Goal: Transaction & Acquisition: Download file/media

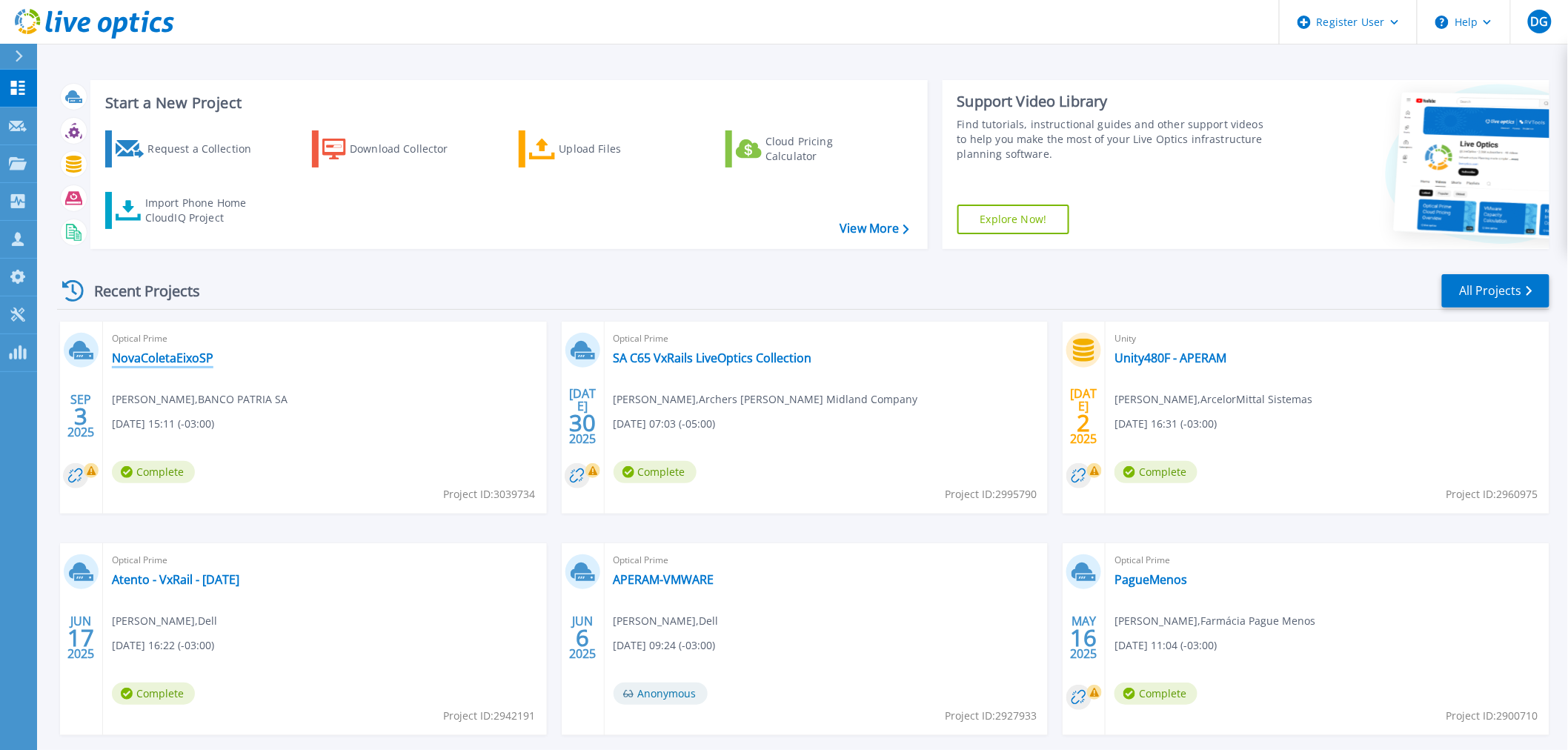
click at [161, 358] on link "NovaColetaEixoSP" at bounding box center [162, 357] width 102 height 15
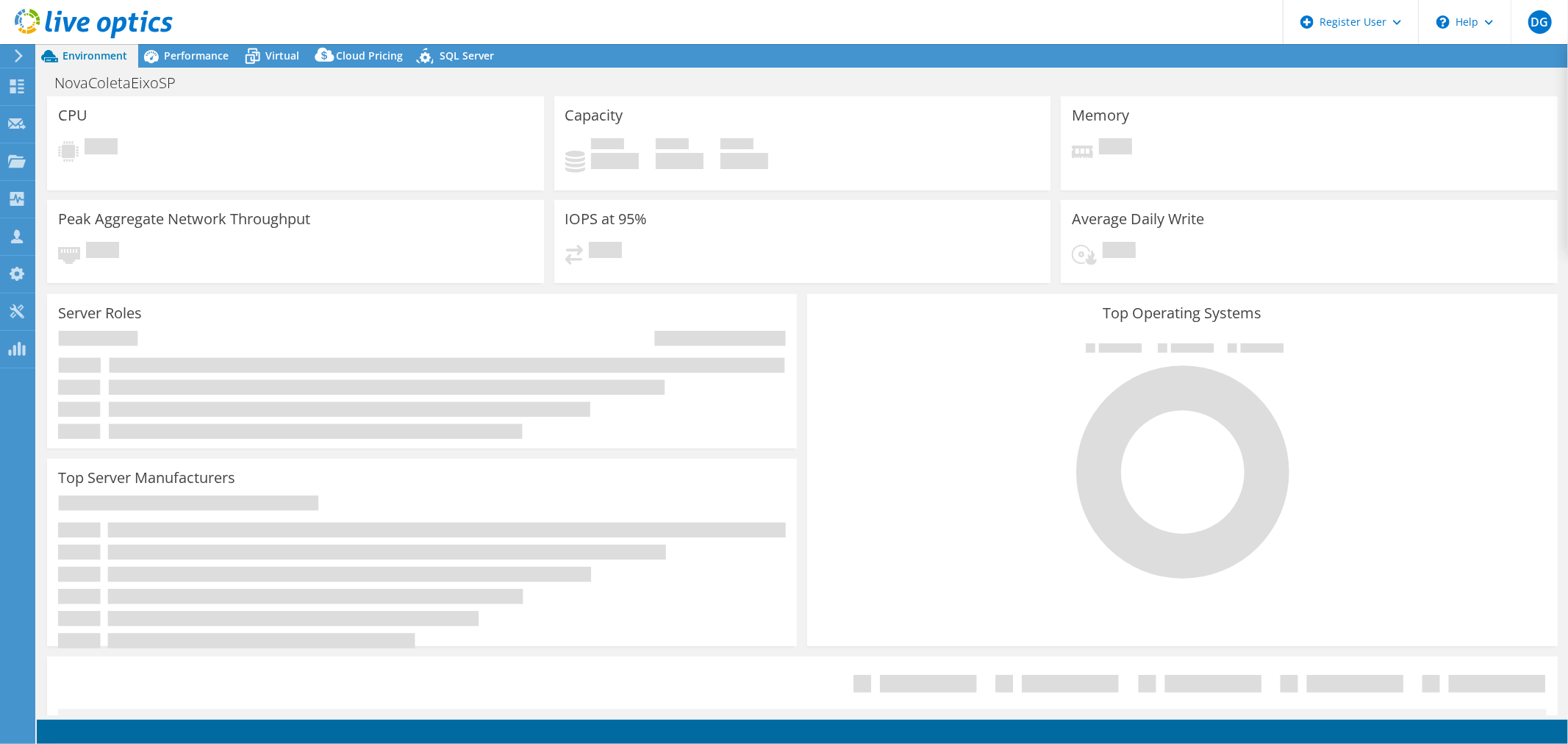
select select "USD"
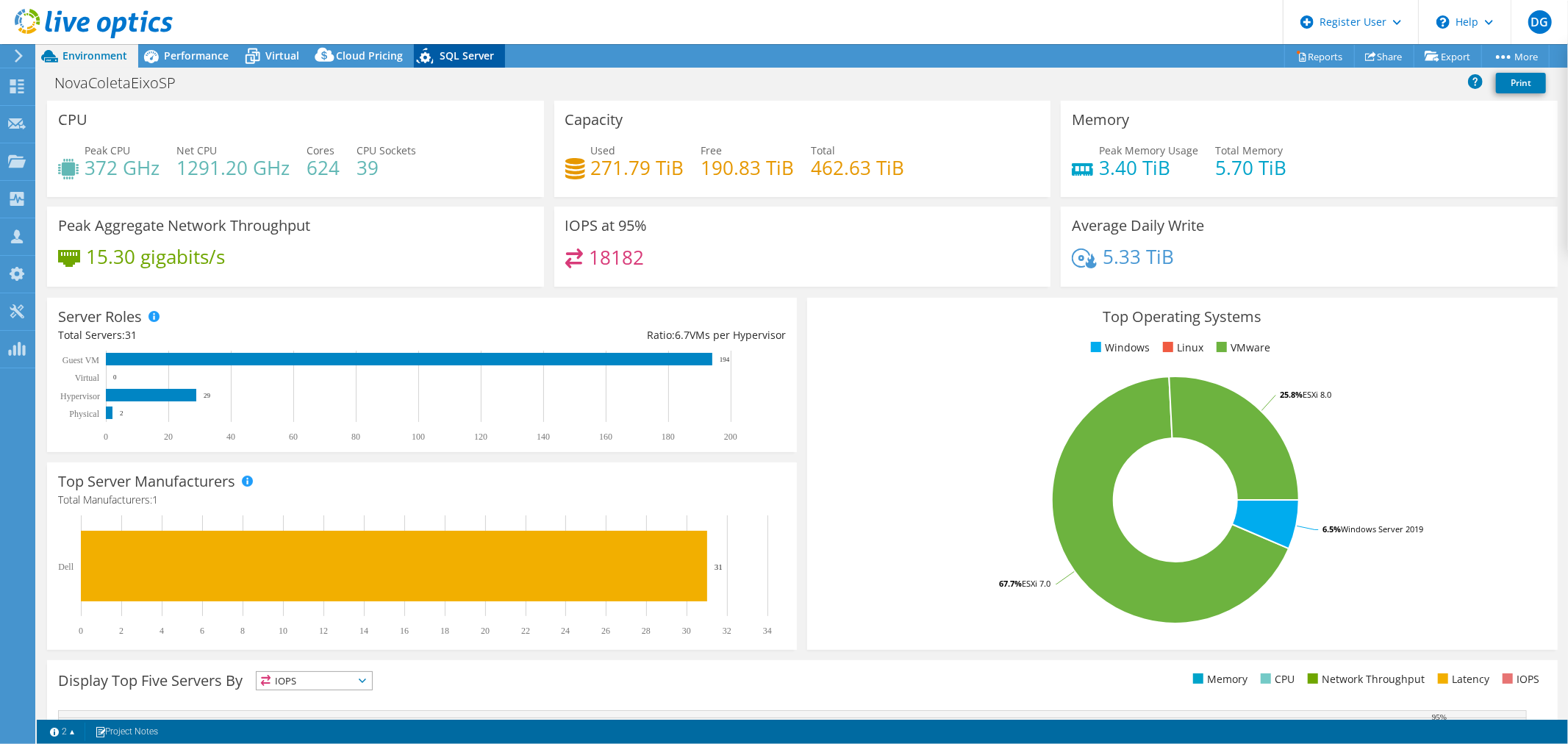
click at [450, 56] on span "SQL Server" at bounding box center [467, 55] width 54 height 14
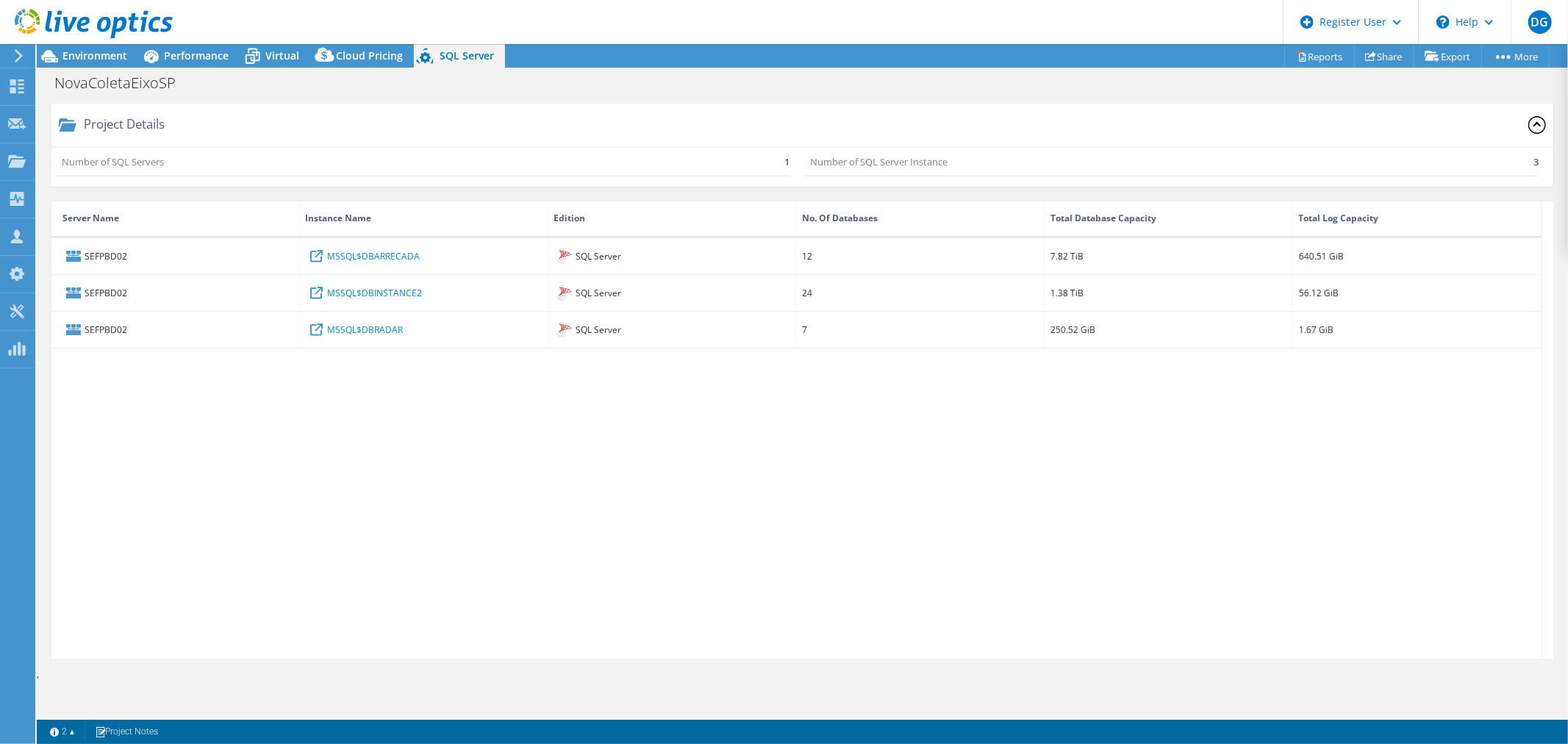
click at [1098, 399] on div "SEFPBD02 MSSQL$DBARRECADA SQL Server 12 7.82 TiB 640.51 GiB SEFPBD02 MSSQL$DBIN…" at bounding box center [796, 448] width 1490 height 421
click at [809, 456] on div "SEFPBD02 MSSQL$DBARRECADA SQL Server 12 7.82 TiB 640.51 GiB SEFPBD02 MSSQL$DBIN…" at bounding box center [796, 448] width 1490 height 421
drag, startPoint x: 1104, startPoint y: 549, endPoint x: 301, endPoint y: 154, distance: 894.9
click at [1069, 539] on div "SEFPBD02 MSSQL$DBARRECADA SQL Server 12 7.82 TiB 640.51 GiB SEFPBD02 MSSQL$DBIN…" at bounding box center [796, 448] width 1490 height 421
click at [269, 62] on div "Virtual" at bounding box center [275, 55] width 71 height 23
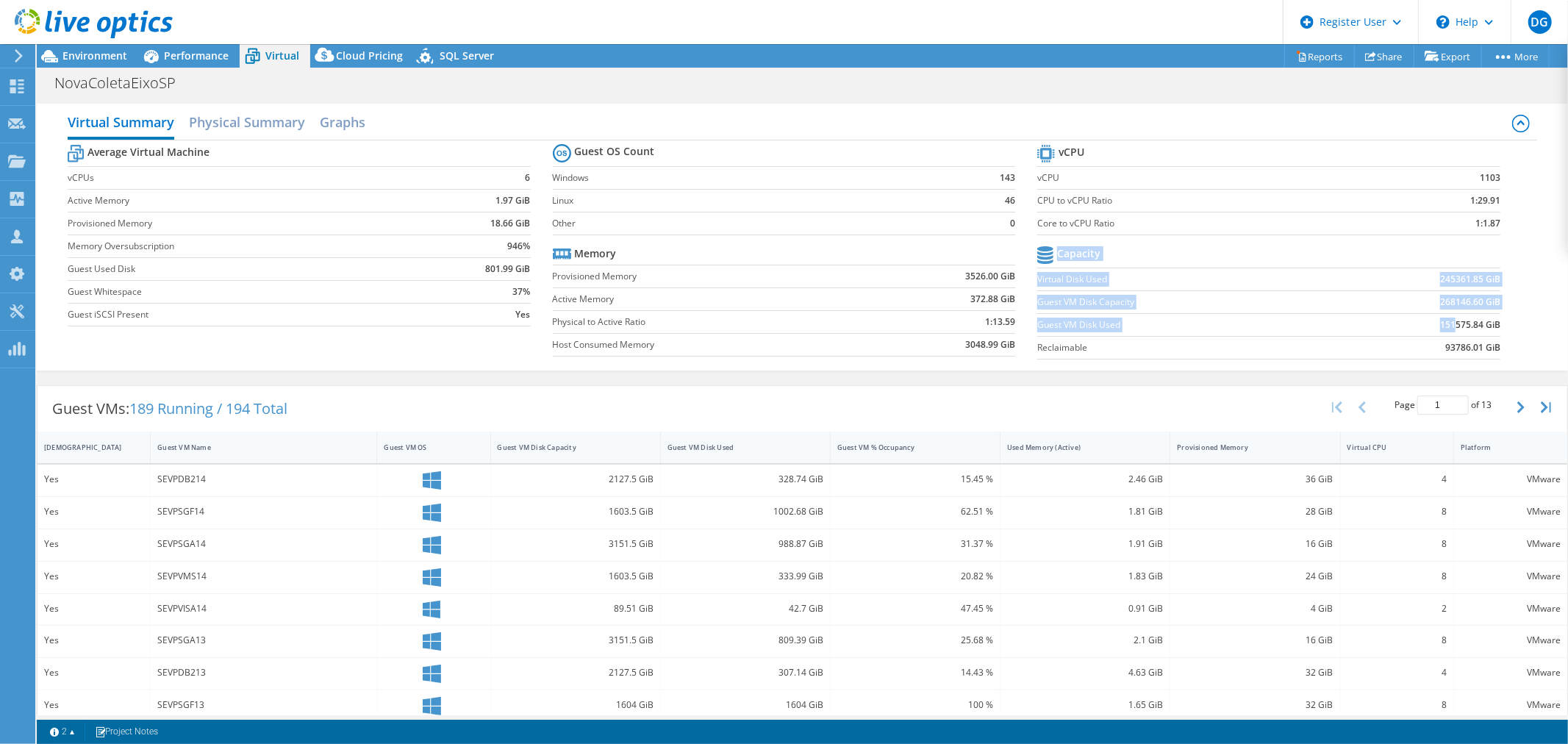
drag, startPoint x: 1444, startPoint y: 328, endPoint x: 1497, endPoint y: 324, distance: 53.2
click at [1497, 324] on section "vCPU vCPU 1103 CPU to vCPU Ratio 1:29.91 Core to vCPU Ratio 1:1.87 Capacity Vir…" at bounding box center [1280, 254] width 485 height 225
click at [93, 56] on span "Environment" at bounding box center [94, 55] width 65 height 14
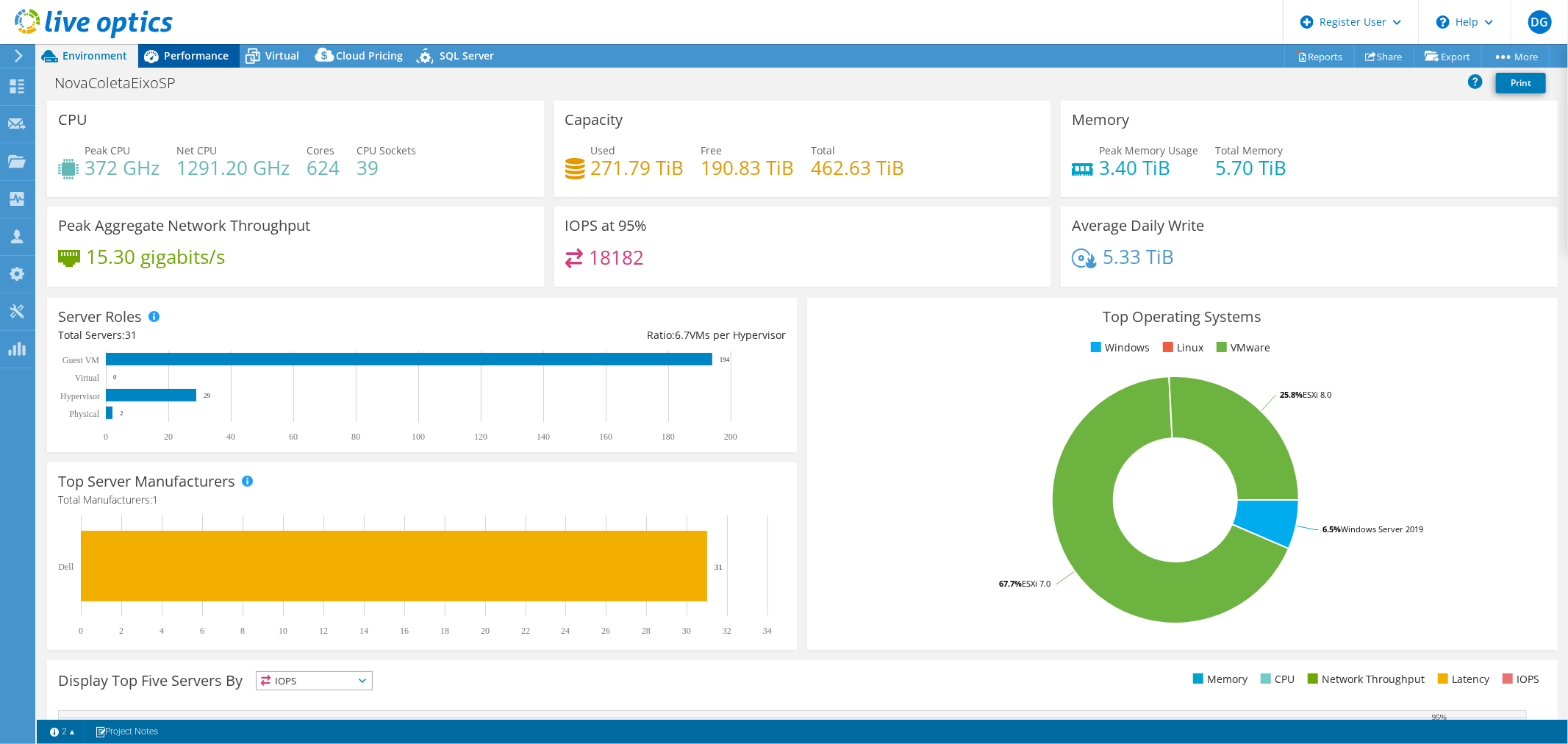
click at [210, 60] on span "Performance" at bounding box center [196, 55] width 65 height 14
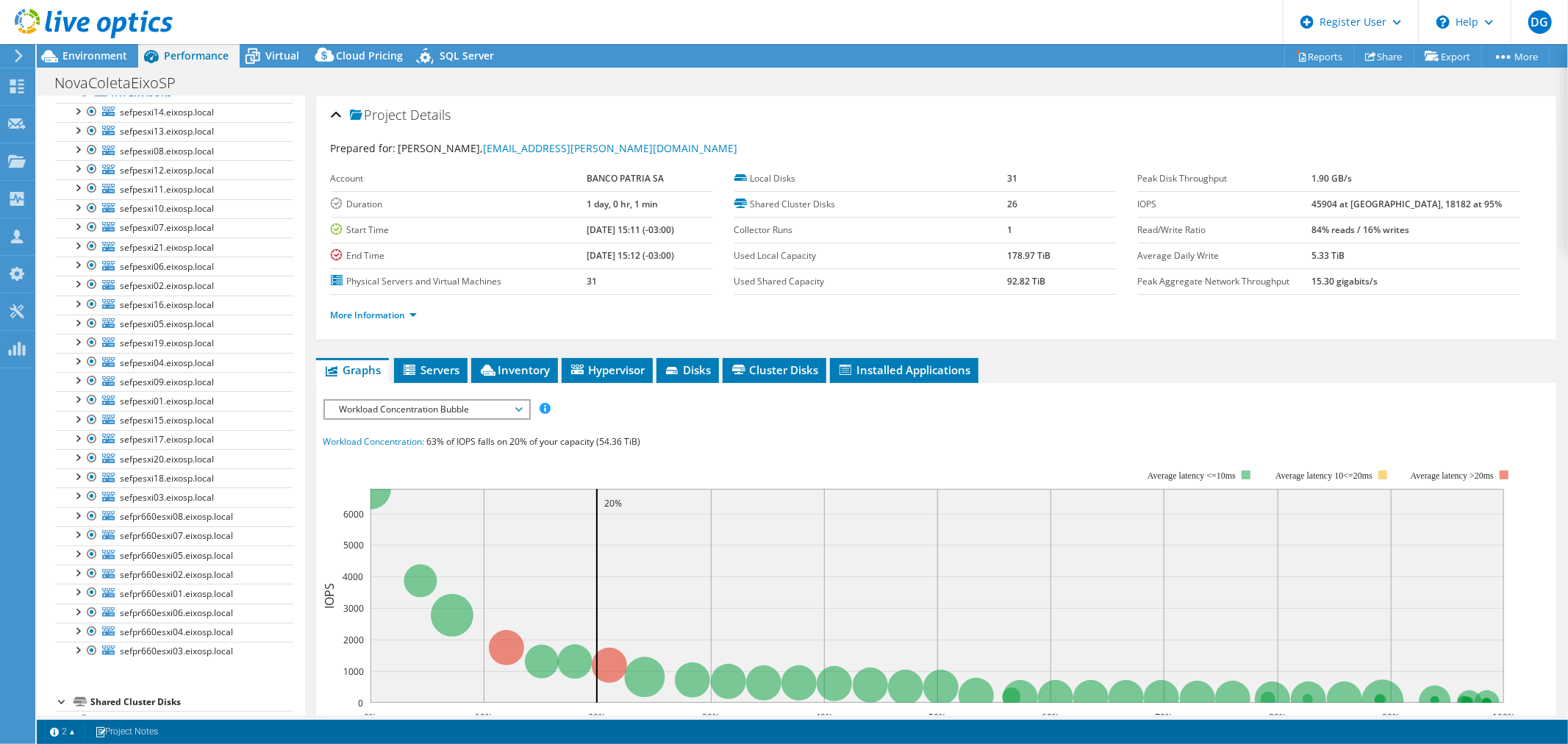
scroll to position [172, 0]
click at [91, 498] on div at bounding box center [91, 498] width 15 height 17
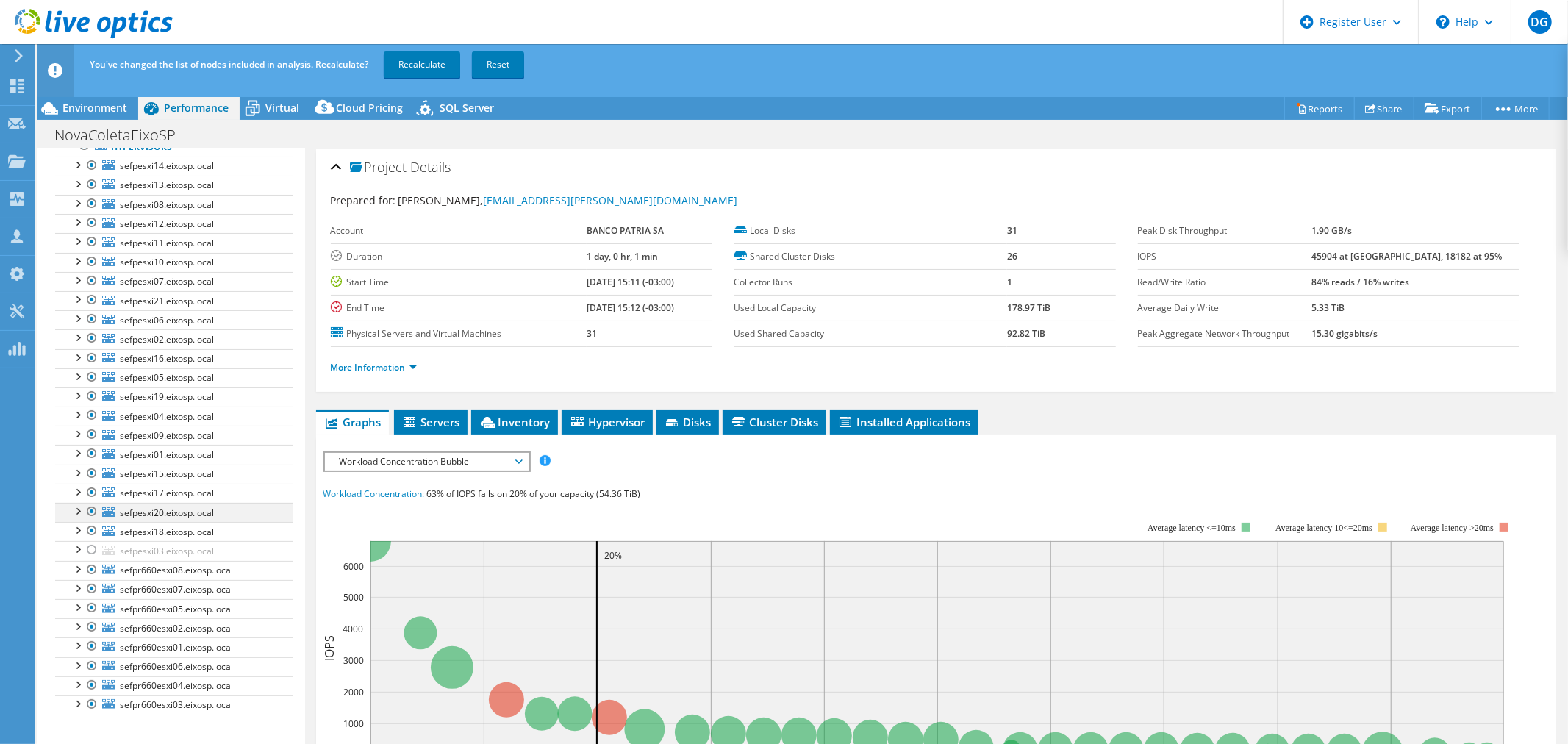
click at [95, 511] on div at bounding box center [91, 512] width 15 height 17
drag, startPoint x: 89, startPoint y: 496, endPoint x: 92, endPoint y: 486, distance: 10.4
click at [91, 495] on div at bounding box center [91, 492] width 15 height 17
click at [92, 474] on div at bounding box center [91, 474] width 15 height 17
click at [88, 452] on div at bounding box center [91, 454] width 15 height 17
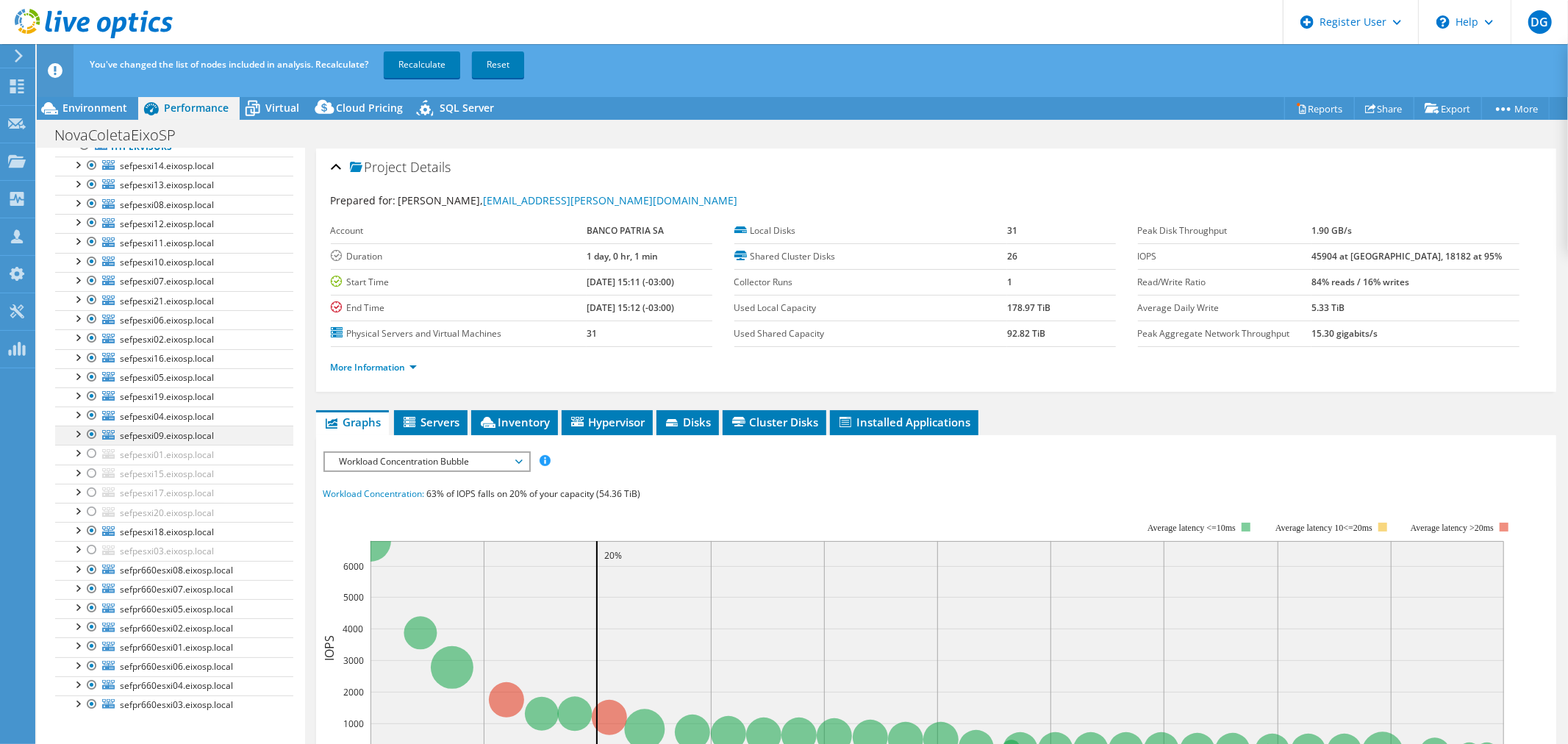
click at [92, 434] on div at bounding box center [91, 434] width 15 height 17
click at [90, 417] on div at bounding box center [91, 416] width 15 height 17
click at [89, 398] on div at bounding box center [91, 396] width 15 height 17
click at [92, 375] on div at bounding box center [91, 377] width 15 height 17
click at [90, 362] on div at bounding box center [91, 358] width 15 height 17
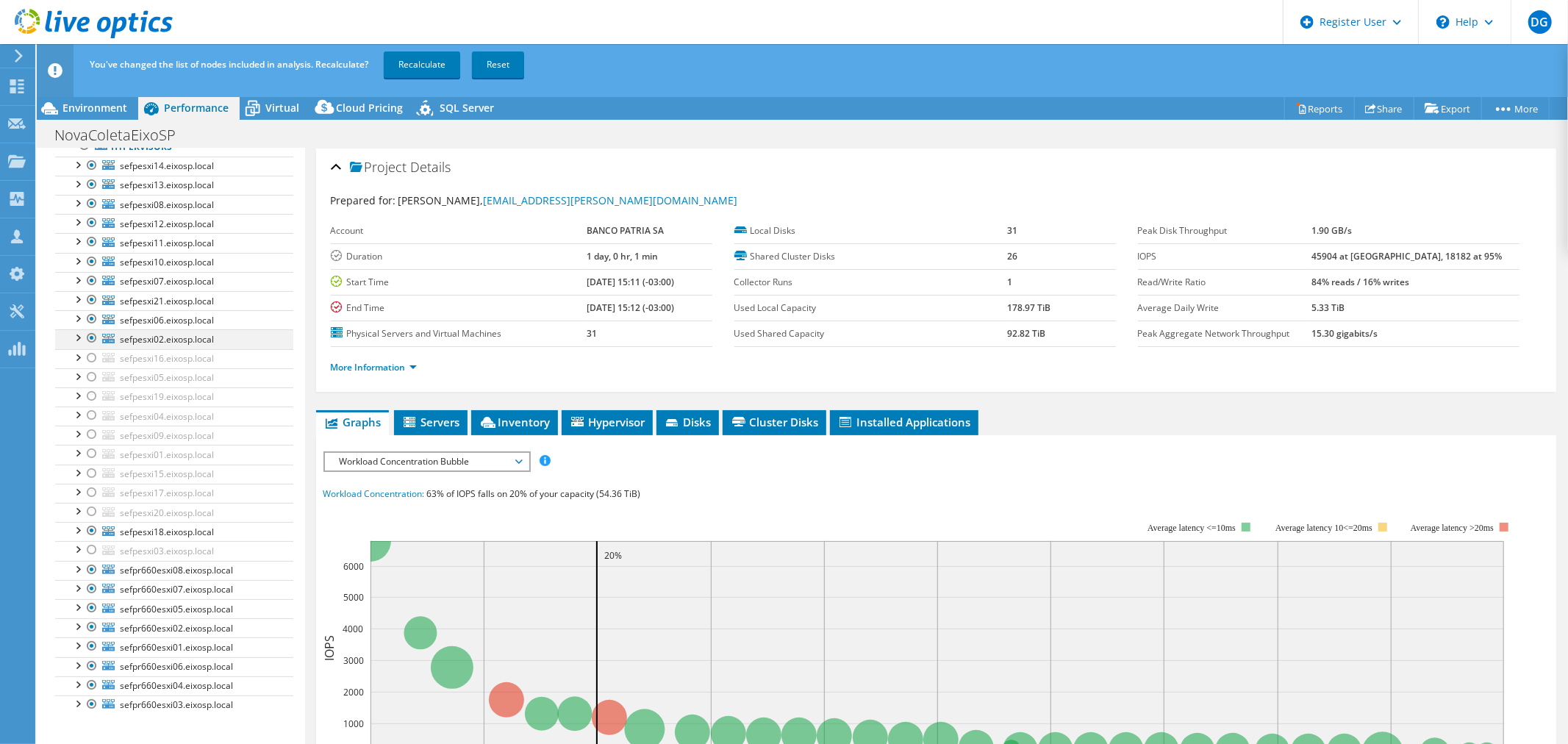
click at [91, 333] on div at bounding box center [91, 338] width 15 height 17
click at [91, 318] on div at bounding box center [91, 320] width 15 height 17
click at [89, 297] on div at bounding box center [91, 300] width 15 height 17
click at [89, 284] on div at bounding box center [91, 281] width 15 height 17
click at [91, 259] on div at bounding box center [91, 261] width 15 height 17
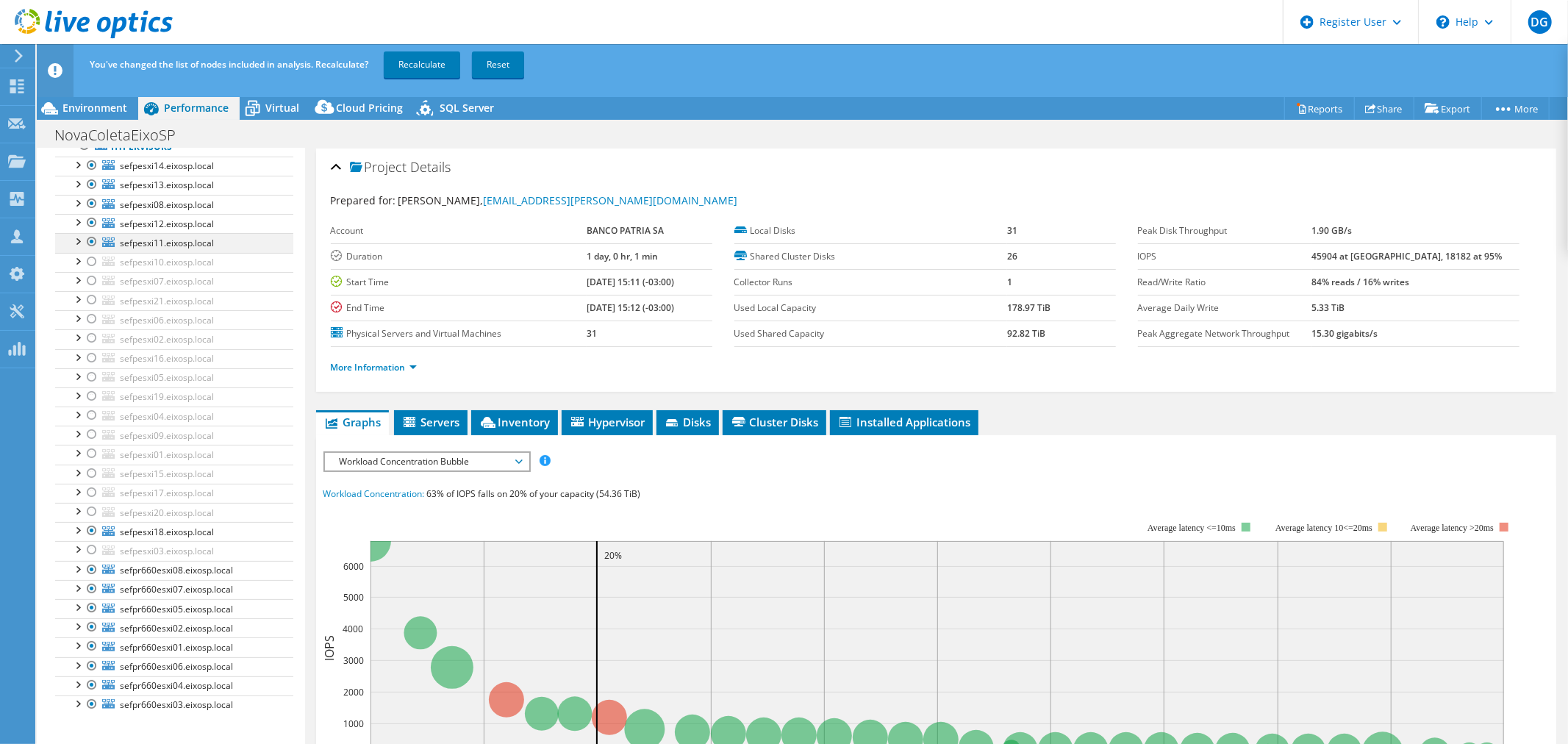
click at [90, 247] on div at bounding box center [91, 242] width 15 height 17
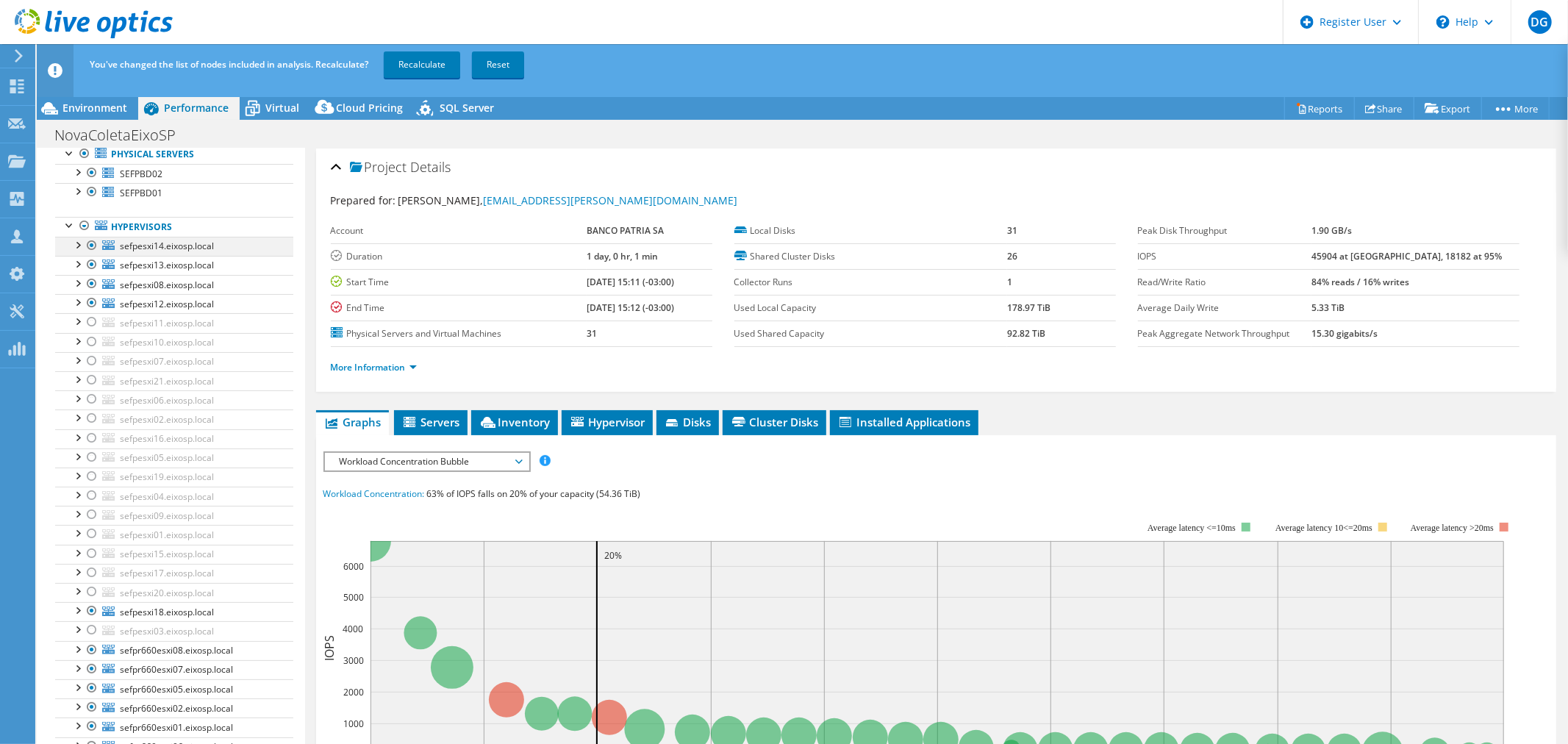
scroll to position [90, 0]
click at [94, 304] on div at bounding box center [91, 304] width 15 height 17
click at [92, 289] on div at bounding box center [91, 286] width 15 height 17
click at [91, 268] on div at bounding box center [91, 266] width 15 height 17
click at [89, 251] on div at bounding box center [91, 247] width 15 height 17
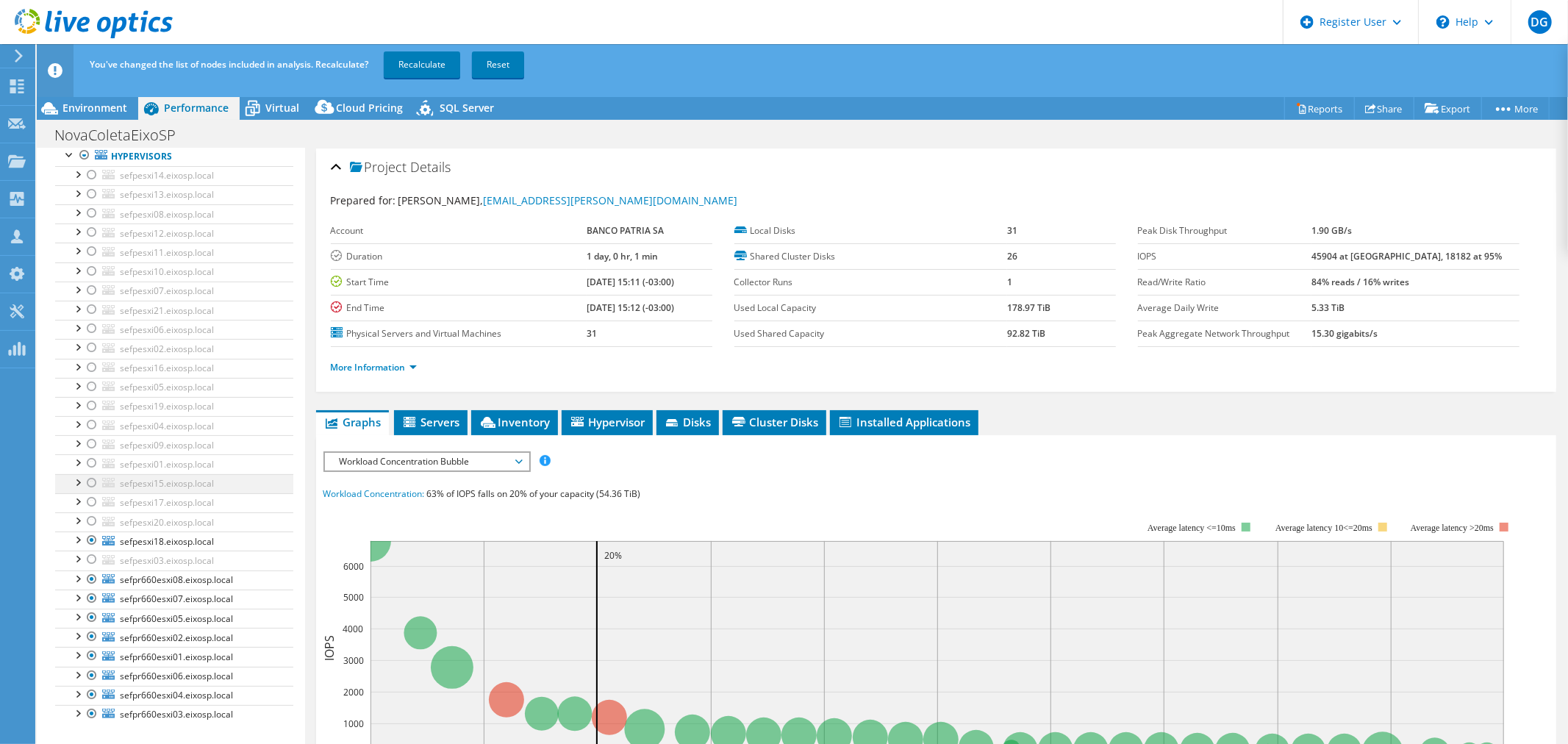
scroll to position [254, 0]
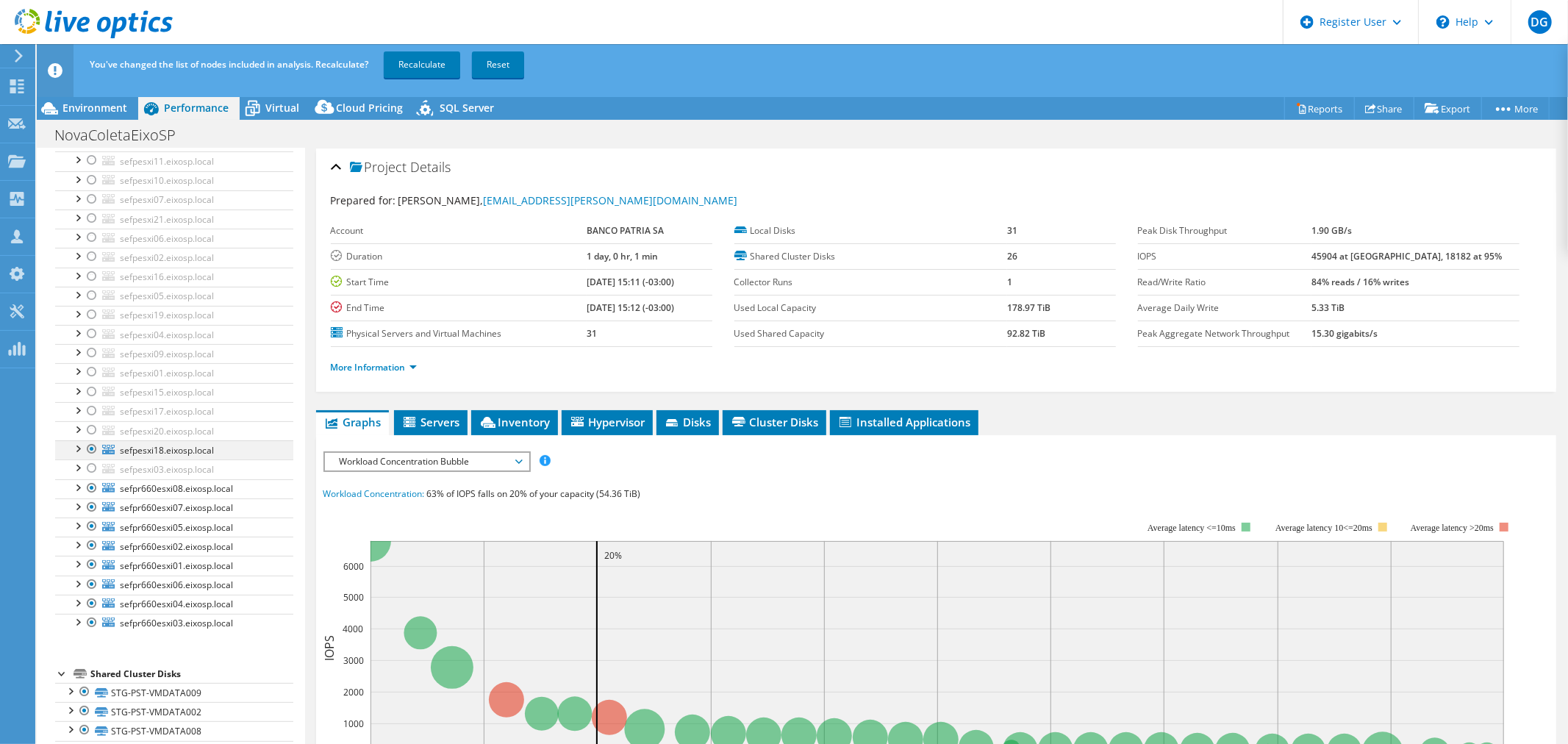
click at [88, 451] on div at bounding box center [91, 450] width 15 height 17
click at [446, 61] on link "Recalculate" at bounding box center [421, 64] width 77 height 26
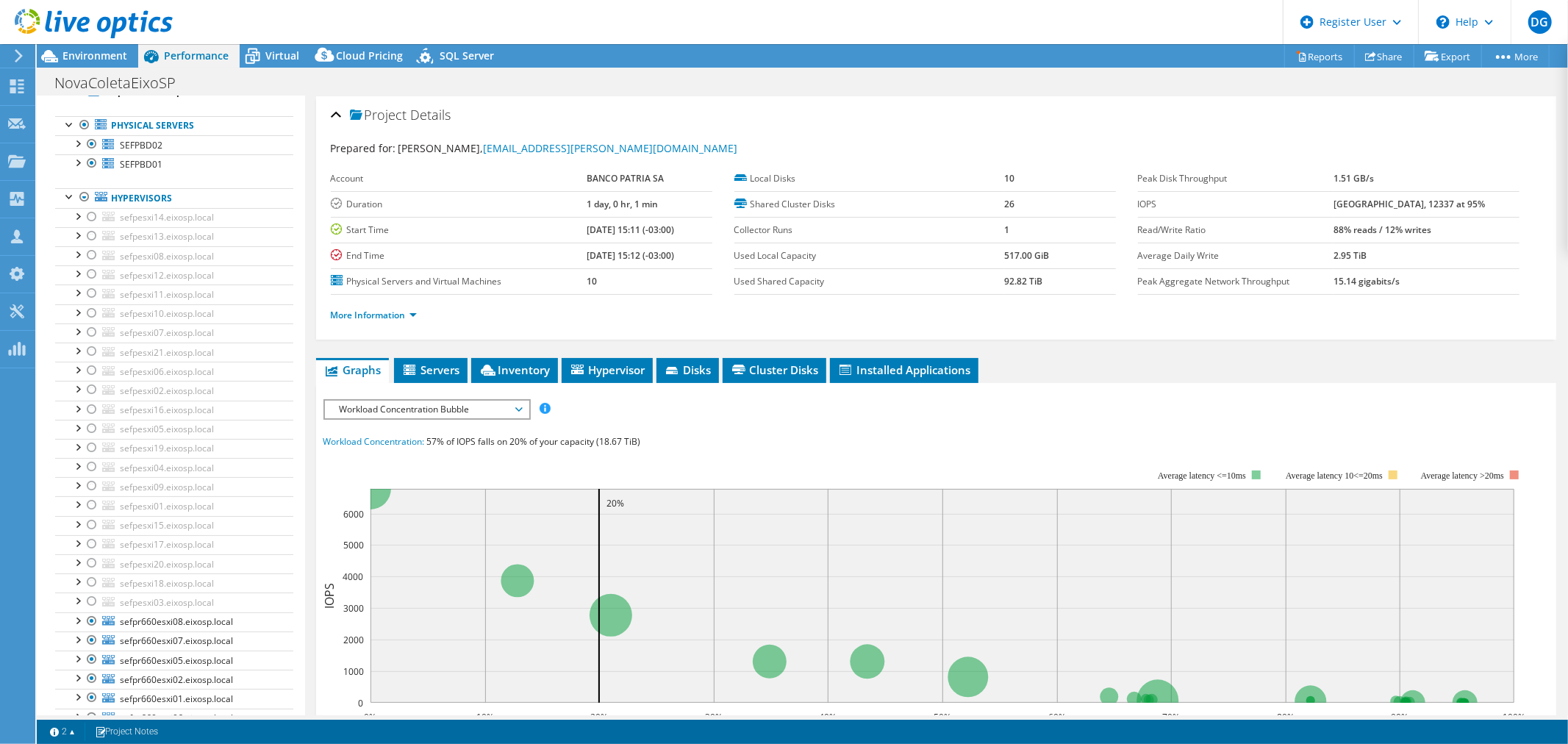
scroll to position [0, 0]
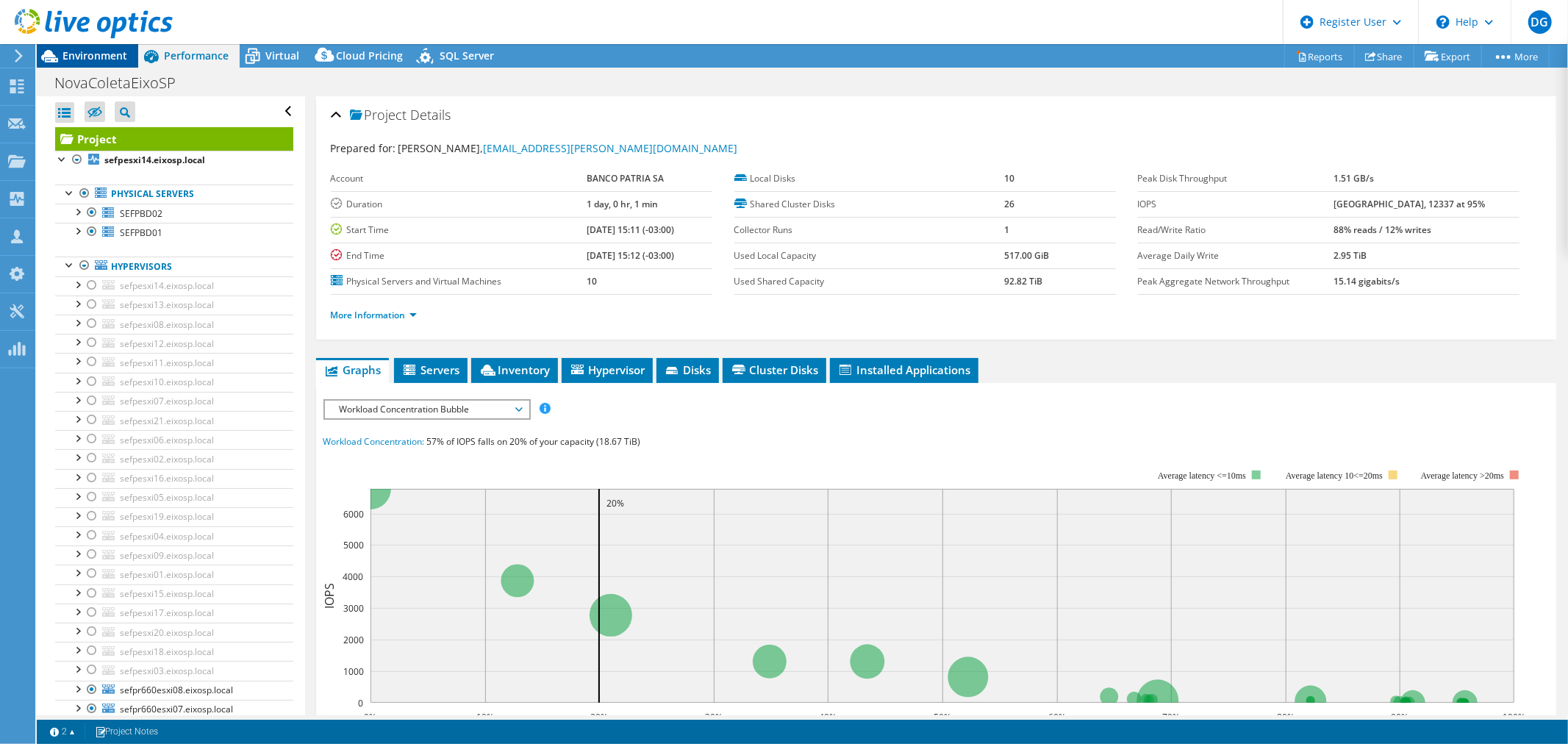
click at [94, 59] on span "Environment" at bounding box center [94, 55] width 65 height 14
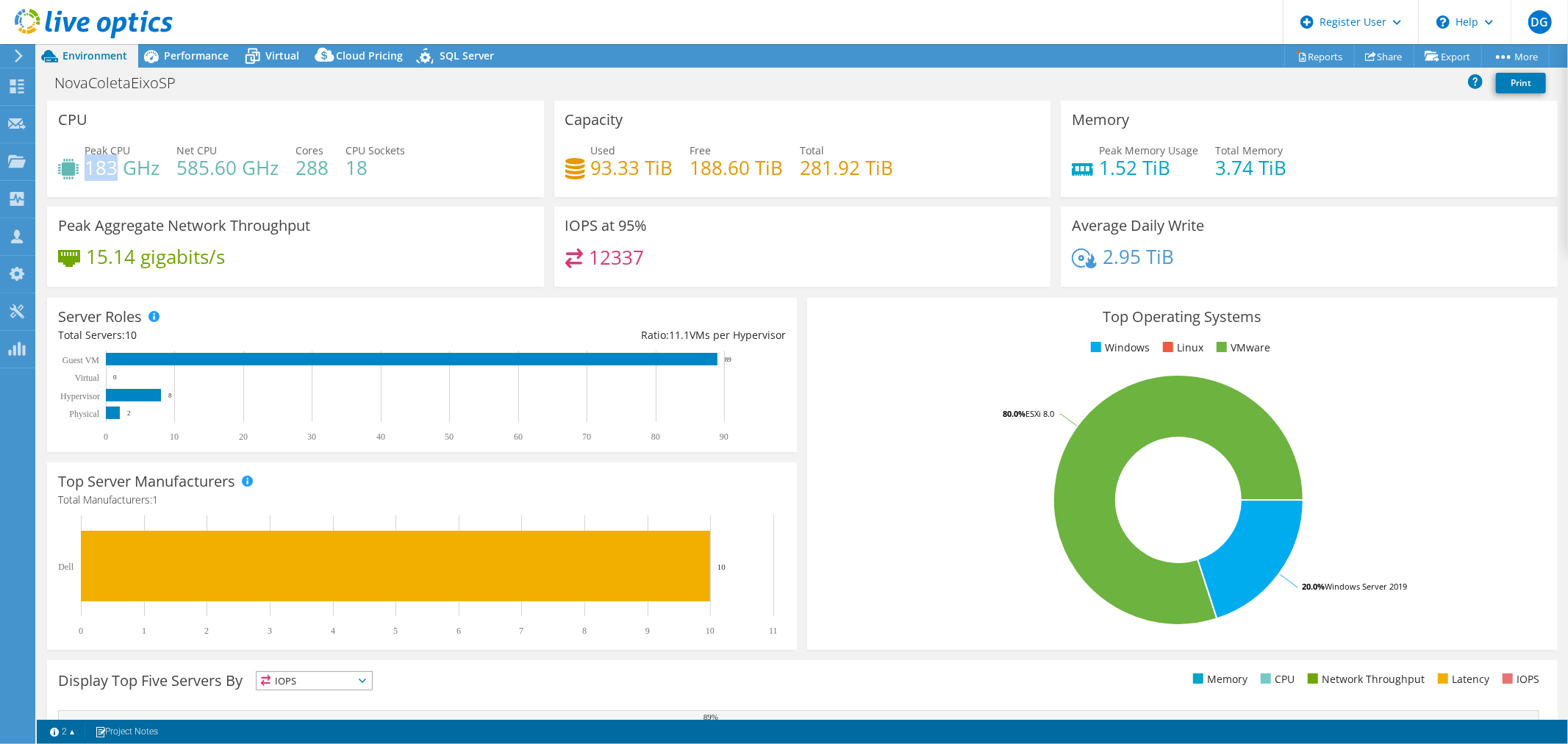
drag, startPoint x: 84, startPoint y: 170, endPoint x: 119, endPoint y: 173, distance: 35.1
click at [119, 173] on h4 "183 GHz" at bounding box center [121, 167] width 75 height 17
drag, startPoint x: 174, startPoint y: 165, endPoint x: 250, endPoint y: 163, distance: 76.0
click at [250, 163] on div "Peak CPU 183 GHz Net CPU 585.60 GHz Cores 288 CPU Sockets 18" at bounding box center [295, 166] width 475 height 48
click at [355, 188] on div "Peak CPU 183 GHz Net CPU 585.60 GHz Cores 288 CPU Sockets 18" at bounding box center [295, 166] width 475 height 48
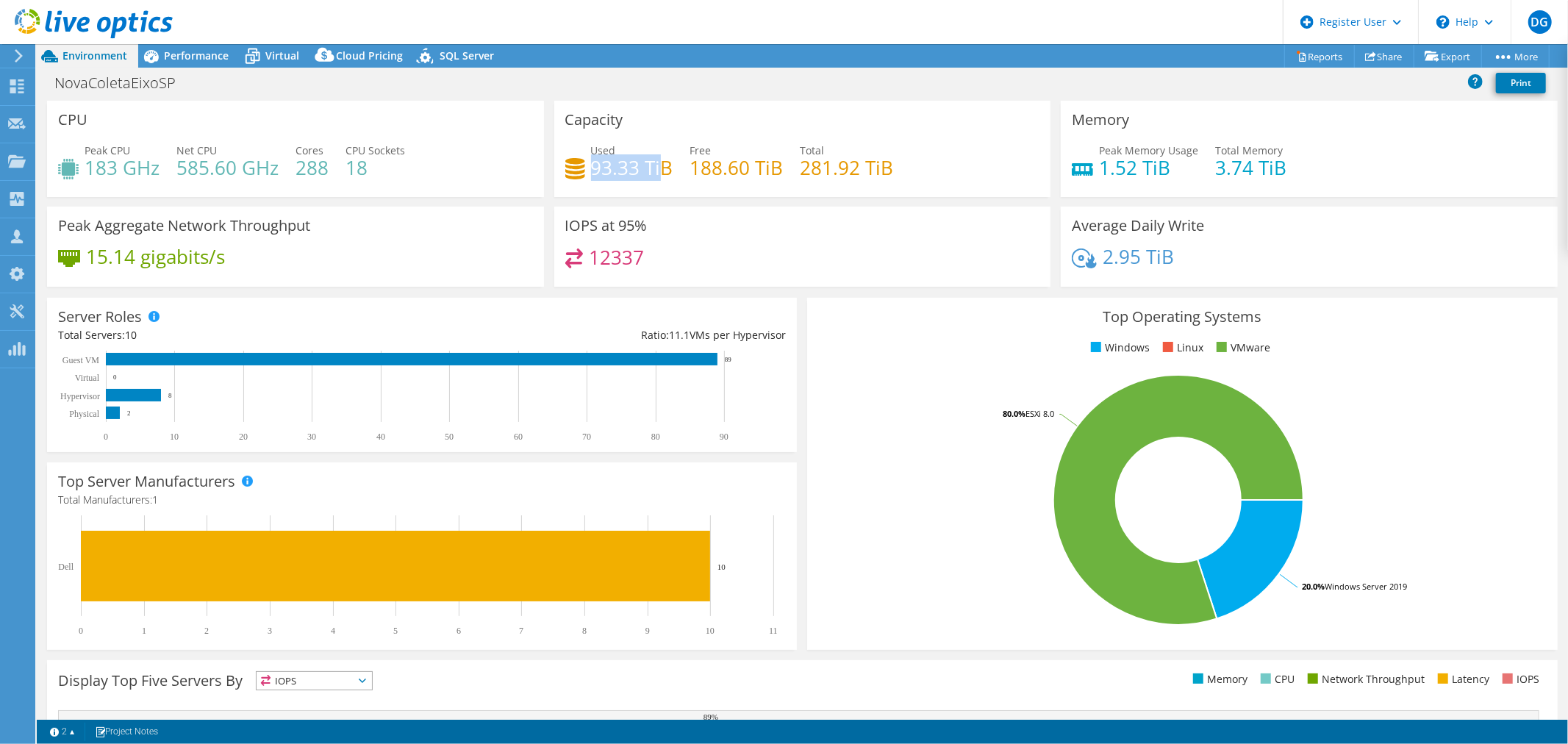
drag, startPoint x: 589, startPoint y: 167, endPoint x: 659, endPoint y: 165, distance: 70.0
click at [659, 165] on h4 "93.33 TiB" at bounding box center [632, 167] width 83 height 17
click at [647, 171] on h4 "93.33 TiB" at bounding box center [632, 167] width 83 height 17
drag, startPoint x: 888, startPoint y: 165, endPoint x: 592, endPoint y: 177, distance: 296.2
click at [592, 177] on div "Used 93.33 TiB Free 188.60 TiB Total 281.92 TiB" at bounding box center [802, 166] width 475 height 48
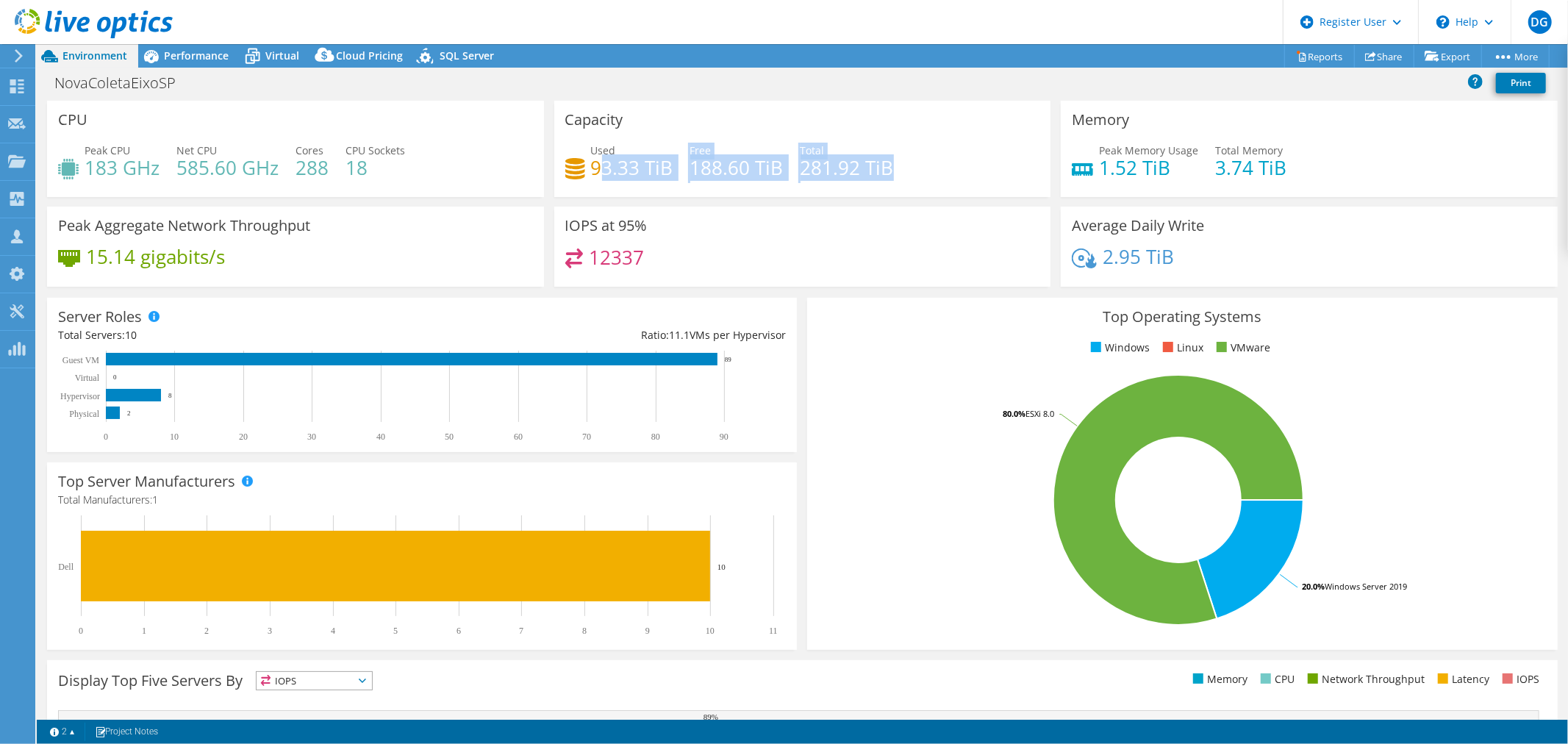
click at [592, 176] on h4 "93.33 TiB" at bounding box center [632, 167] width 83 height 17
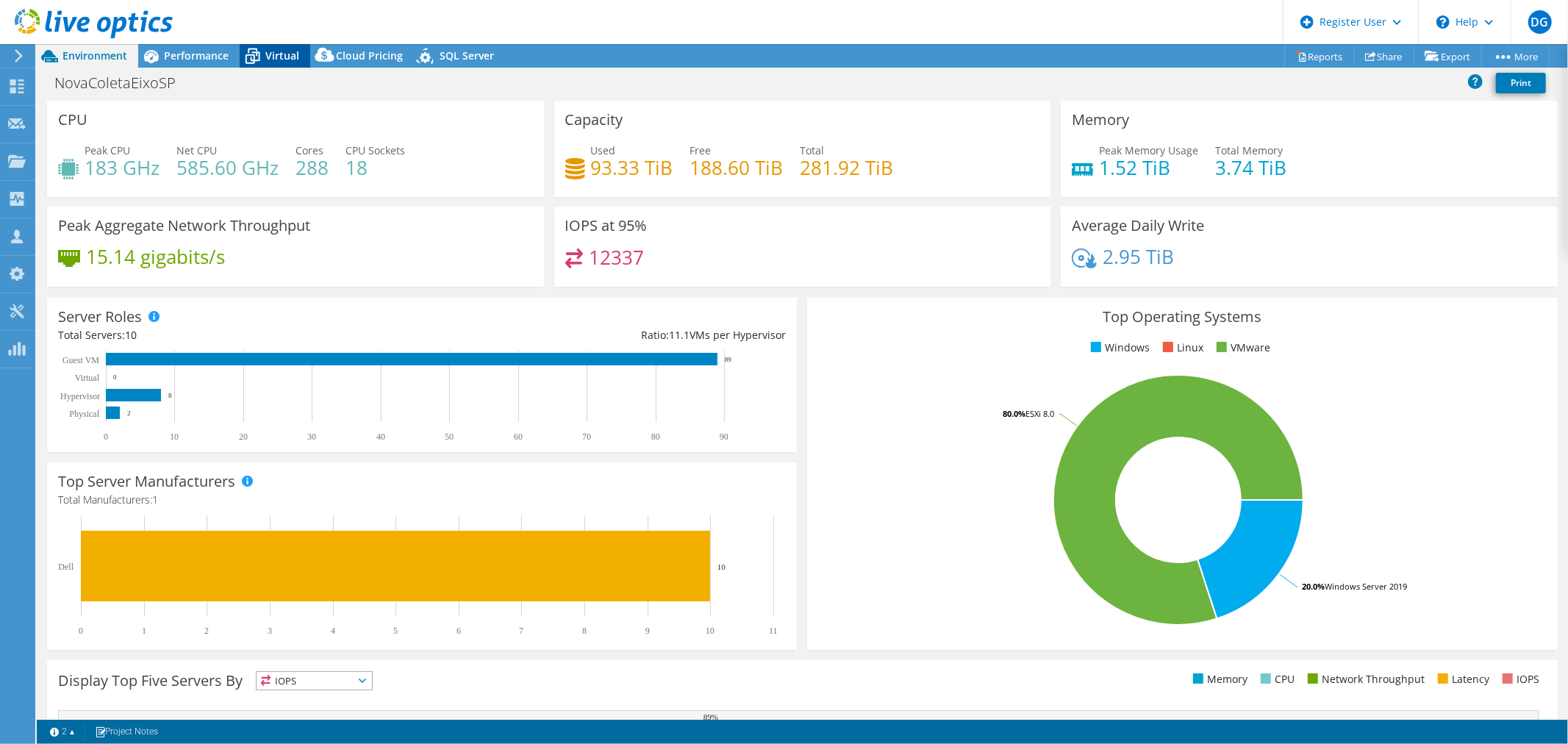
click at [277, 47] on div "Virtual" at bounding box center [275, 55] width 71 height 23
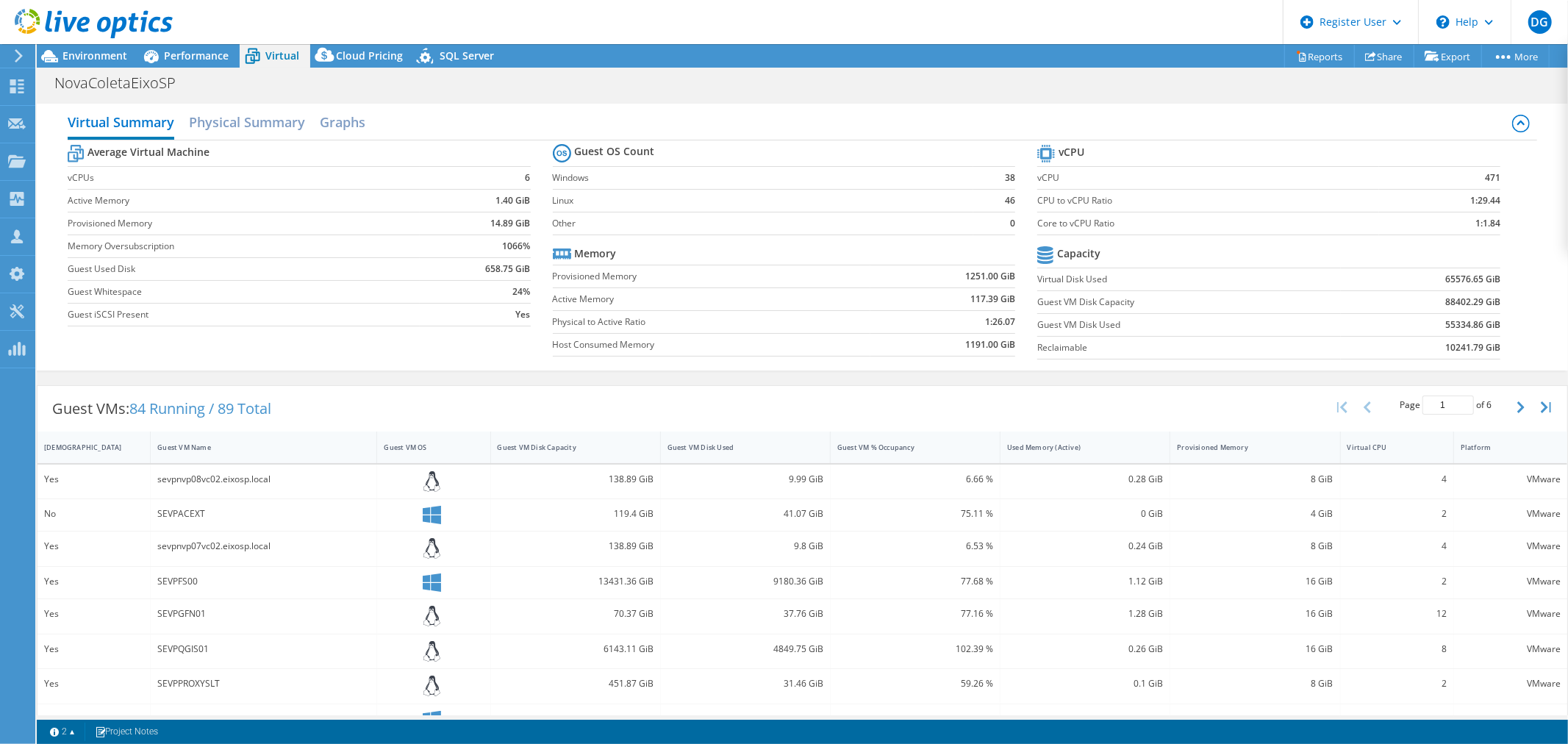
click at [1458, 325] on b "55334.86 GiB" at bounding box center [1473, 324] width 55 height 15
click at [1446, 325] on b "55334.86 GiB" at bounding box center [1473, 324] width 55 height 15
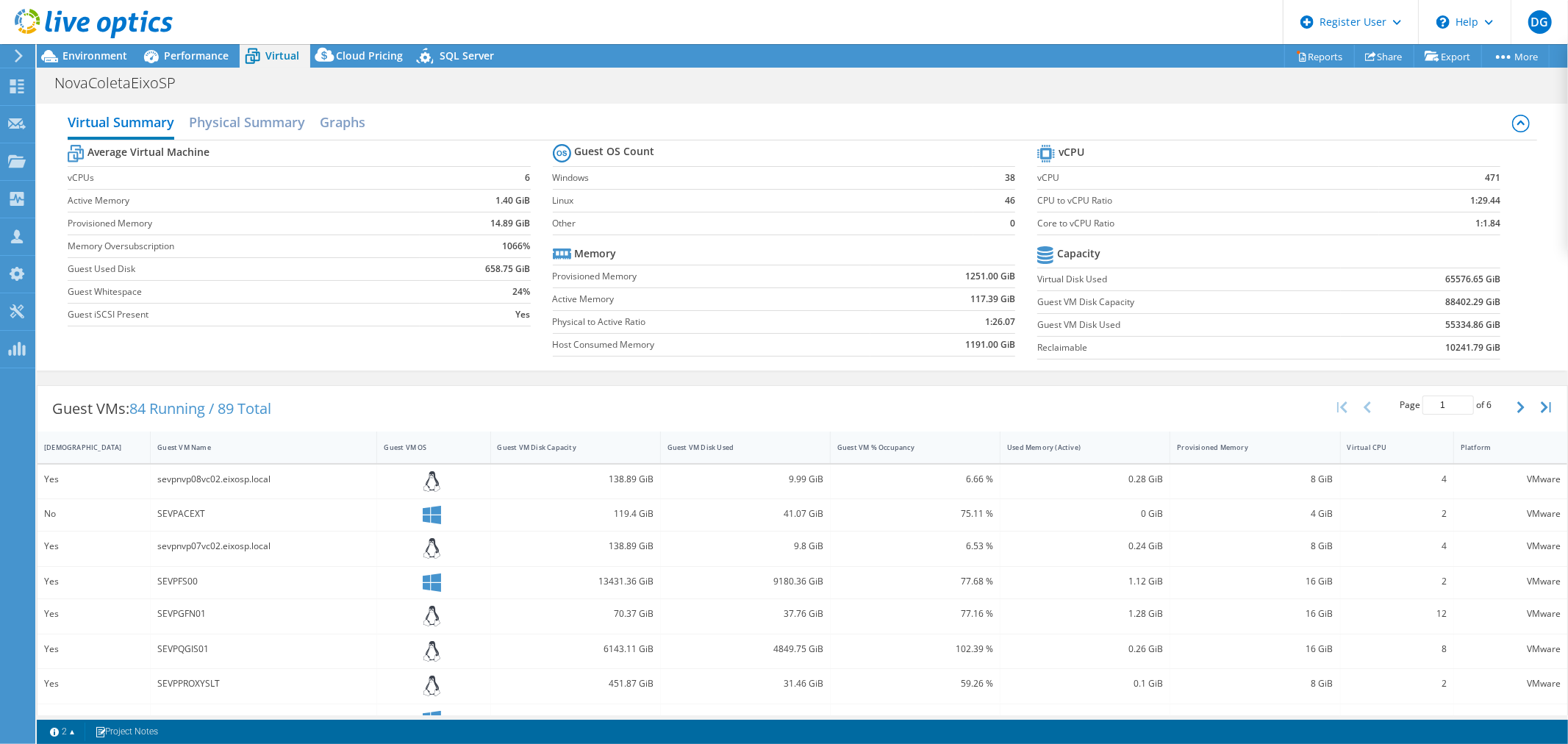
click at [1446, 328] on b "55334.86 GiB" at bounding box center [1473, 324] width 55 height 15
drag, startPoint x: 1434, startPoint y: 329, endPoint x: 1487, endPoint y: 327, distance: 53.0
click at [1487, 327] on b "55334.86 GiB" at bounding box center [1473, 324] width 55 height 15
click at [1447, 304] on b "88402.29 GiB" at bounding box center [1473, 302] width 55 height 15
drag, startPoint x: 1438, startPoint y: 300, endPoint x: 1478, endPoint y: 298, distance: 40.0
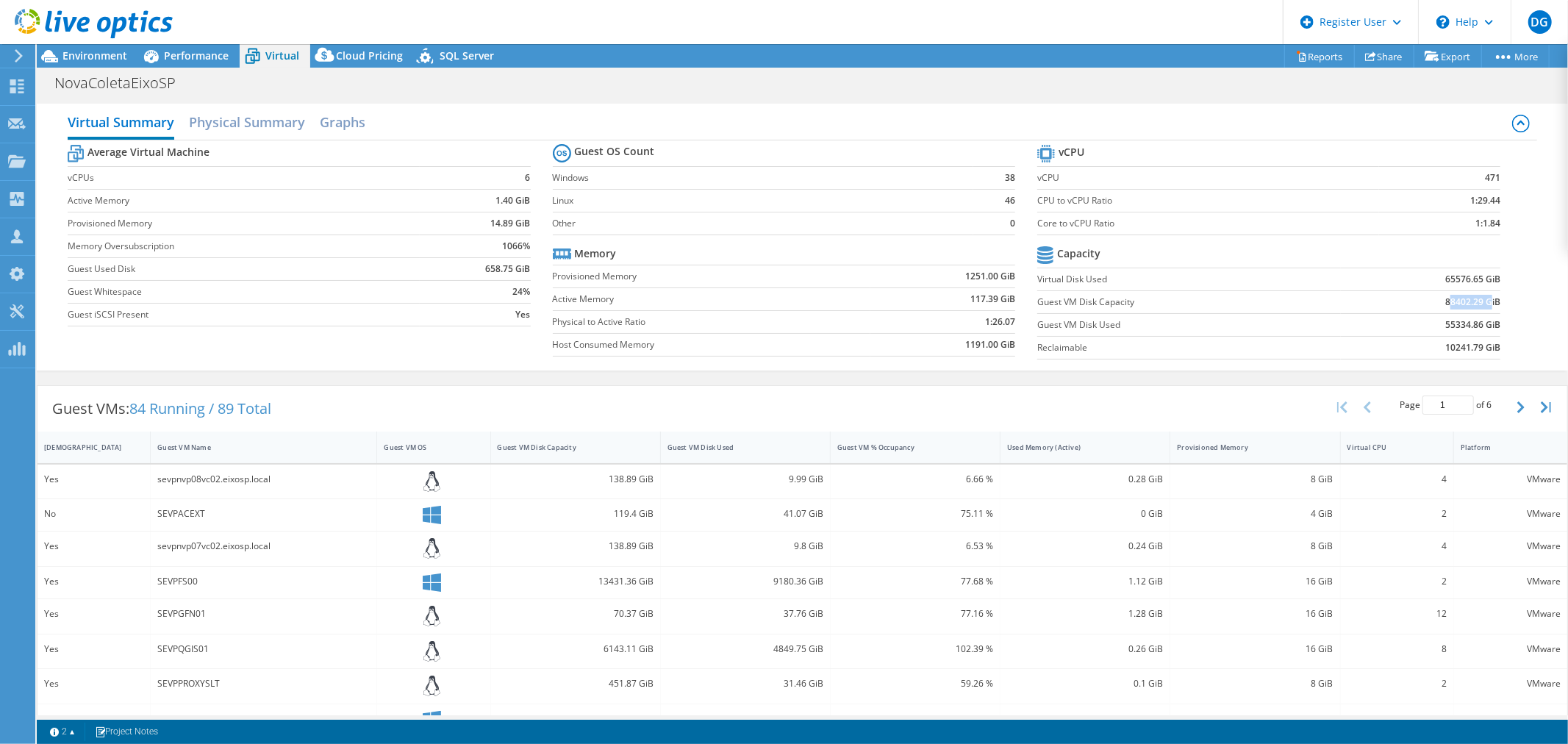
click at [1478, 298] on b "88402.29 GiB" at bounding box center [1473, 302] width 55 height 15
click at [1446, 280] on b "65576.65 GiB" at bounding box center [1473, 279] width 55 height 15
click at [1452, 325] on b "55334.86 GiB" at bounding box center [1473, 324] width 55 height 15
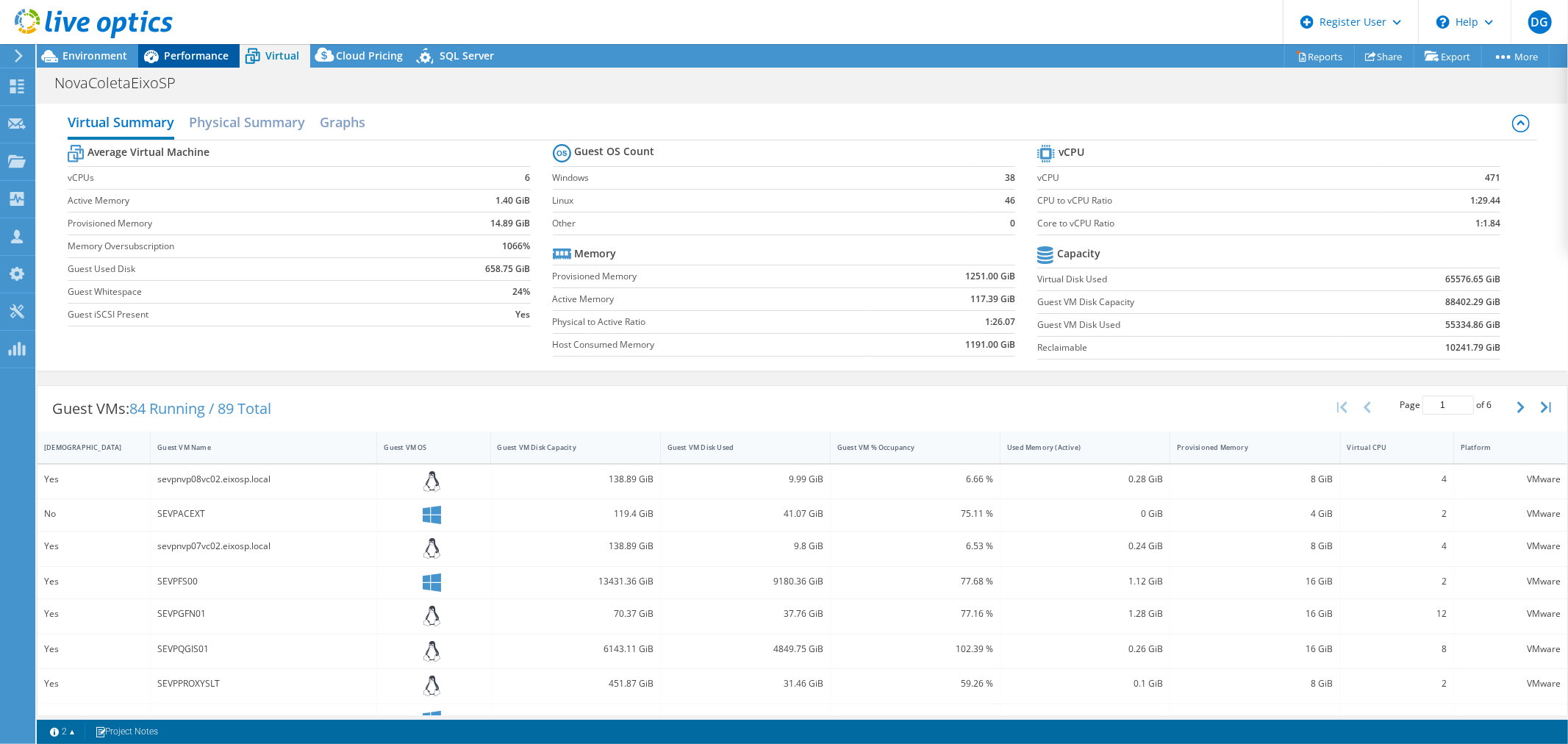
click at [196, 57] on span "Performance" at bounding box center [196, 55] width 65 height 14
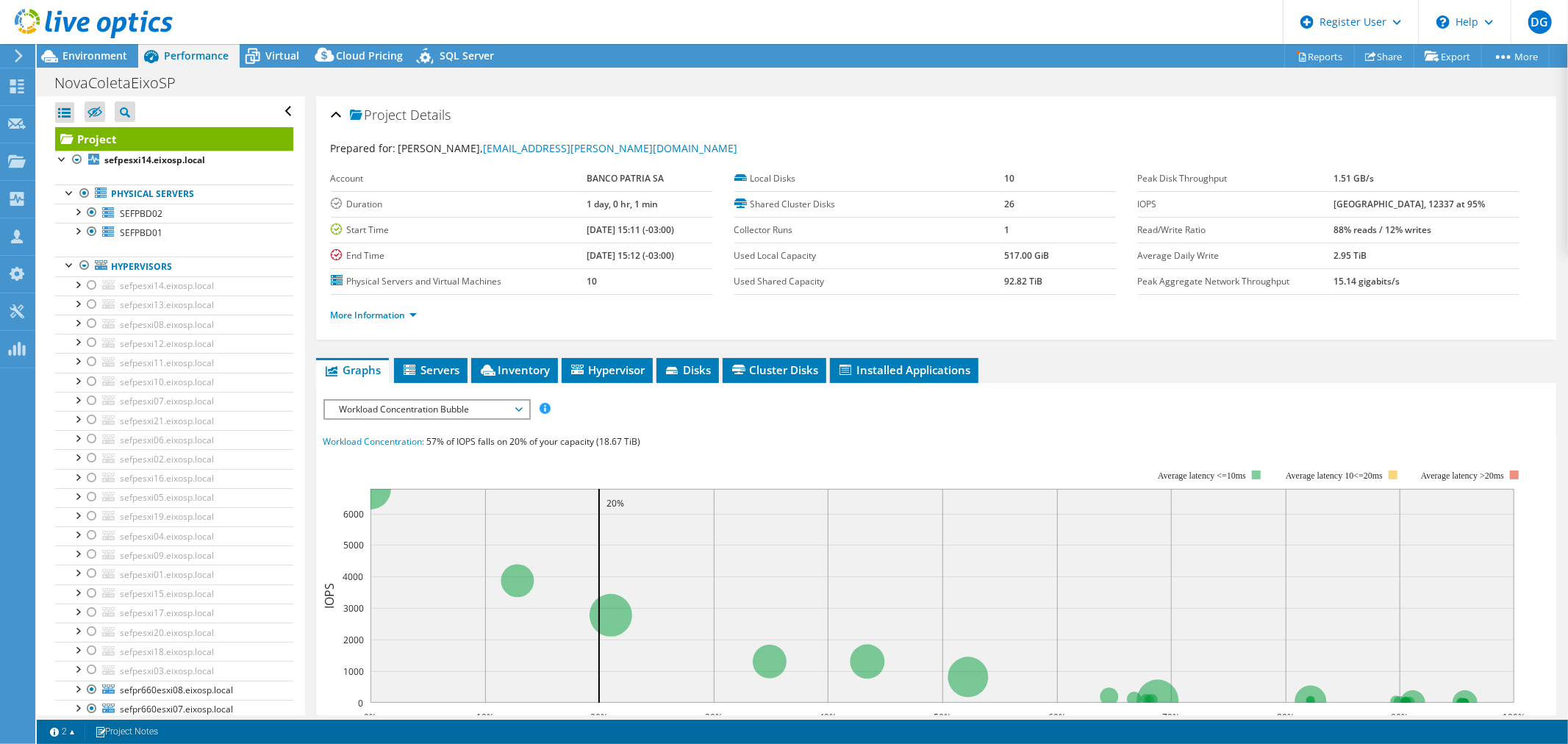
click at [748, 434] on div "Workload Concentration: 57% of IOPS falls on 20% of your capacity (18.67 TiB)" at bounding box center [936, 442] width 1225 height 17
click at [83, 270] on div at bounding box center [84, 265] width 15 height 17
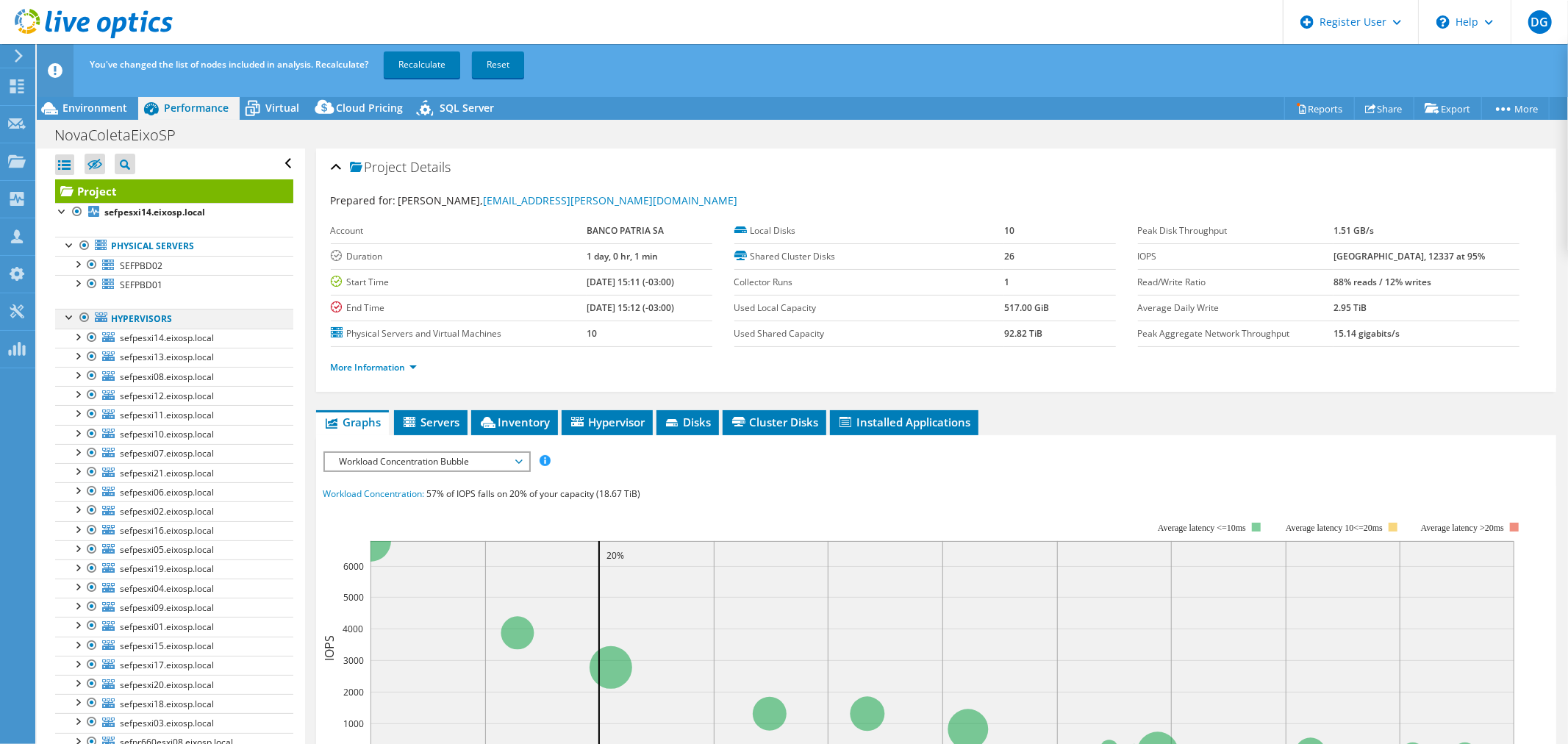
click at [83, 321] on div at bounding box center [84, 318] width 15 height 17
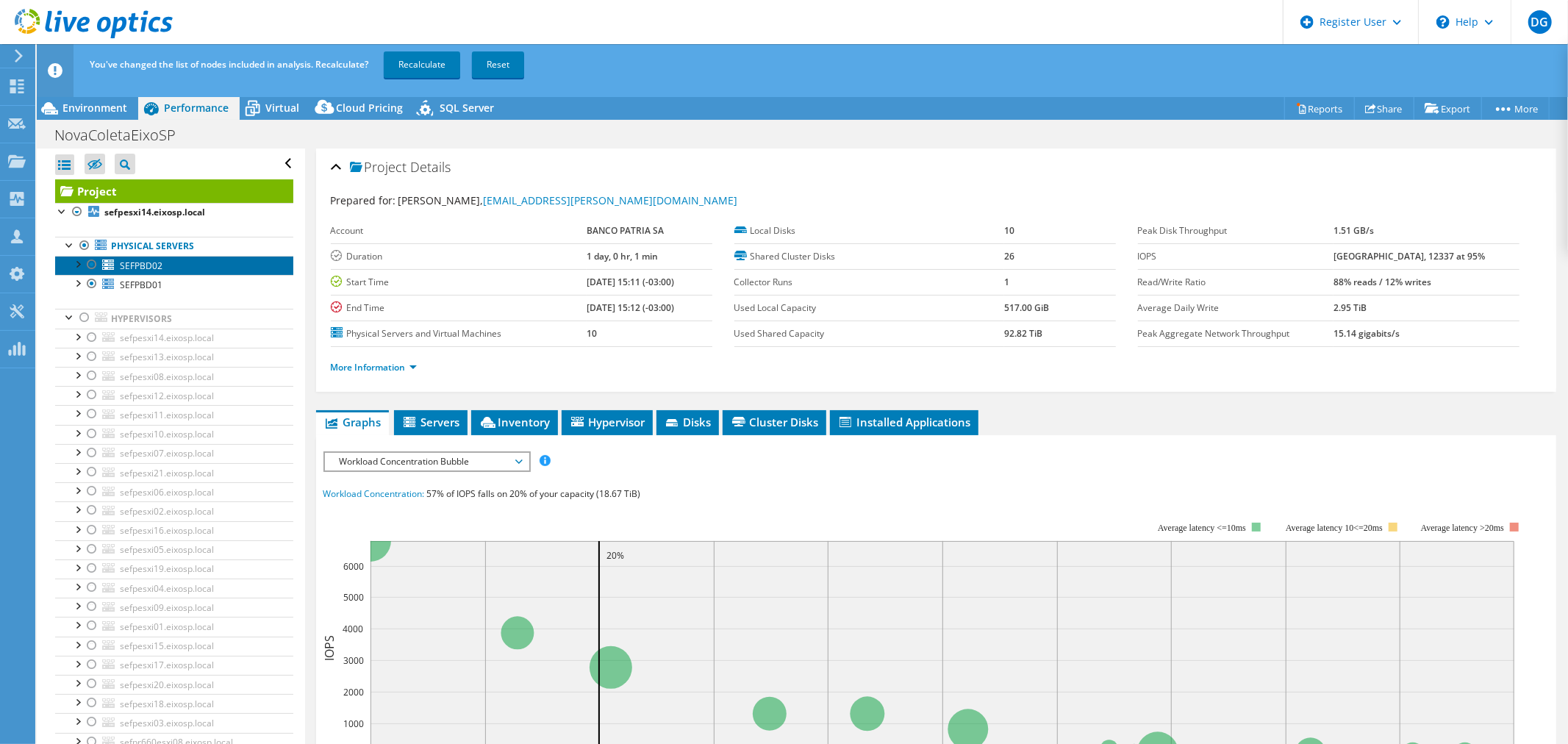
click at [170, 268] on link "SEFPBD02" at bounding box center [174, 266] width 238 height 19
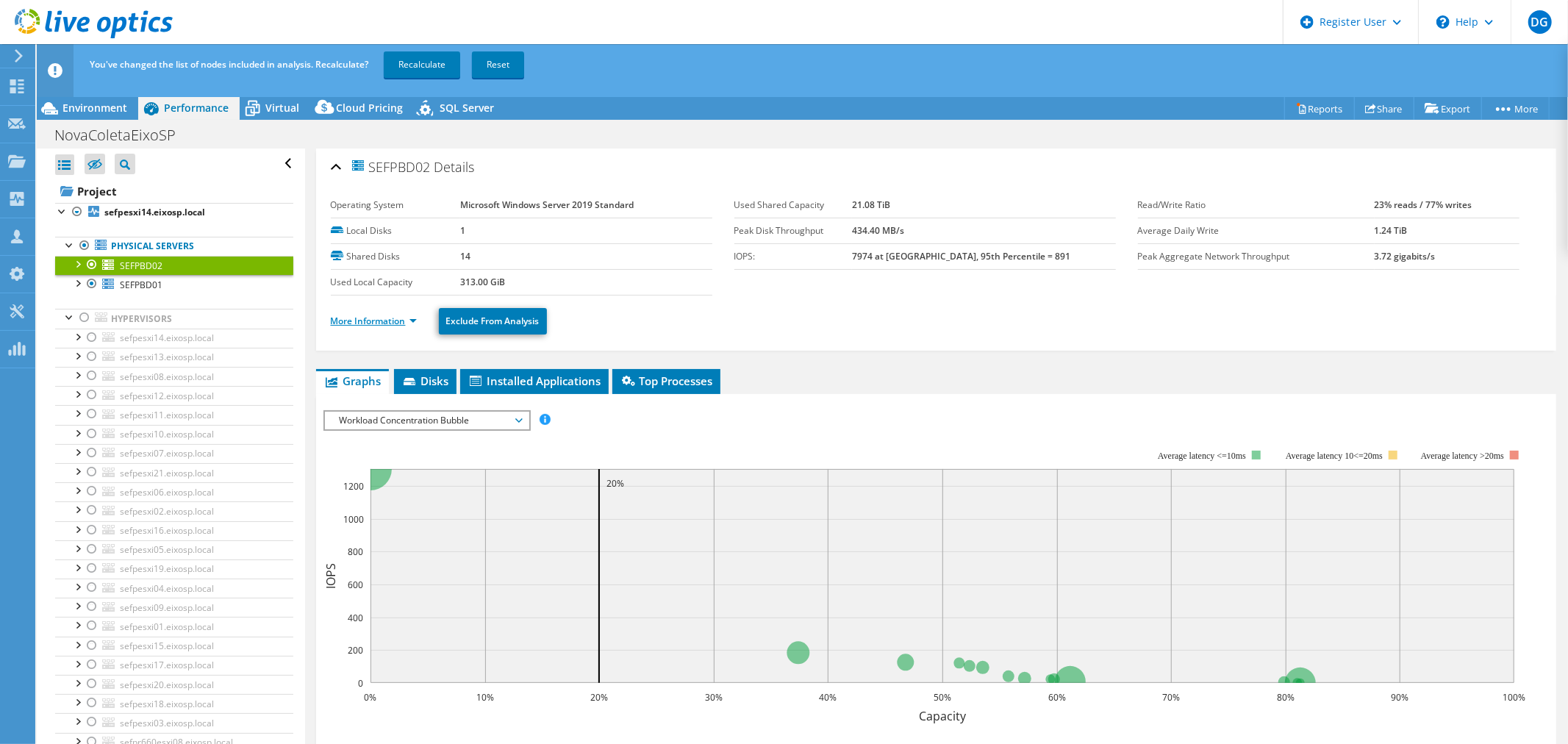
click at [377, 322] on link "More Information" at bounding box center [374, 321] width 86 height 13
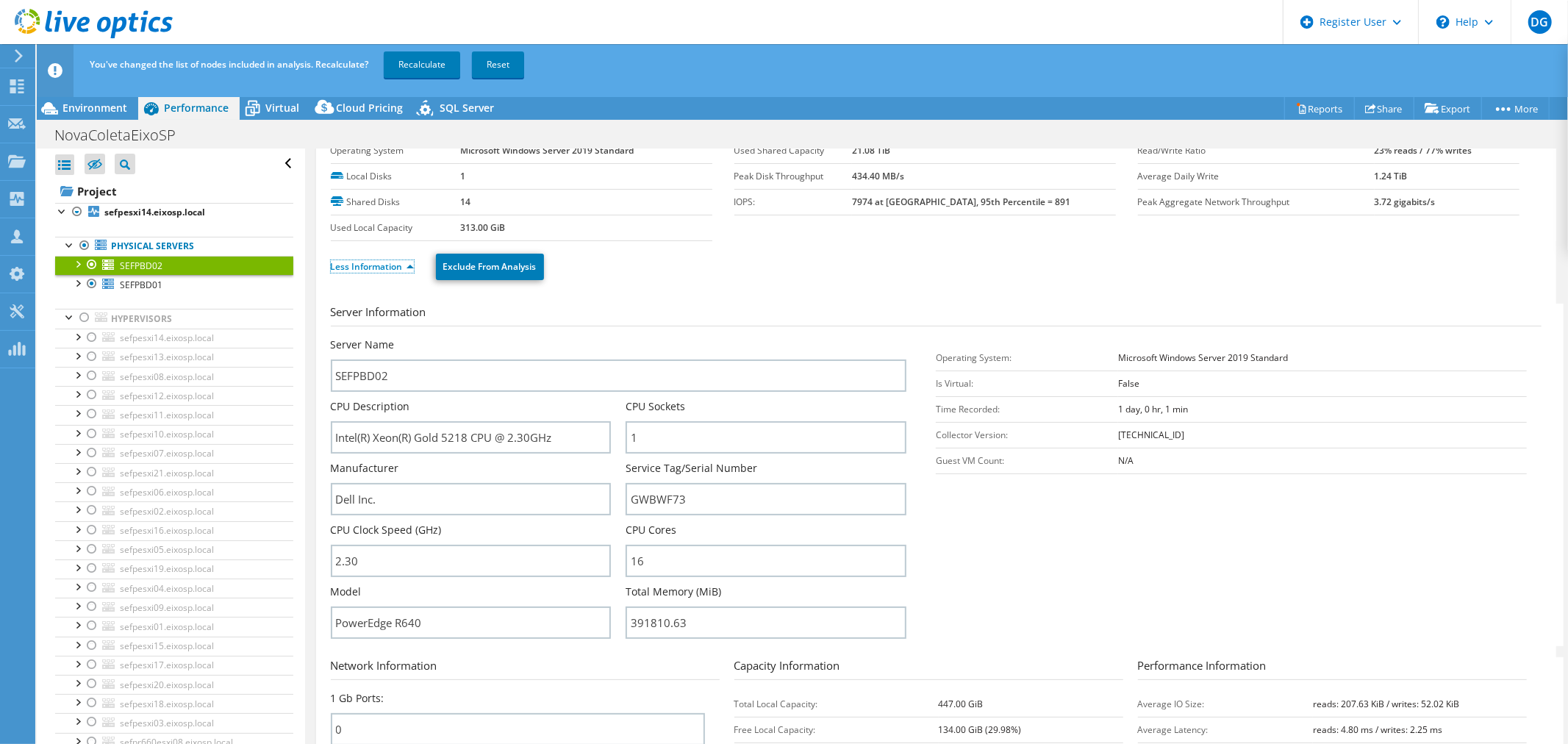
scroll to position [82, 0]
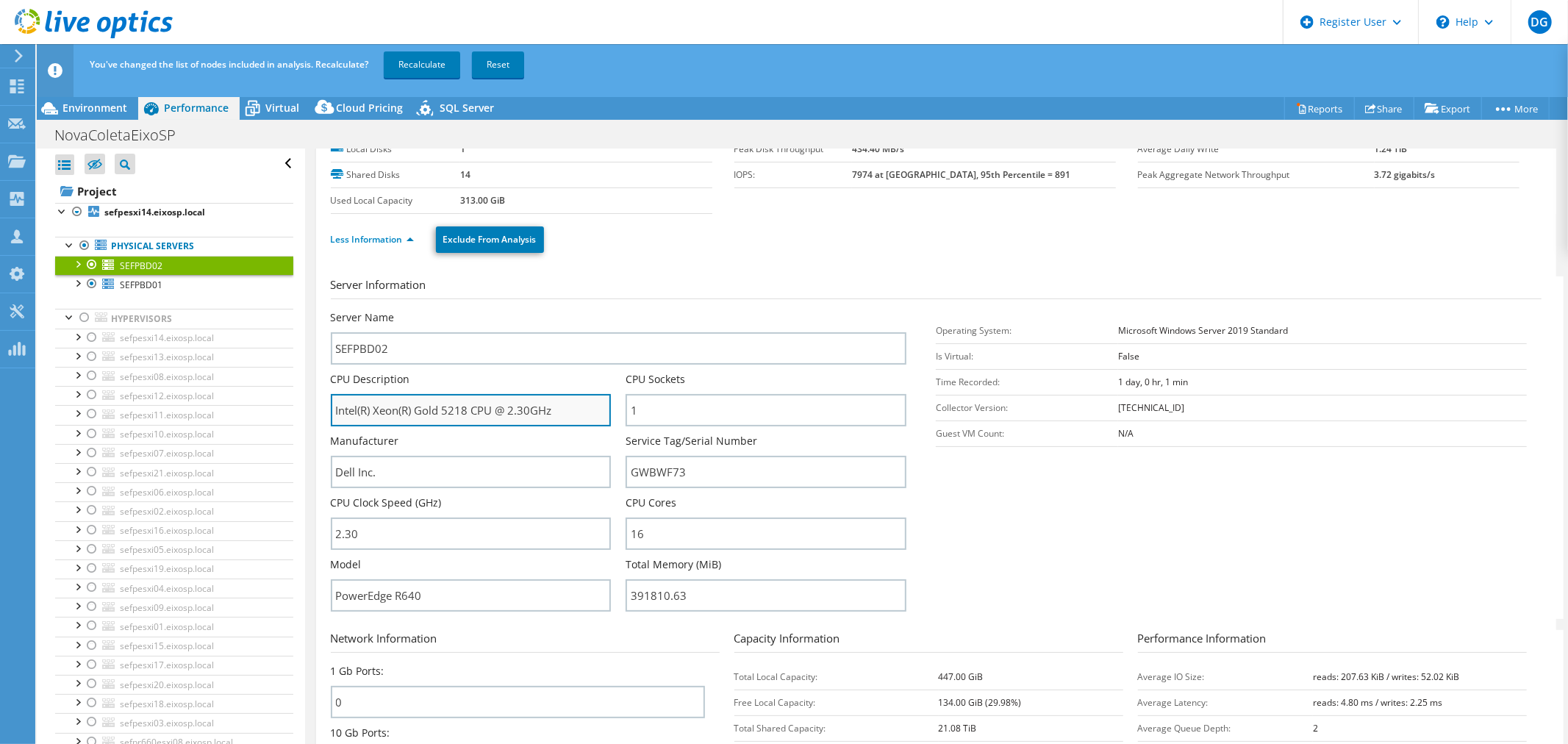
drag, startPoint x: 425, startPoint y: 407, endPoint x: 507, endPoint y: 407, distance: 82.0
click at [507, 407] on input "Intel(R) Xeon(R) Gold 5218 CPU @ 2.30GHz" at bounding box center [471, 410] width 281 height 32
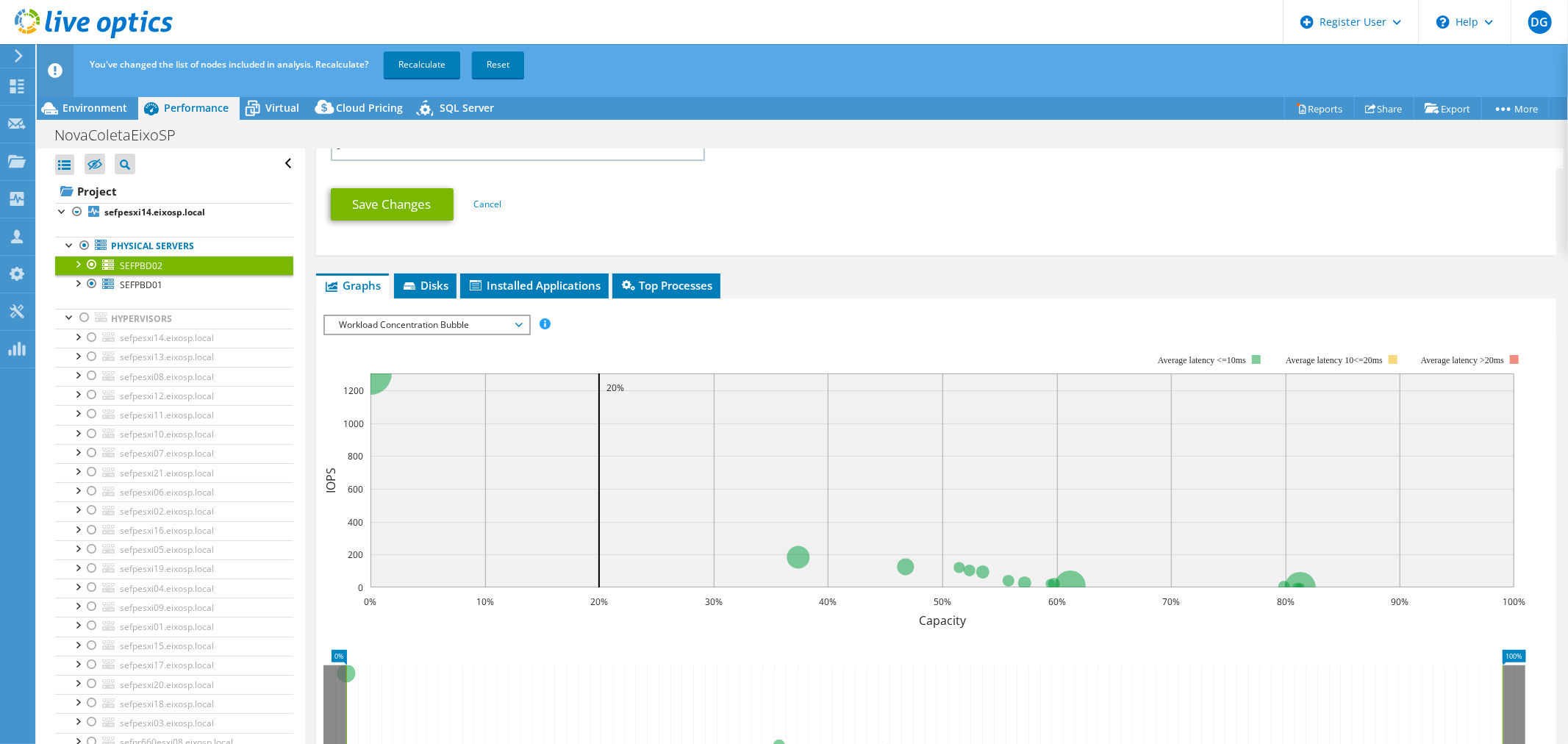
scroll to position [735, 0]
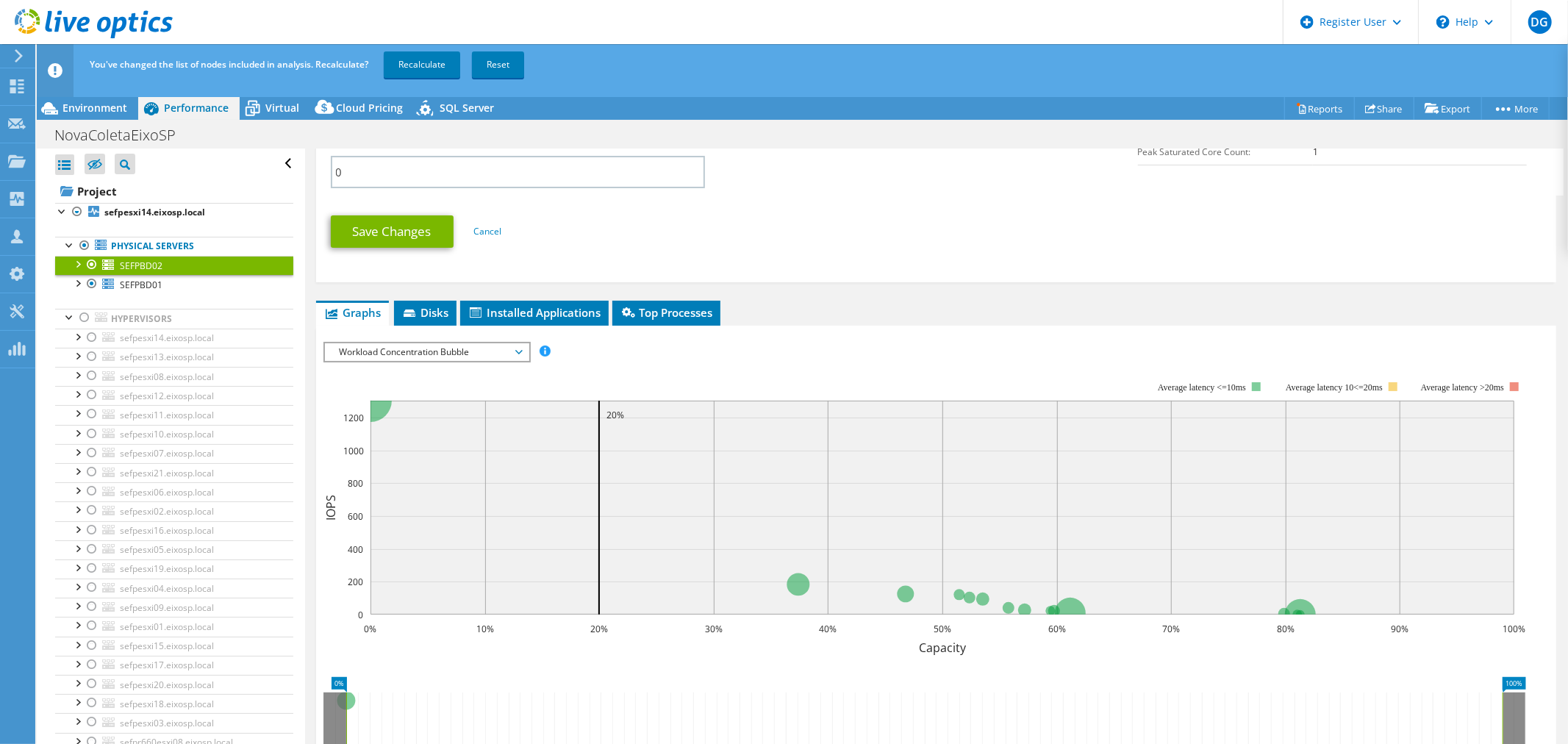
click at [501, 344] on span "Workload Concentration Bubble" at bounding box center [426, 353] width 189 height 17
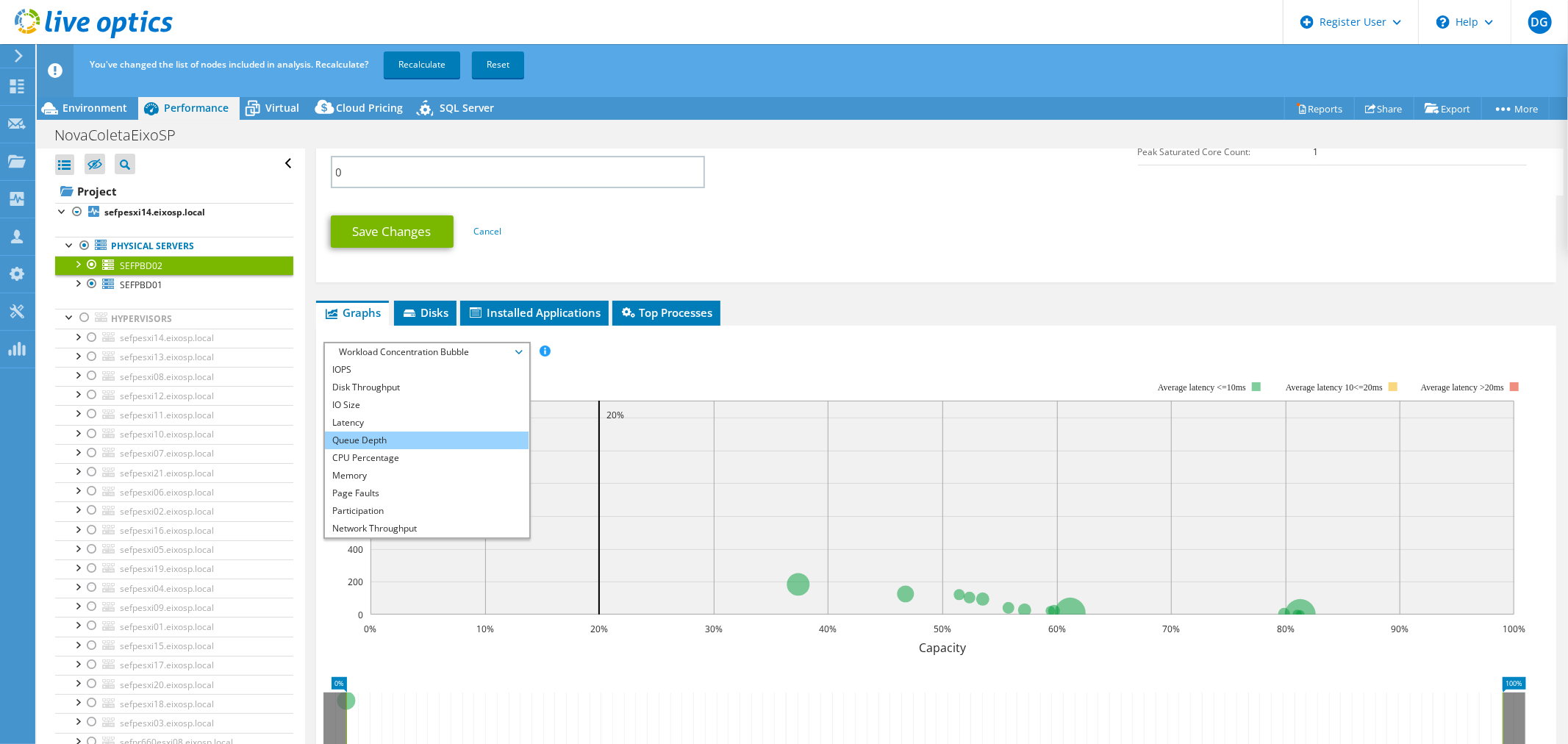
click at [417, 432] on li "Queue Depth" at bounding box center [427, 440] width 204 height 17
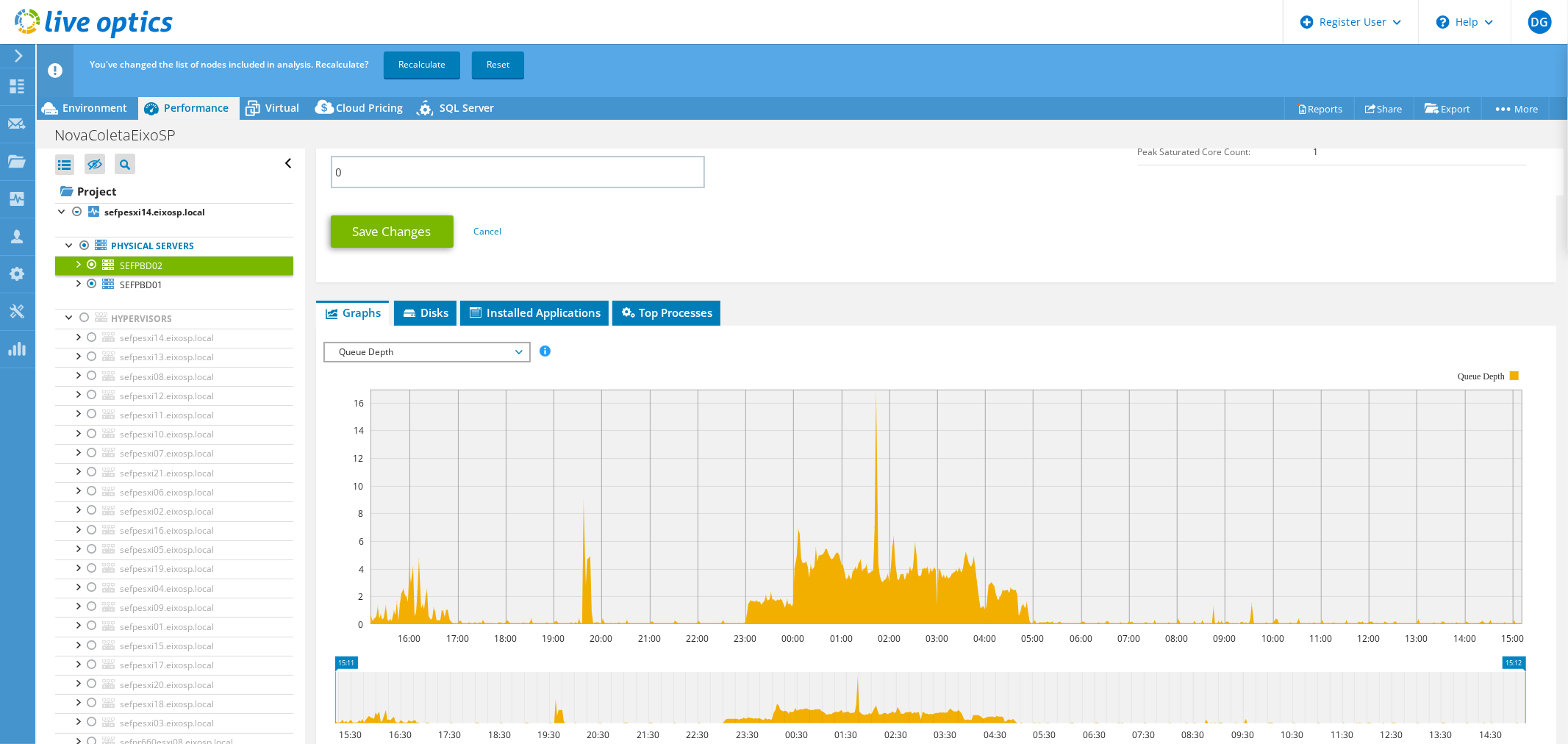
click at [466, 348] on span "Queue Depth" at bounding box center [426, 353] width 189 height 17
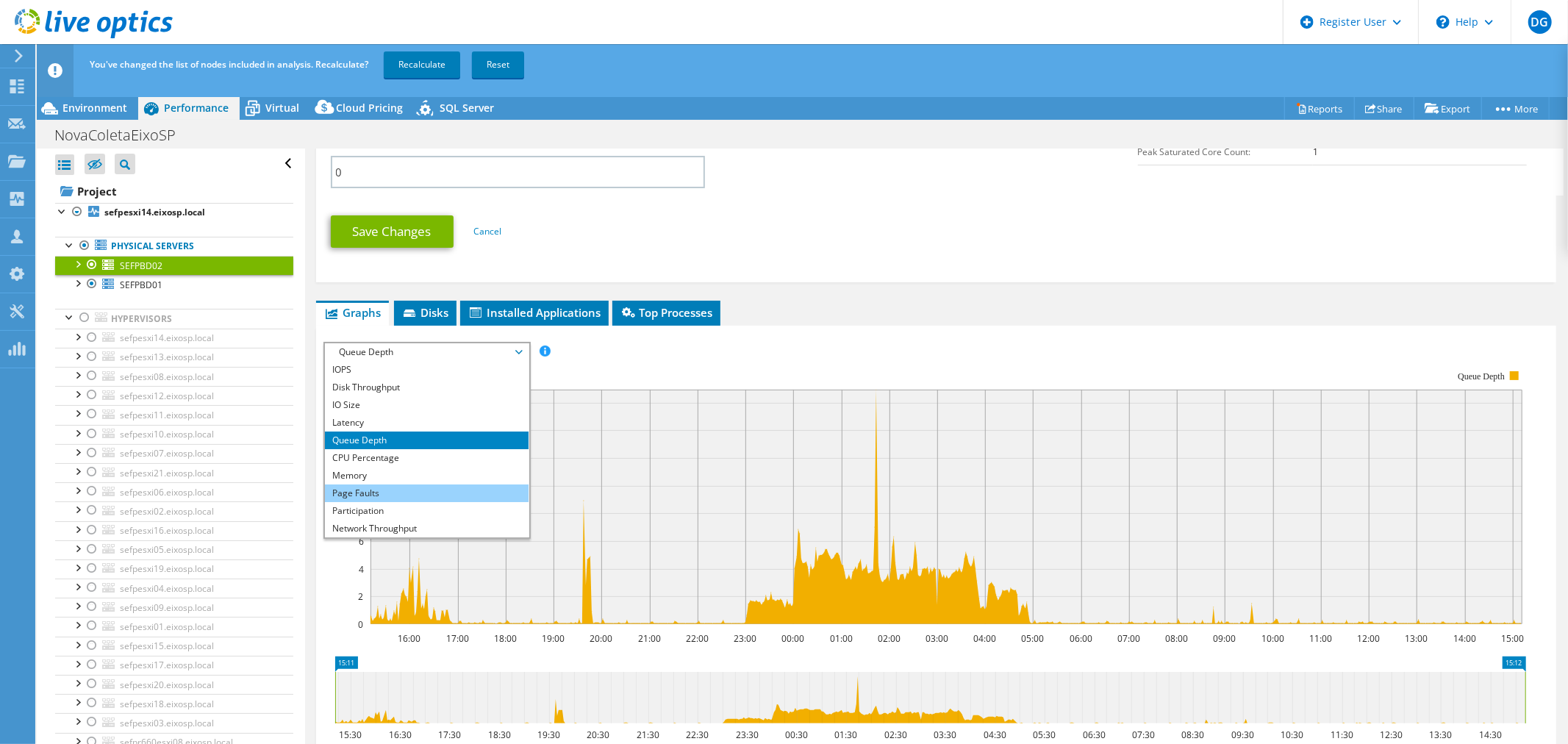
click at [435, 485] on li "Page Faults" at bounding box center [427, 493] width 204 height 17
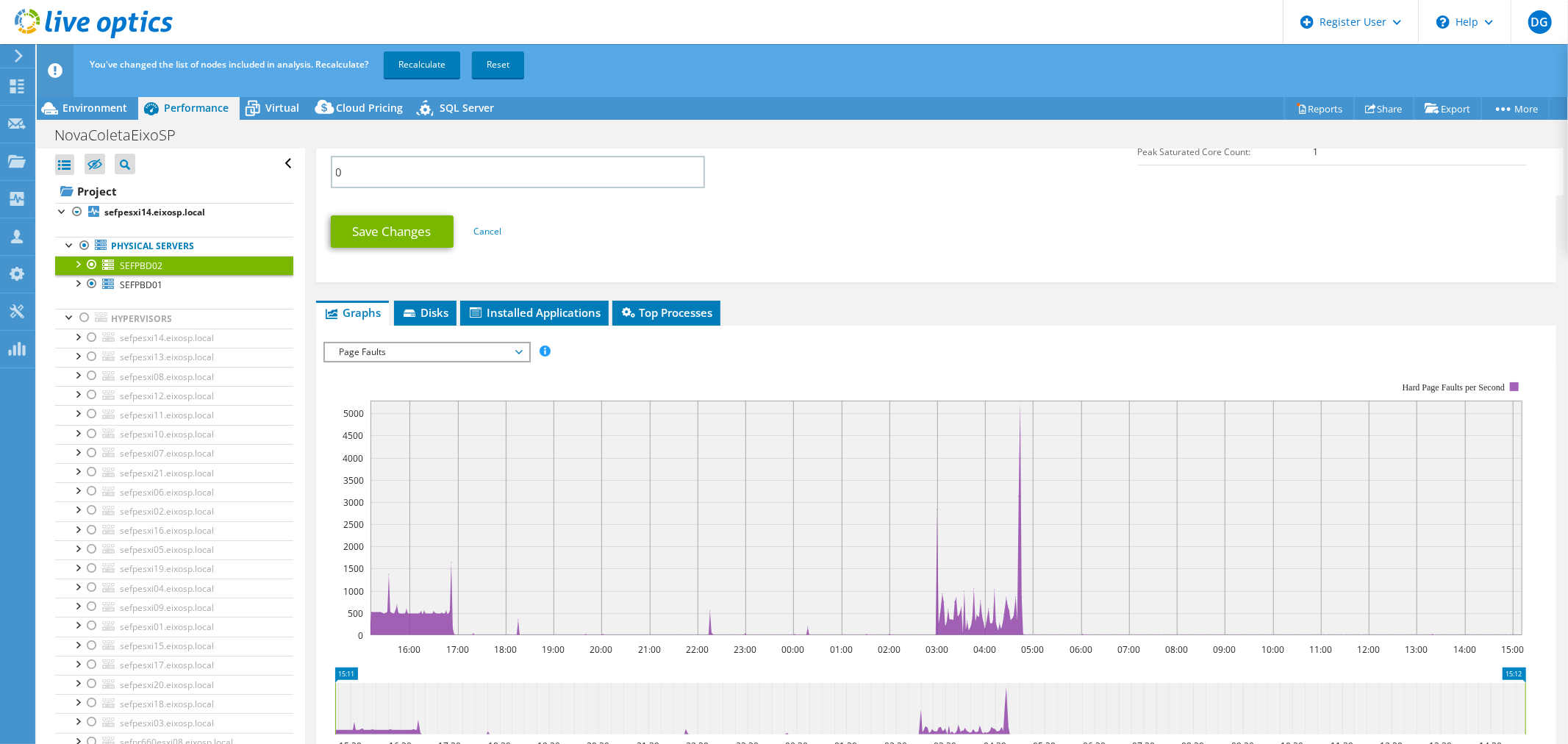
click at [486, 350] on span "Page Faults" at bounding box center [426, 353] width 189 height 17
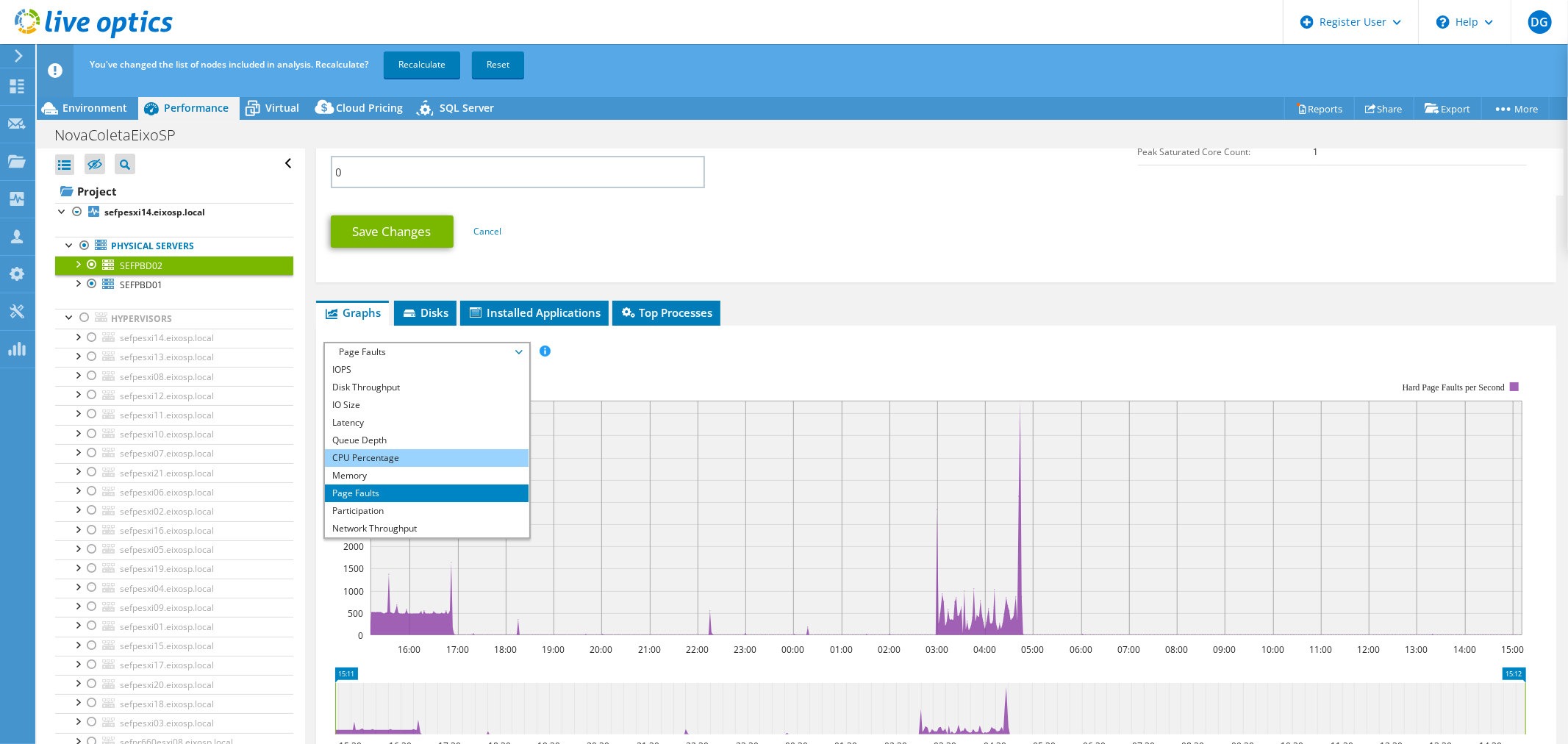
click at [455, 453] on li "CPU Percentage" at bounding box center [427, 458] width 204 height 17
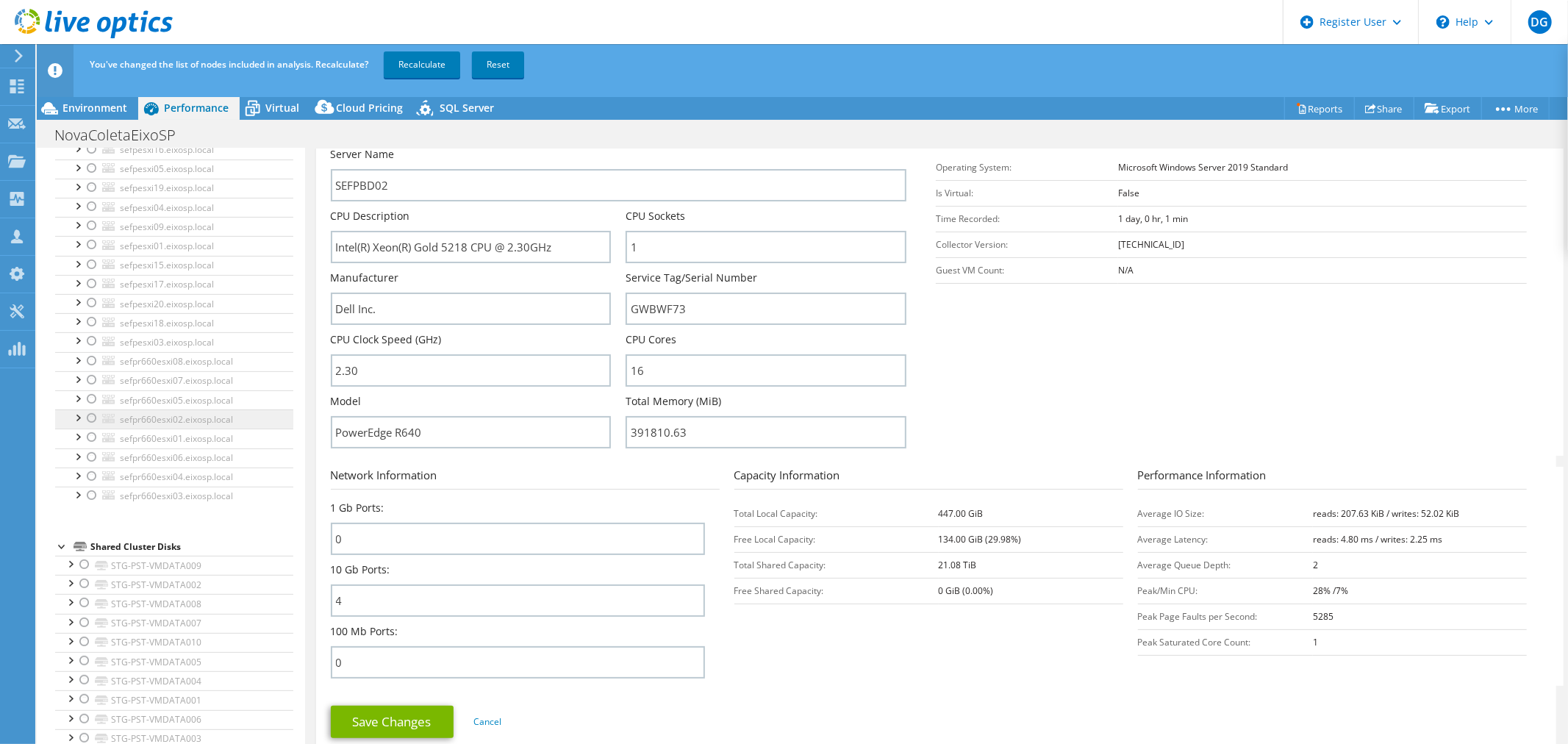
scroll to position [408, 0]
click at [89, 328] on div at bounding box center [91, 334] width 15 height 17
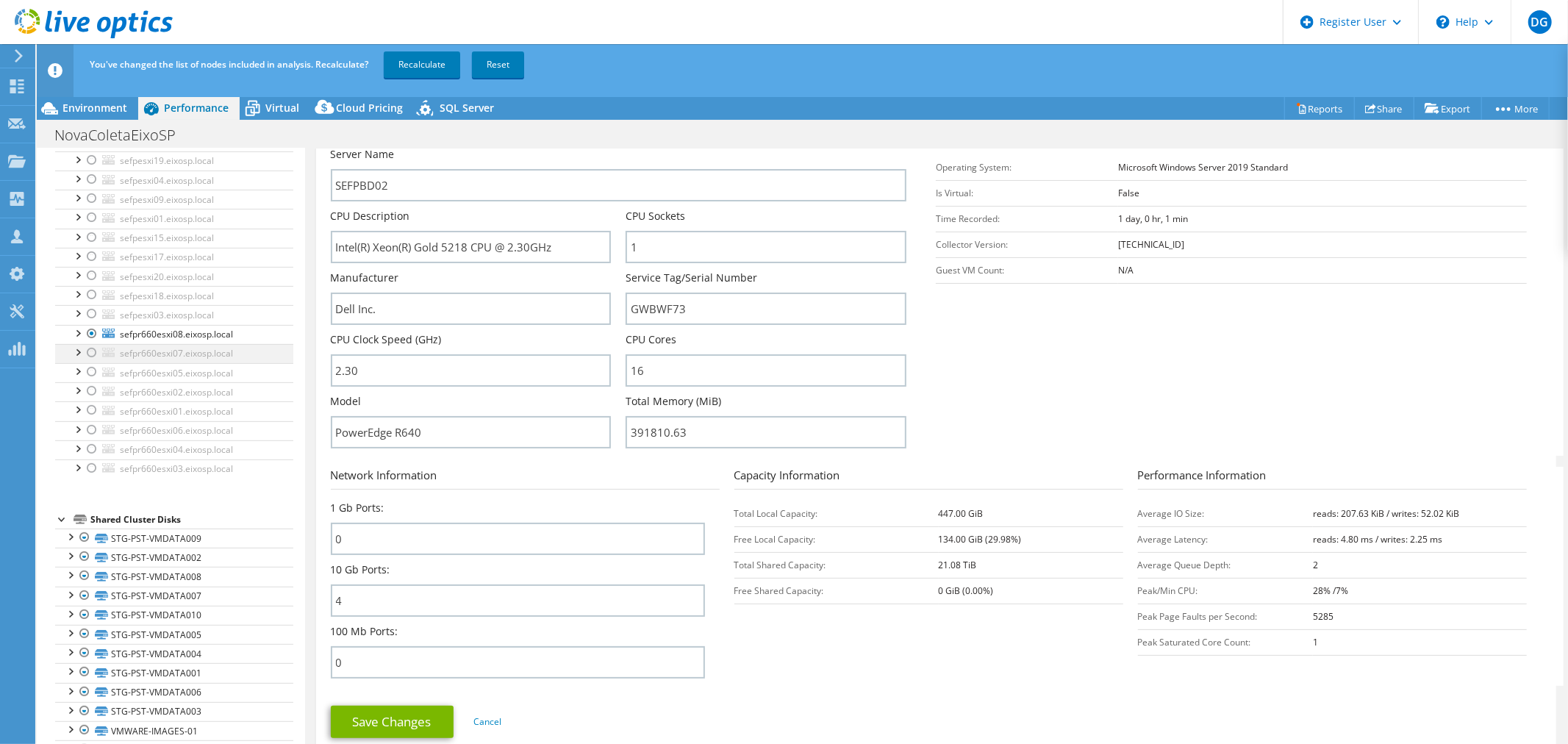
click at [89, 358] on div at bounding box center [91, 353] width 15 height 17
click at [88, 376] on div at bounding box center [91, 372] width 15 height 17
click at [89, 392] on div at bounding box center [91, 391] width 15 height 17
click at [90, 414] on div at bounding box center [91, 410] width 15 height 17
click at [94, 428] on div at bounding box center [91, 430] width 15 height 17
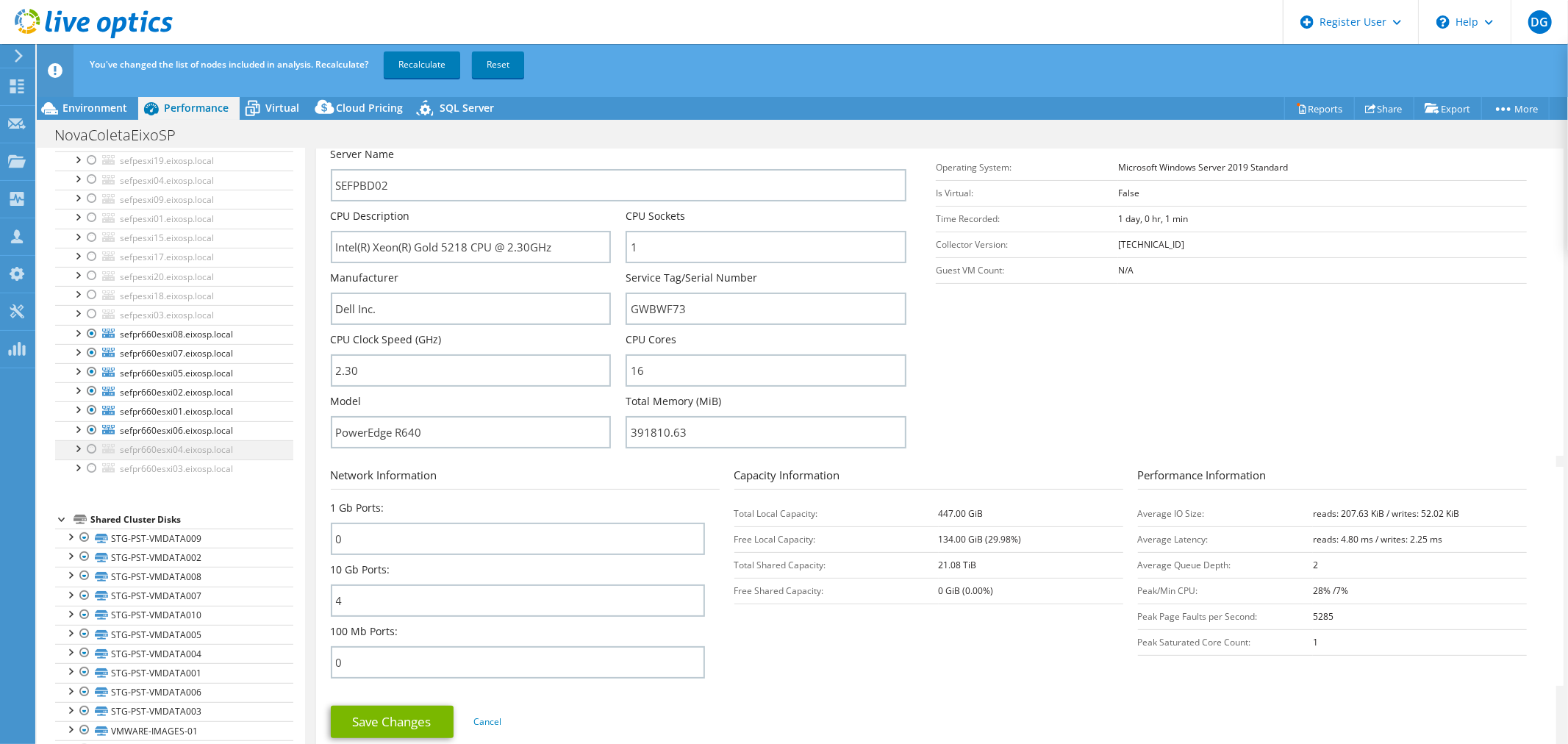
click at [90, 450] on div at bounding box center [91, 450] width 15 height 17
drag, startPoint x: 92, startPoint y: 463, endPoint x: 125, endPoint y: 474, distance: 34.8
click at [92, 465] on div at bounding box center [91, 468] width 15 height 17
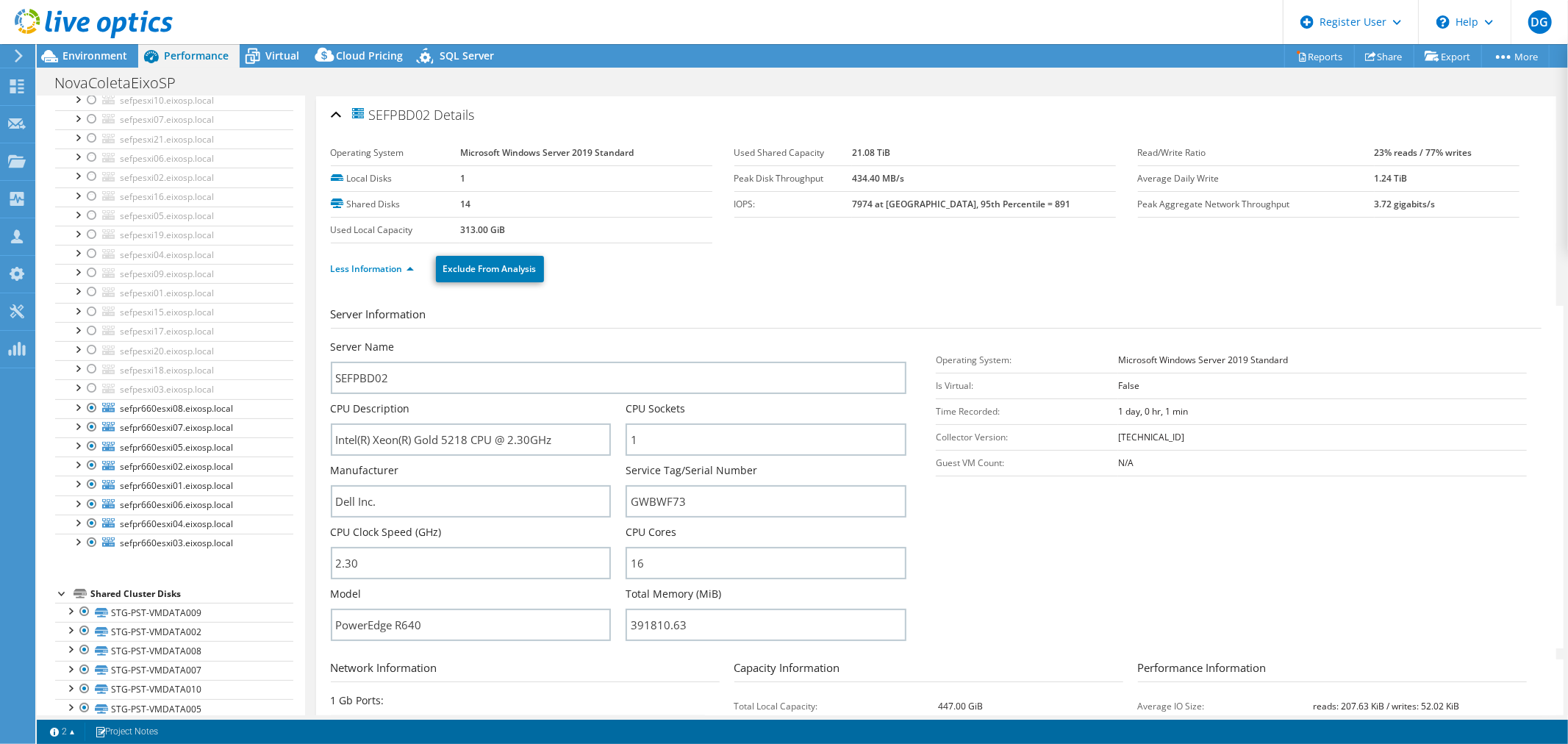
scroll to position [0, 0]
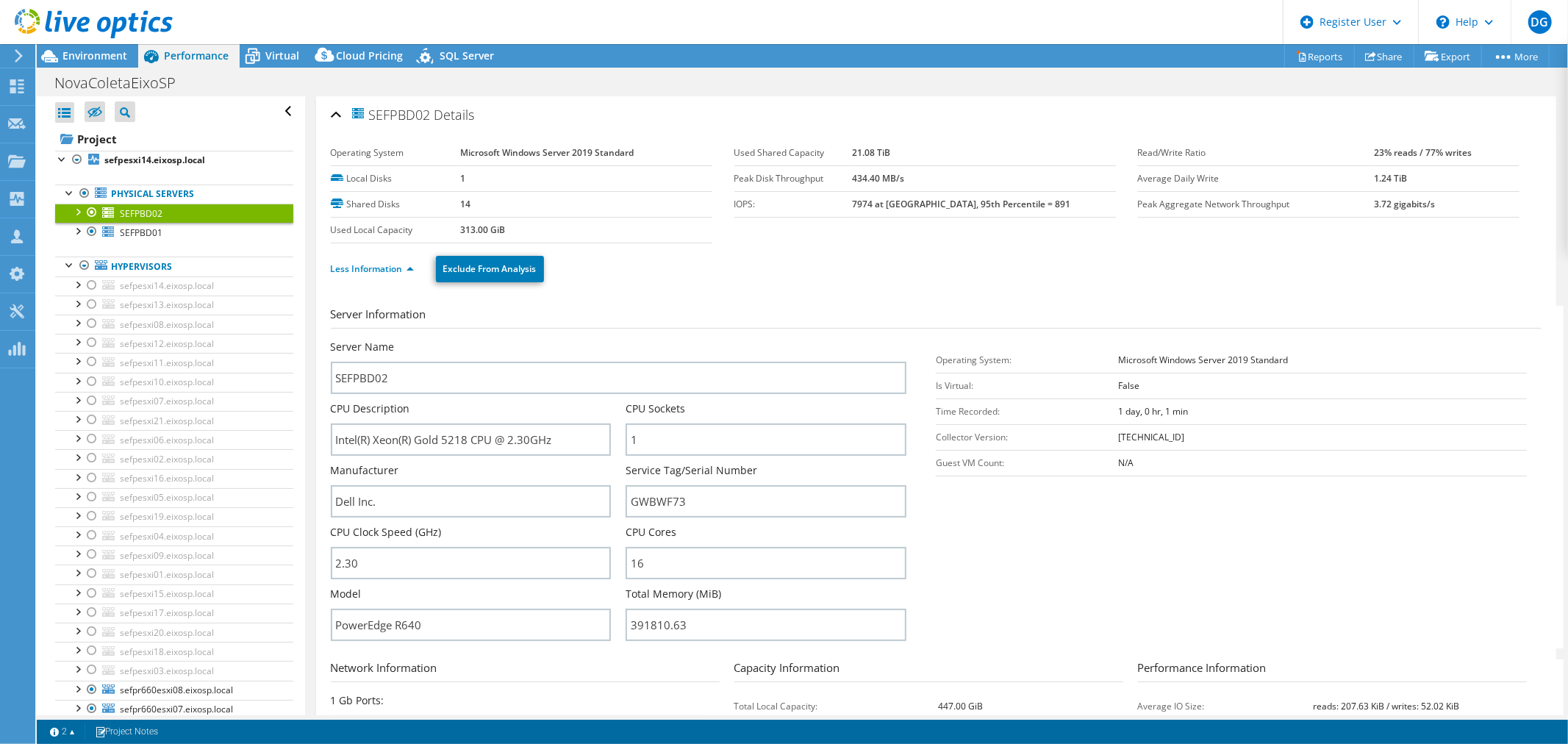
click at [250, 84] on div "NovaColetaEixoSP Print" at bounding box center [802, 83] width 1531 height 27
click at [77, 53] on span "Environment" at bounding box center [94, 55] width 65 height 14
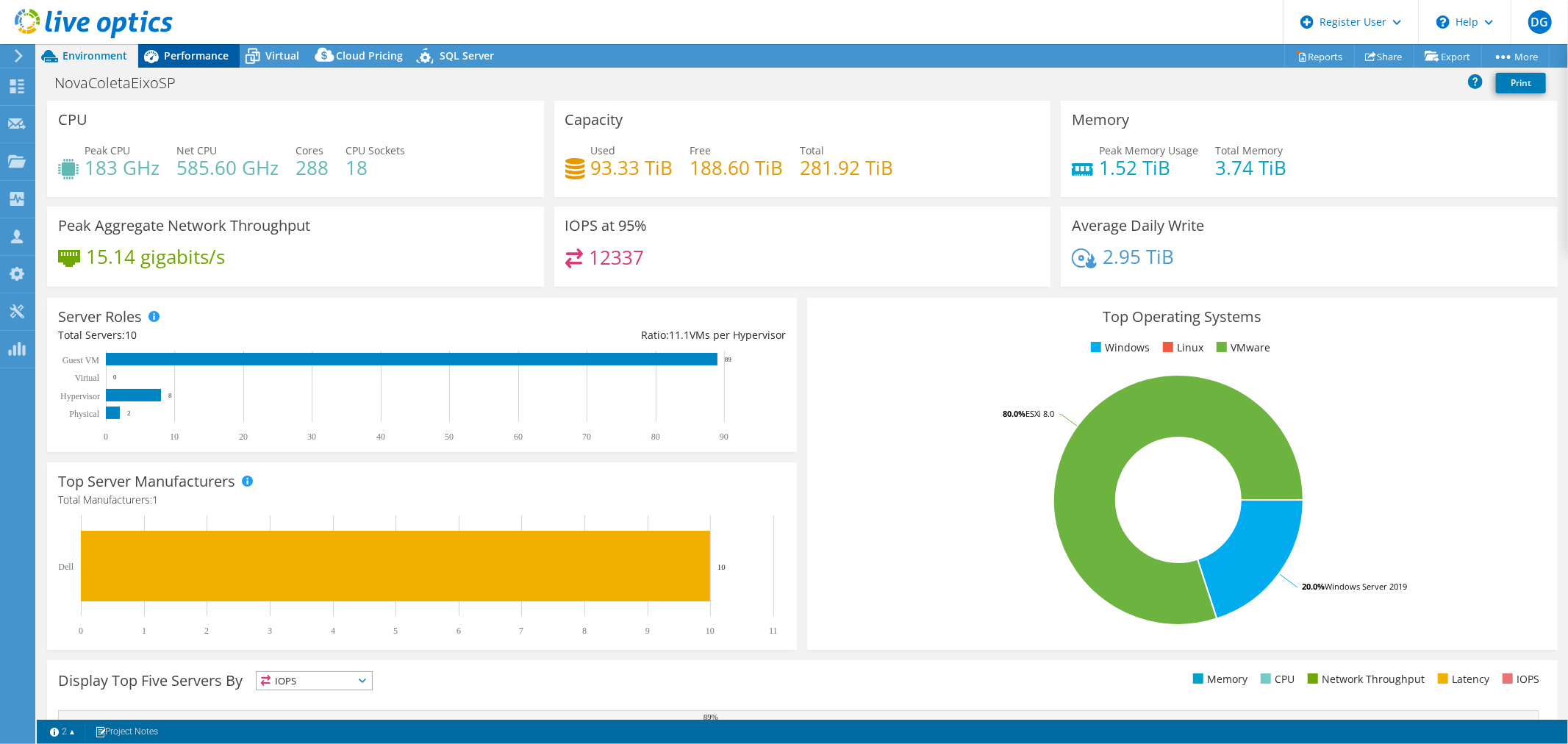
click at [195, 63] on div "Performance" at bounding box center [188, 55] width 101 height 23
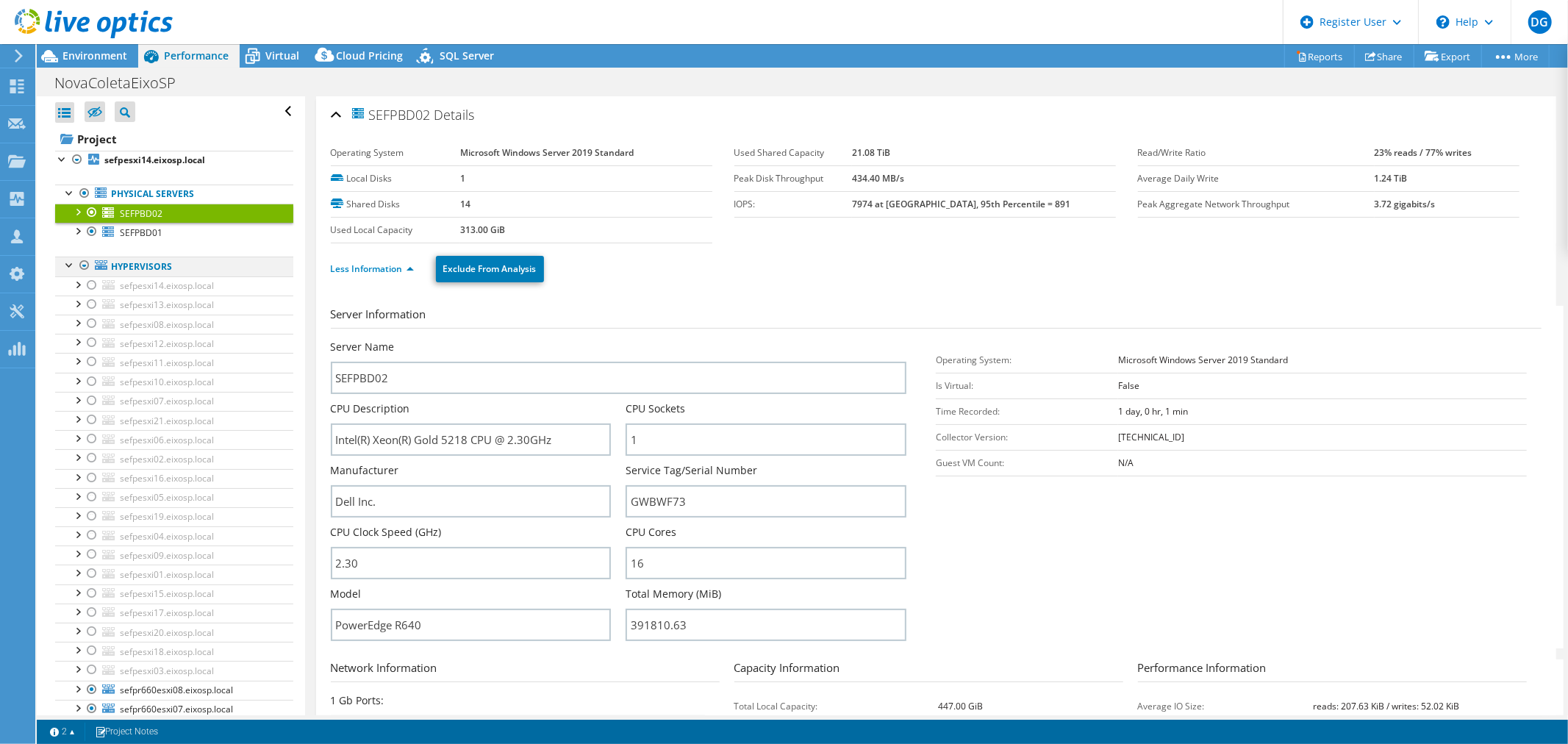
click at [83, 268] on div at bounding box center [84, 265] width 15 height 17
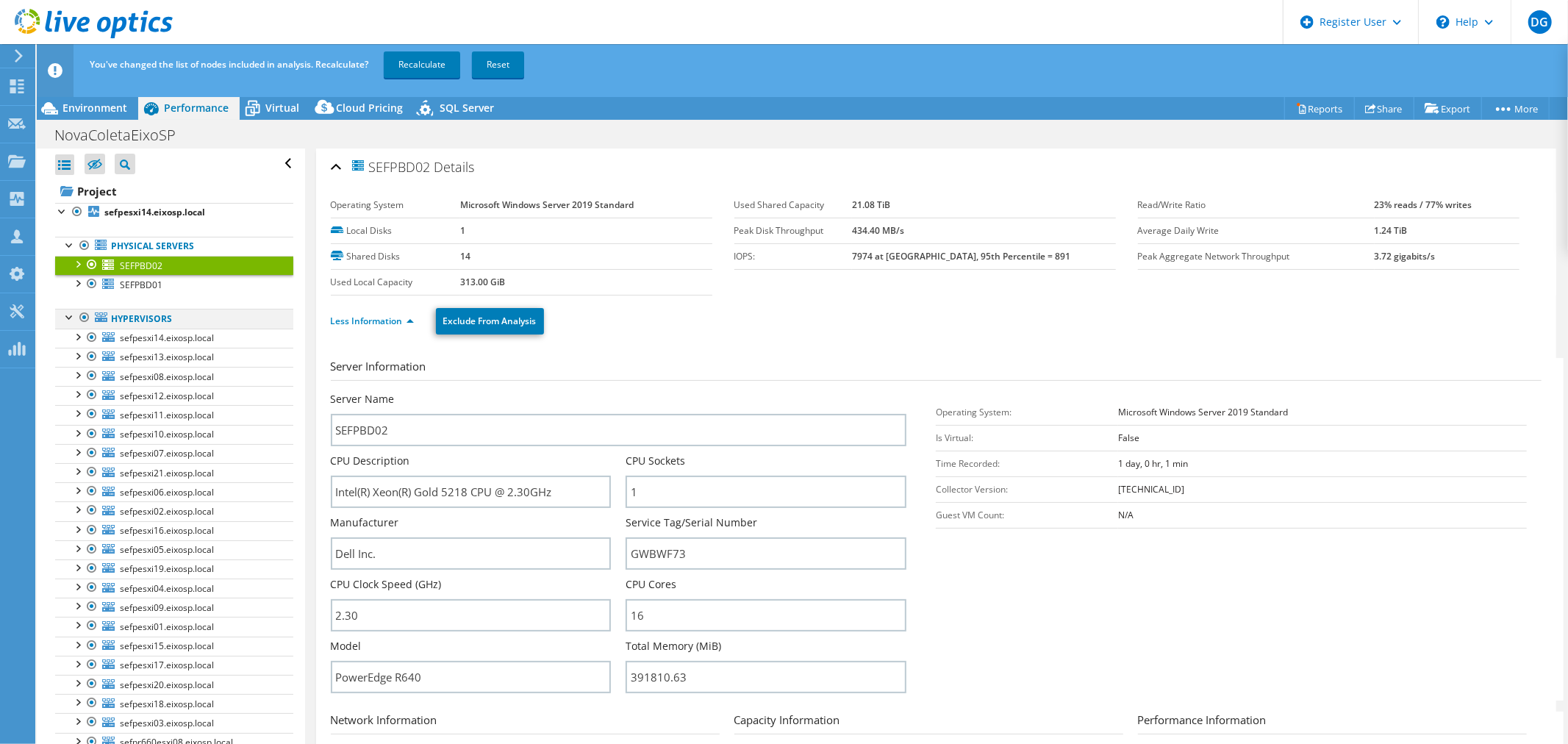
click at [84, 268] on div at bounding box center [91, 265] width 15 height 17
click at [86, 323] on div at bounding box center [84, 318] width 15 height 17
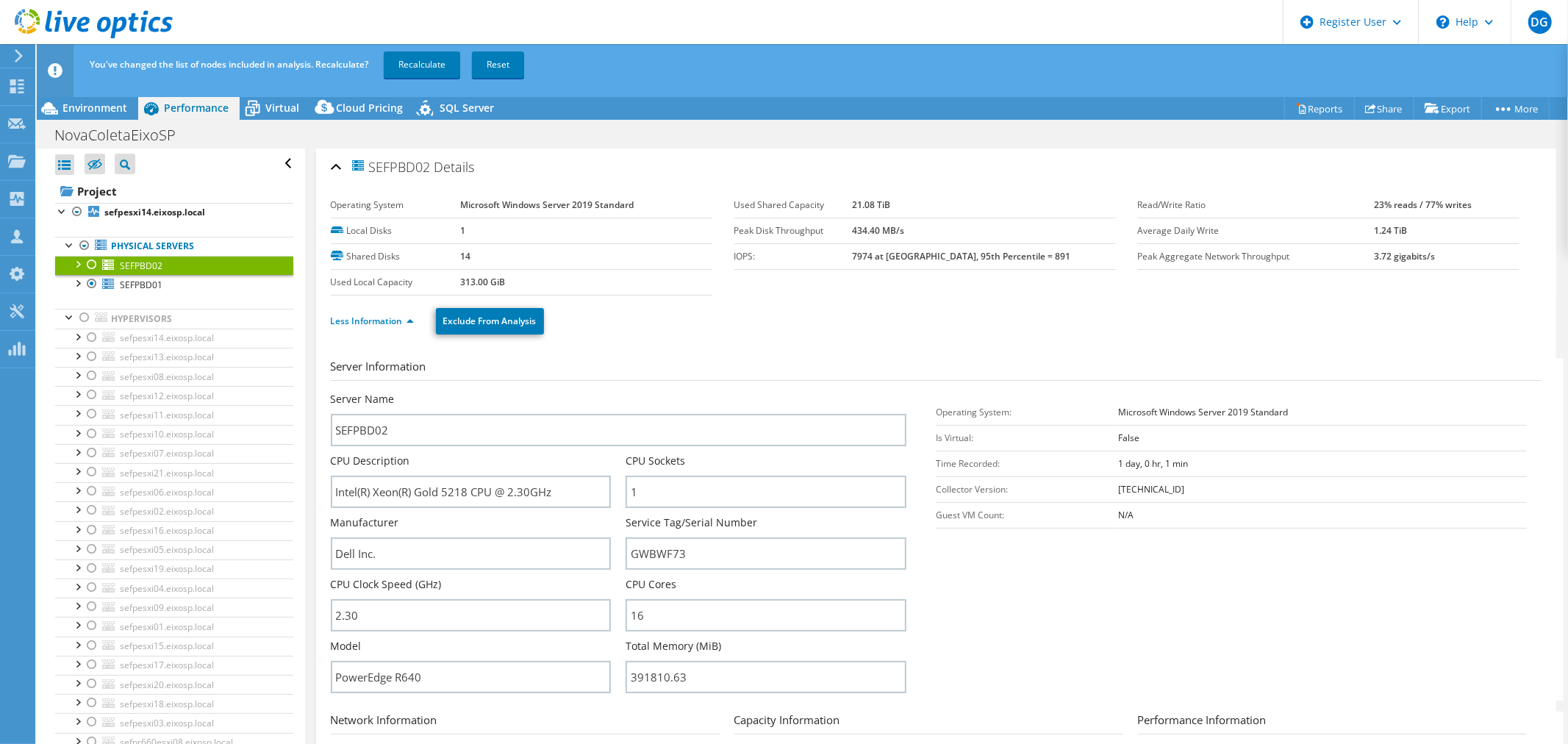
click at [98, 265] on div at bounding box center [91, 265] width 15 height 17
click at [427, 68] on link "Recalculate" at bounding box center [421, 64] width 77 height 26
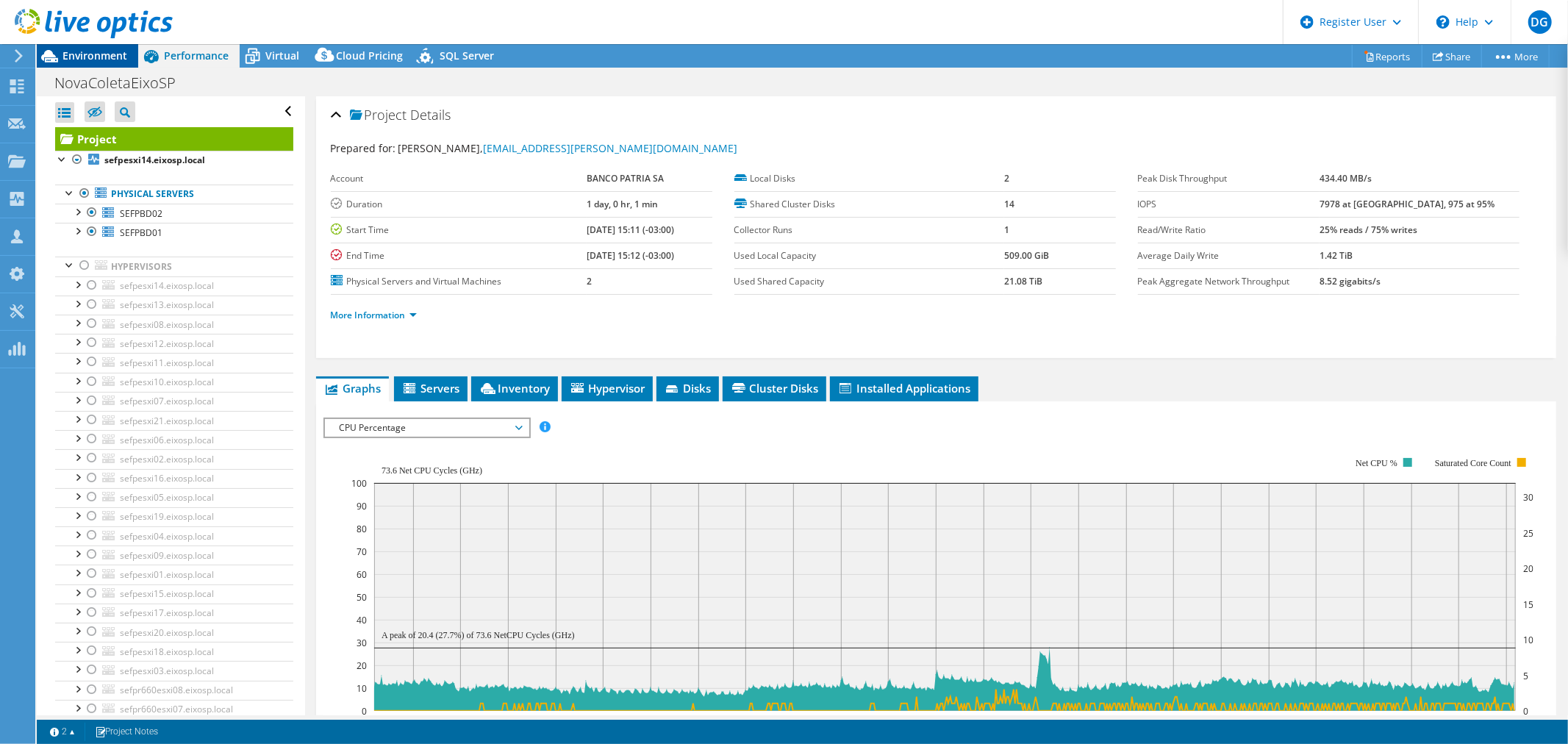
click at [100, 59] on span "Environment" at bounding box center [94, 55] width 65 height 14
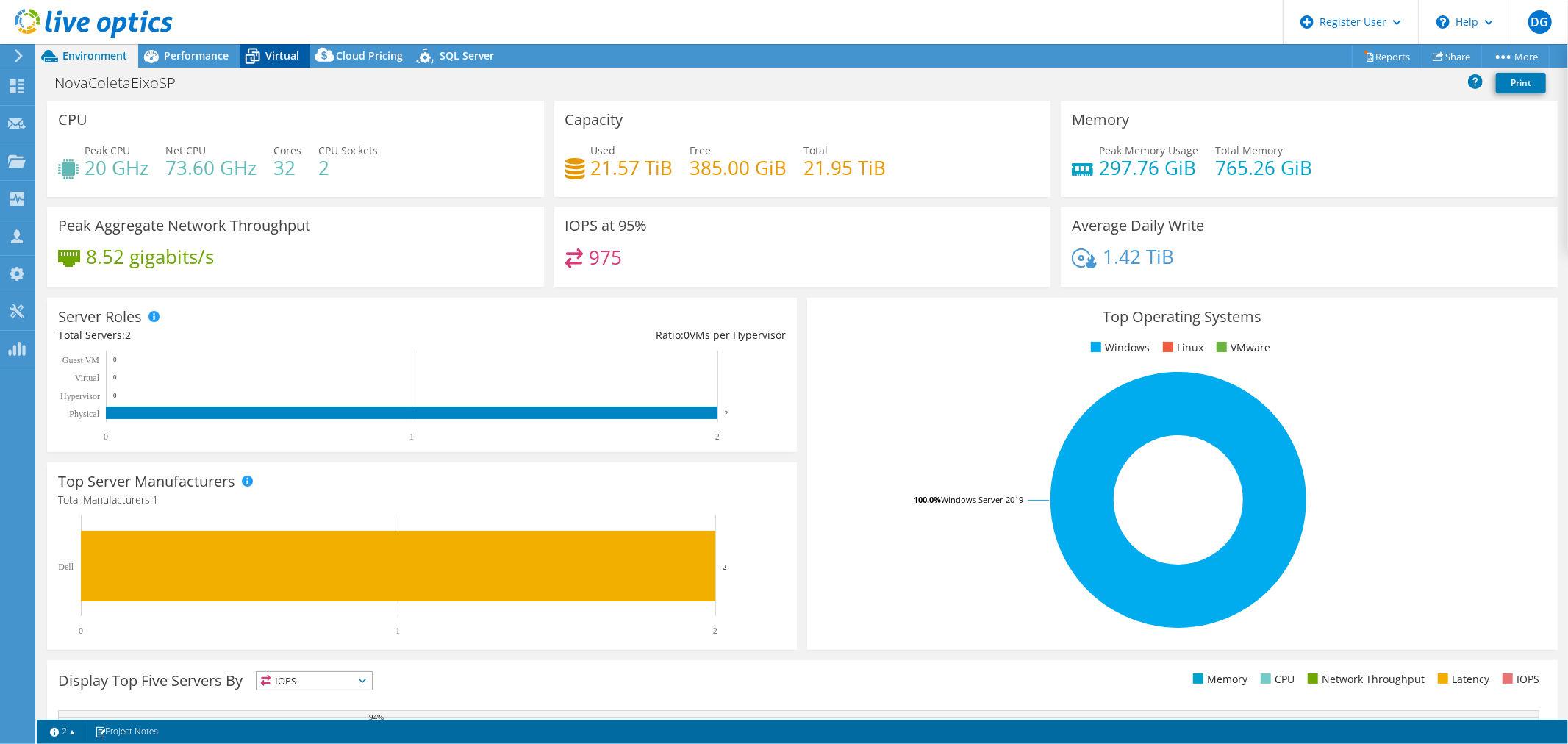
click at [257, 55] on icon at bounding box center [252, 56] width 26 height 26
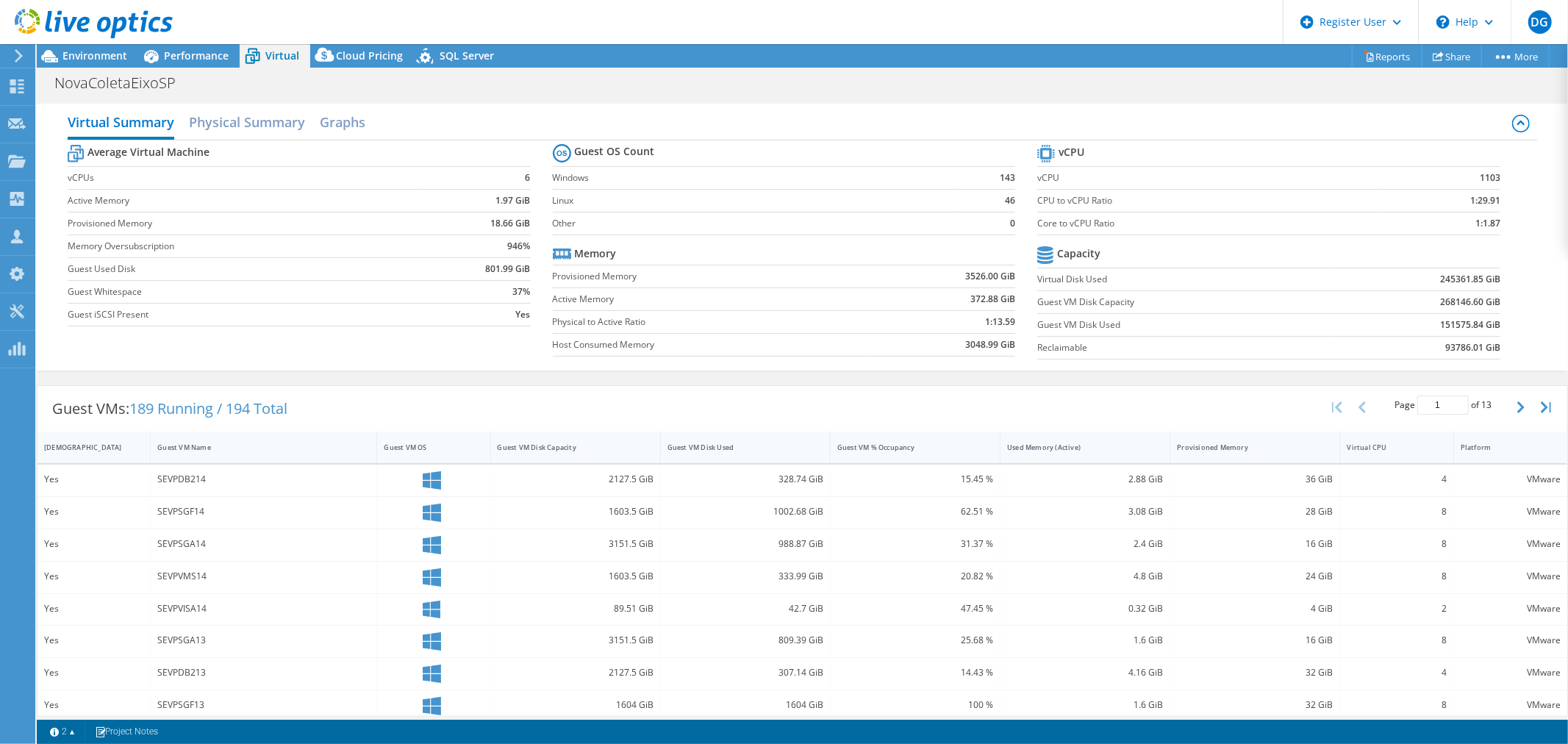
click at [1456, 327] on b "151575.84 GiB" at bounding box center [1470, 324] width 60 height 15
click at [1456, 328] on b "151575.84 GiB" at bounding box center [1470, 324] width 60 height 15
click at [1444, 328] on b "151575.84 GiB" at bounding box center [1470, 324] width 60 height 15
click at [1402, 336] on td "93786.01 GiB" at bounding box center [1416, 347] width 170 height 22
click at [191, 52] on span "Performance" at bounding box center [196, 55] width 65 height 14
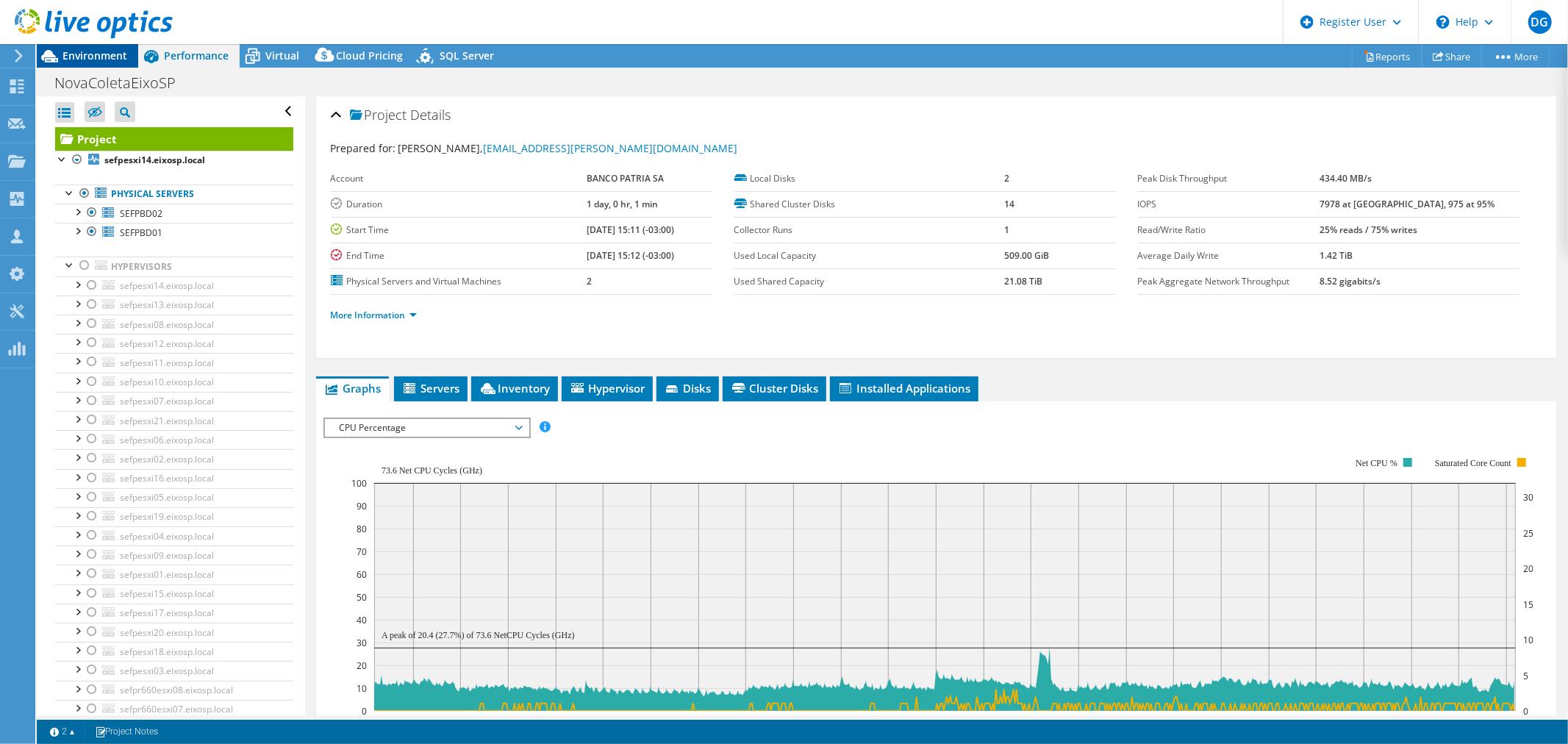
click at [83, 56] on span "Environment" at bounding box center [94, 55] width 65 height 14
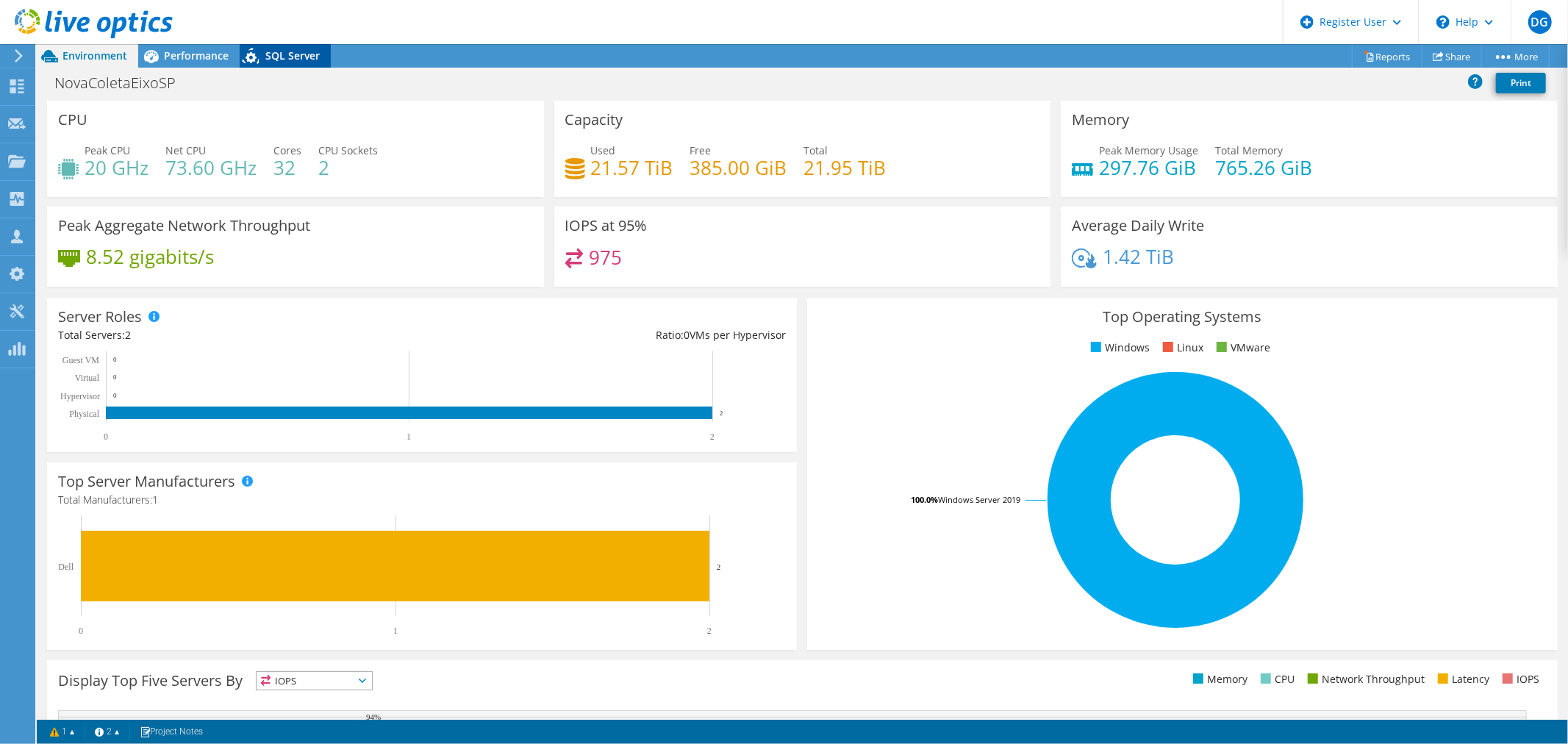
click at [272, 53] on span "SQL Server" at bounding box center [292, 55] width 54 height 14
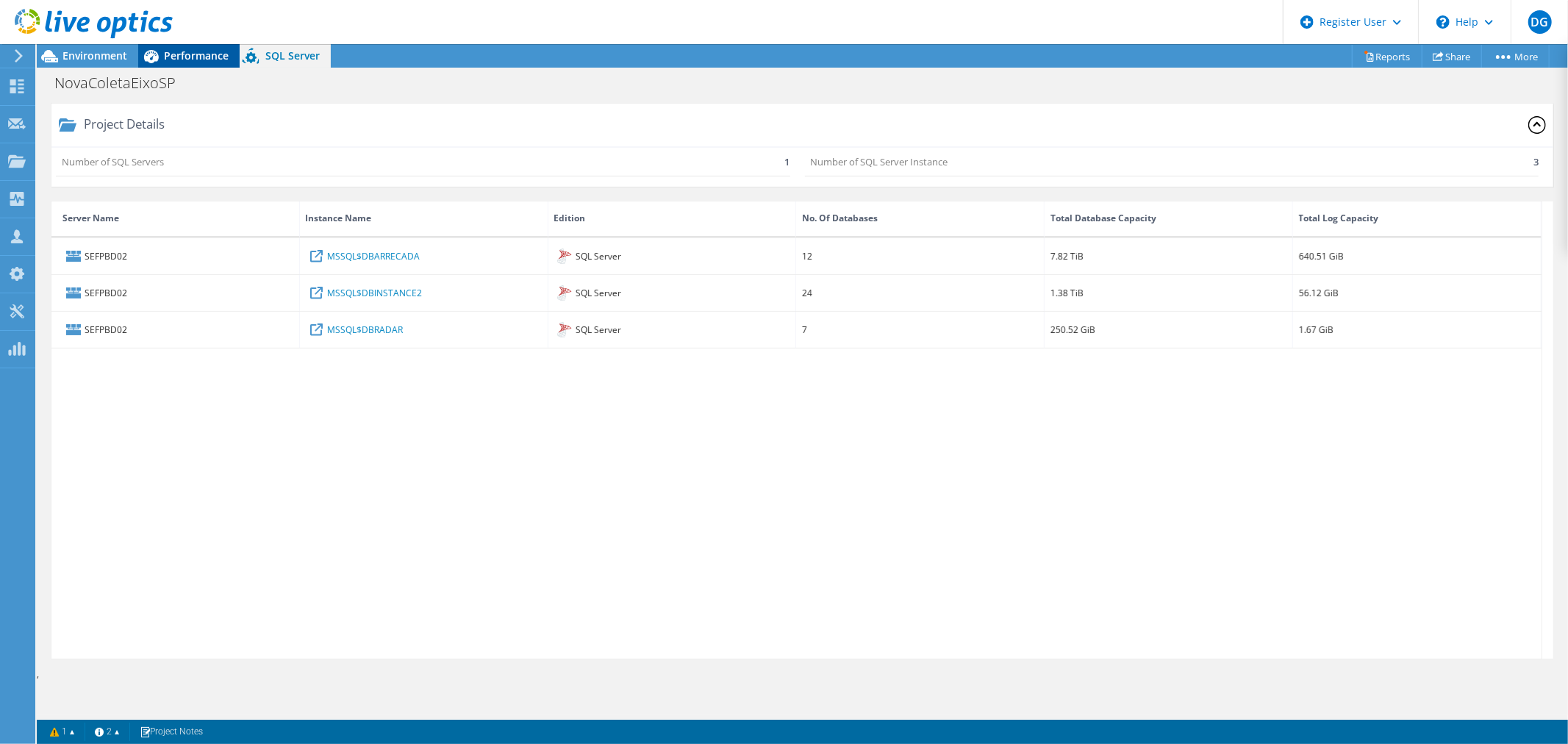
click at [186, 56] on span "Performance" at bounding box center [196, 55] width 65 height 14
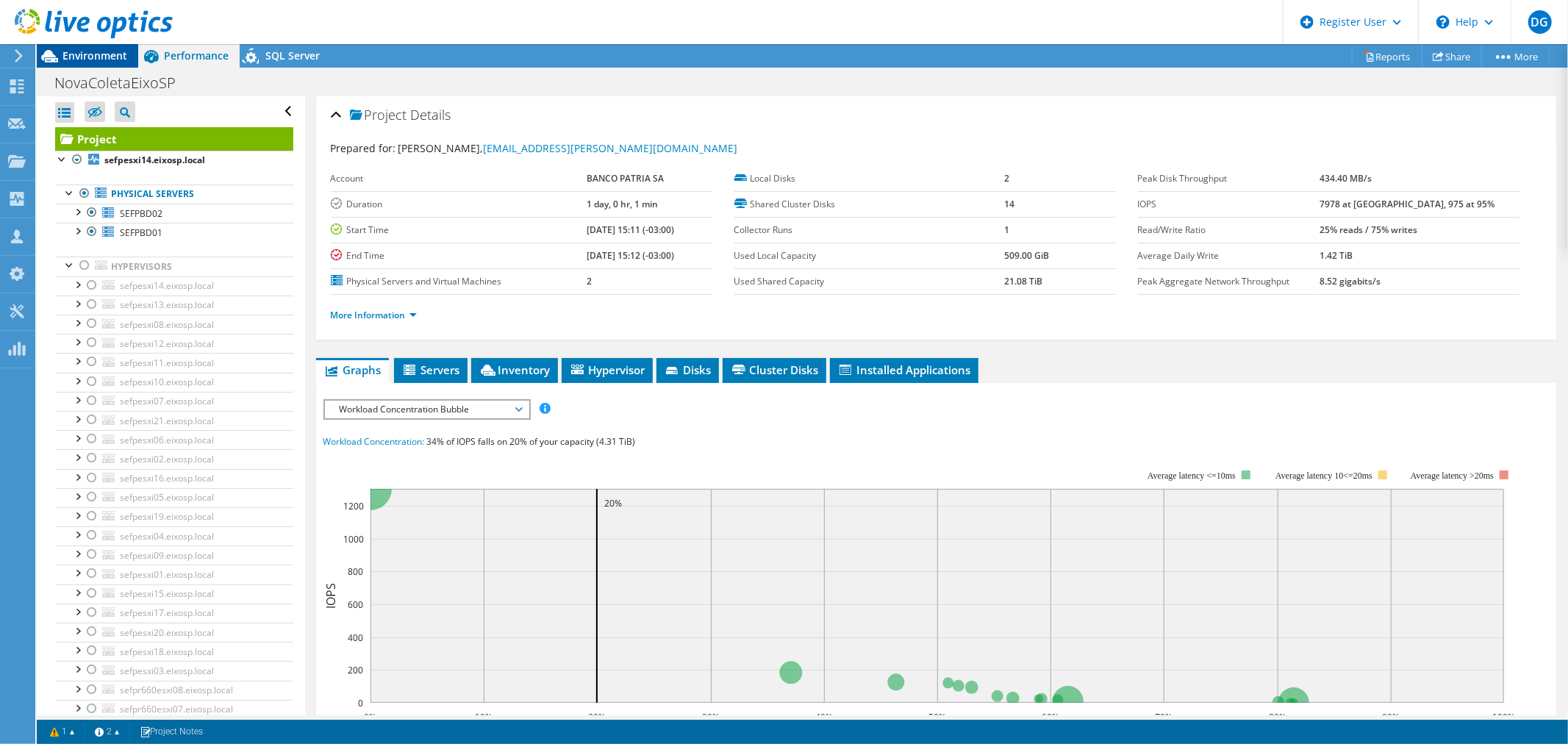
click at [76, 57] on span "Environment" at bounding box center [94, 55] width 65 height 14
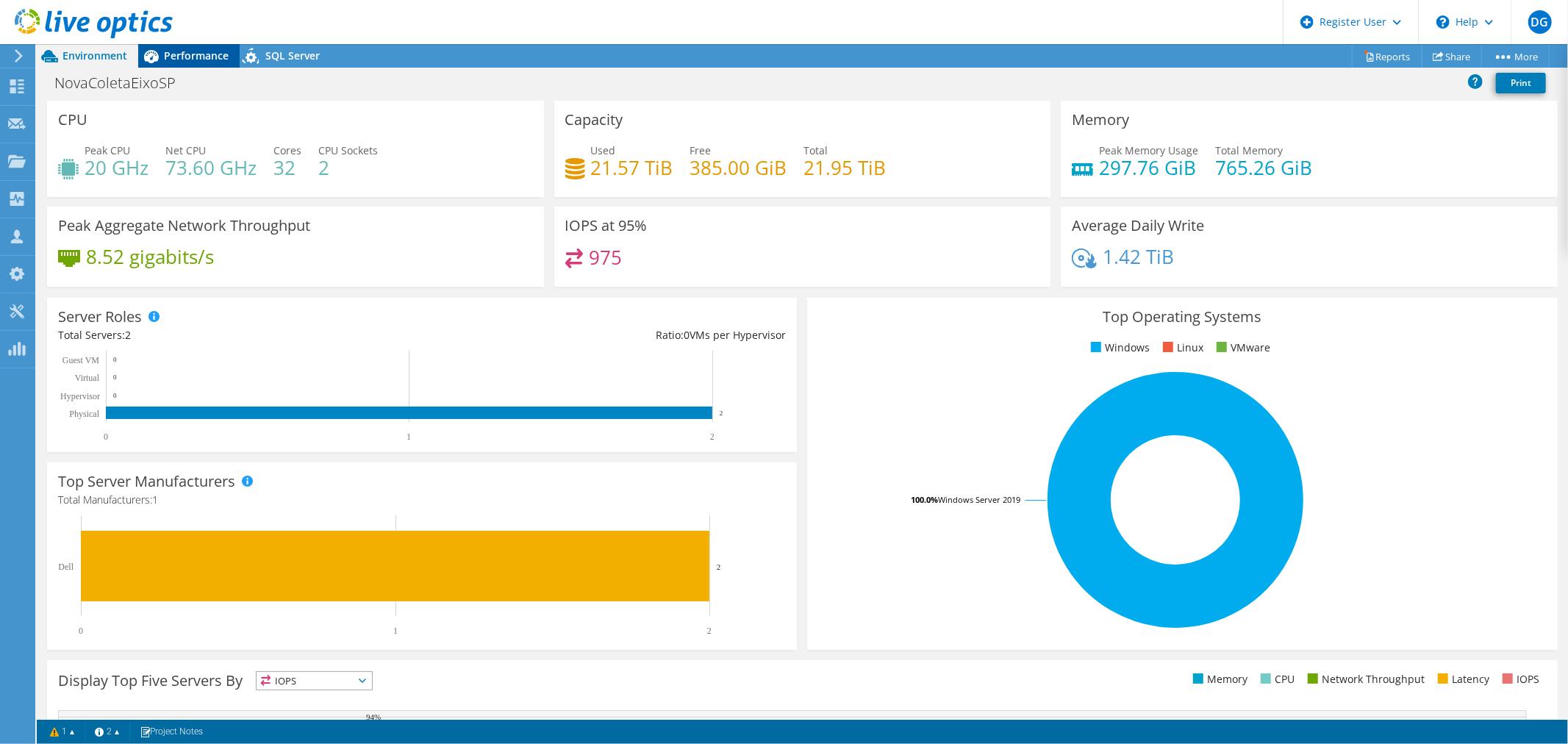
click at [183, 56] on span "Performance" at bounding box center [196, 55] width 65 height 14
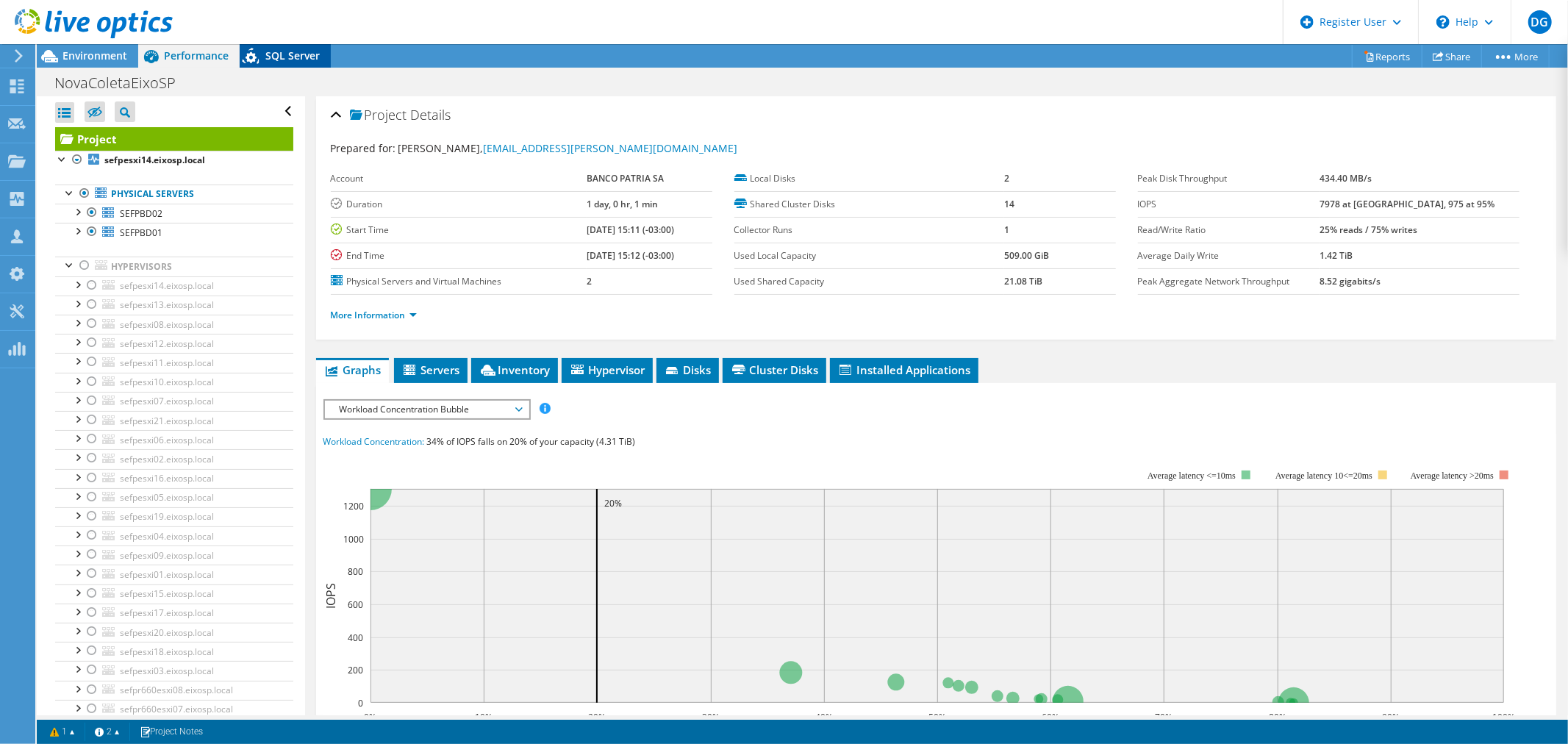
click at [284, 55] on span "SQL Server" at bounding box center [292, 55] width 54 height 14
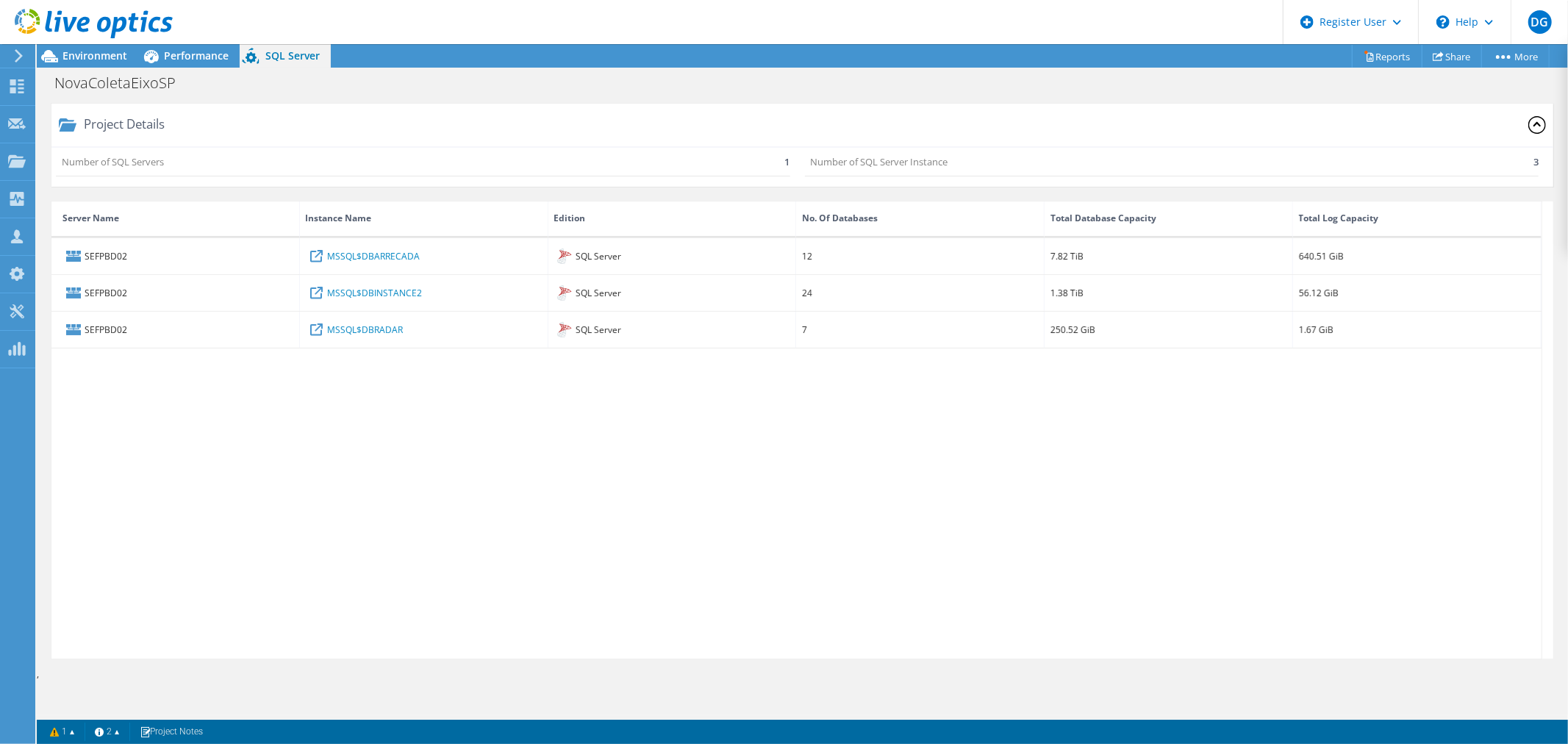
click at [377, 463] on div "SEFPBD02 MSSQL$DBARRECADA SQL Server 12 7.82 TiB 640.51 GiB SEFPBD02 MSSQL$DBIN…" at bounding box center [796, 448] width 1490 height 421
click at [348, 453] on div "SEFPBD02 MSSQL$DBARRECADA SQL Server 12 7.82 TiB 640.51 GiB SEFPBD02 MSSQL$DBIN…" at bounding box center [796, 448] width 1490 height 421
drag, startPoint x: 513, startPoint y: 488, endPoint x: 286, endPoint y: 212, distance: 357.4
click at [513, 488] on div "SEFPBD02 MSSQL$DBARRECADA SQL Server 12 7.82 TiB 640.51 GiB SEFPBD02 MSSQL$DBIN…" at bounding box center [796, 448] width 1490 height 421
click at [111, 56] on span "Environment" at bounding box center [94, 55] width 65 height 14
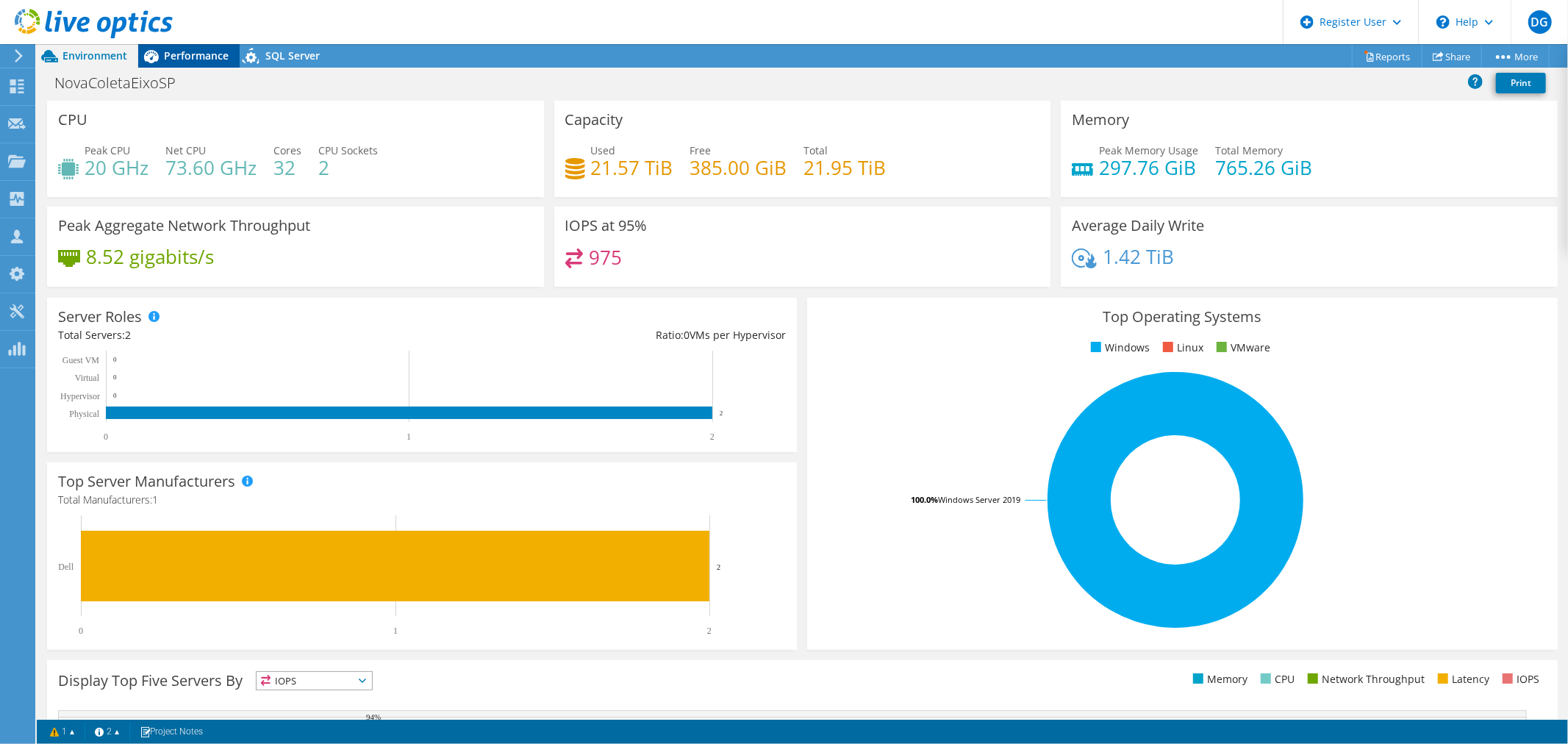
click at [185, 56] on span "Performance" at bounding box center [196, 55] width 65 height 14
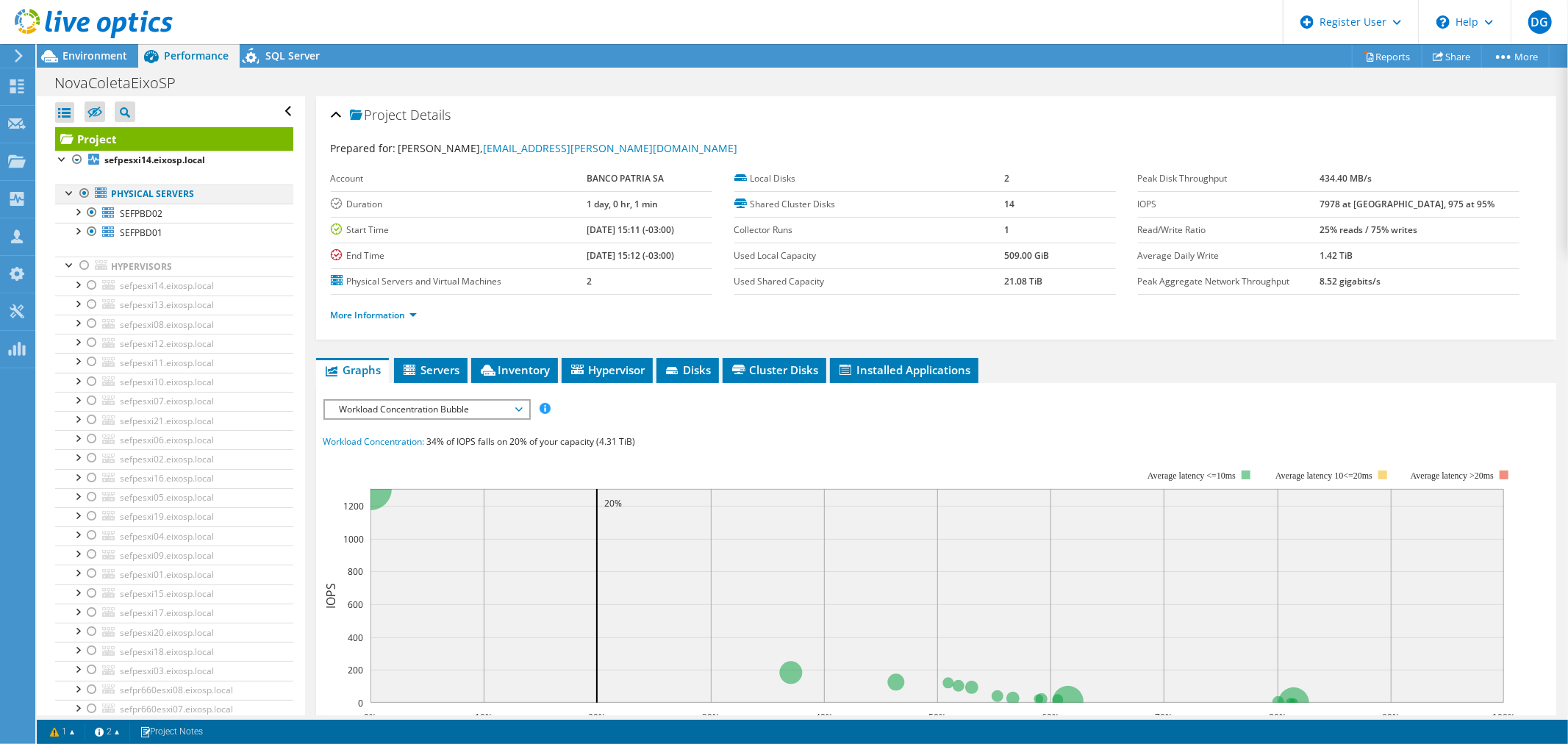
click at [83, 189] on div at bounding box center [84, 193] width 15 height 17
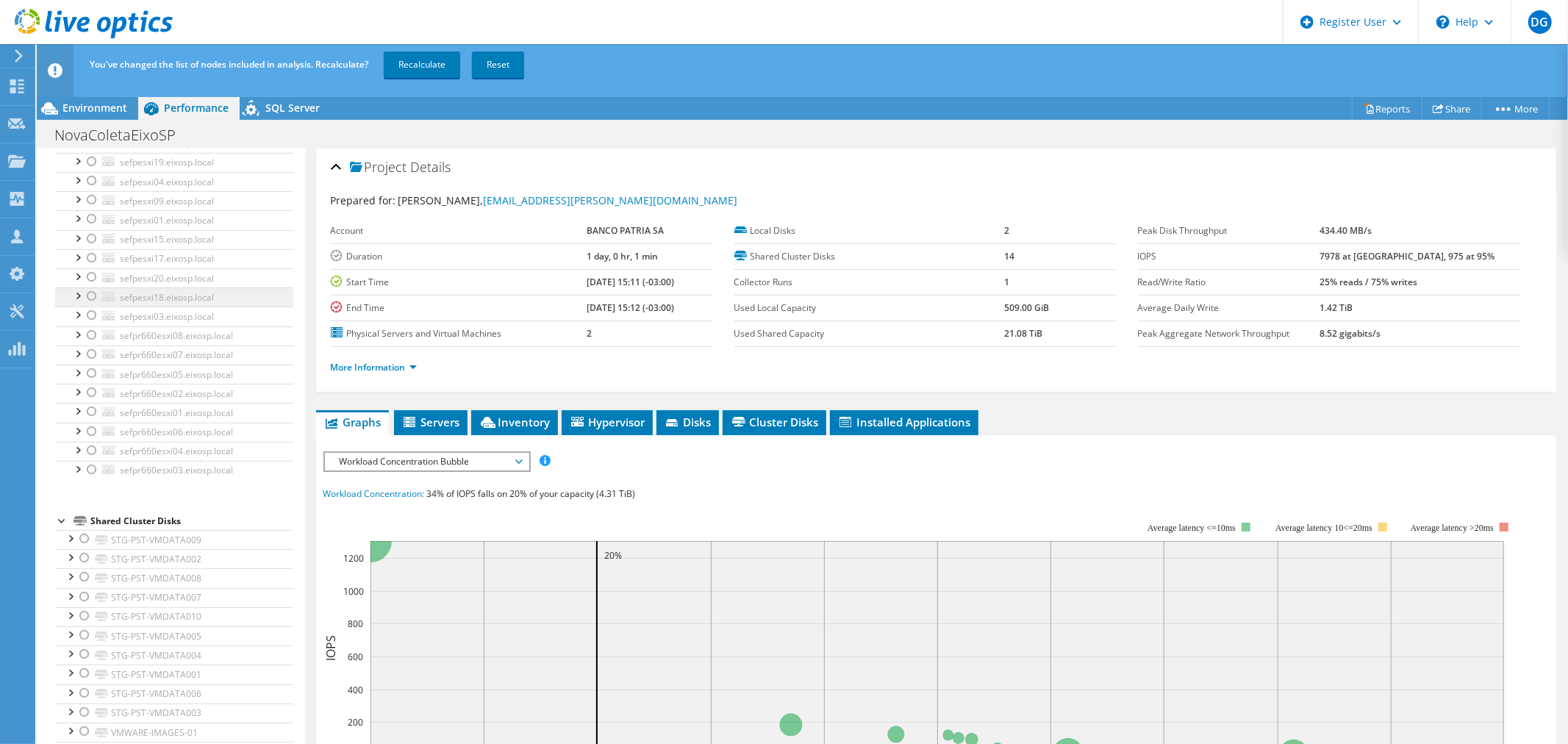
scroll to position [305, 0]
click at [89, 441] on div at bounding box center [91, 437] width 15 height 17
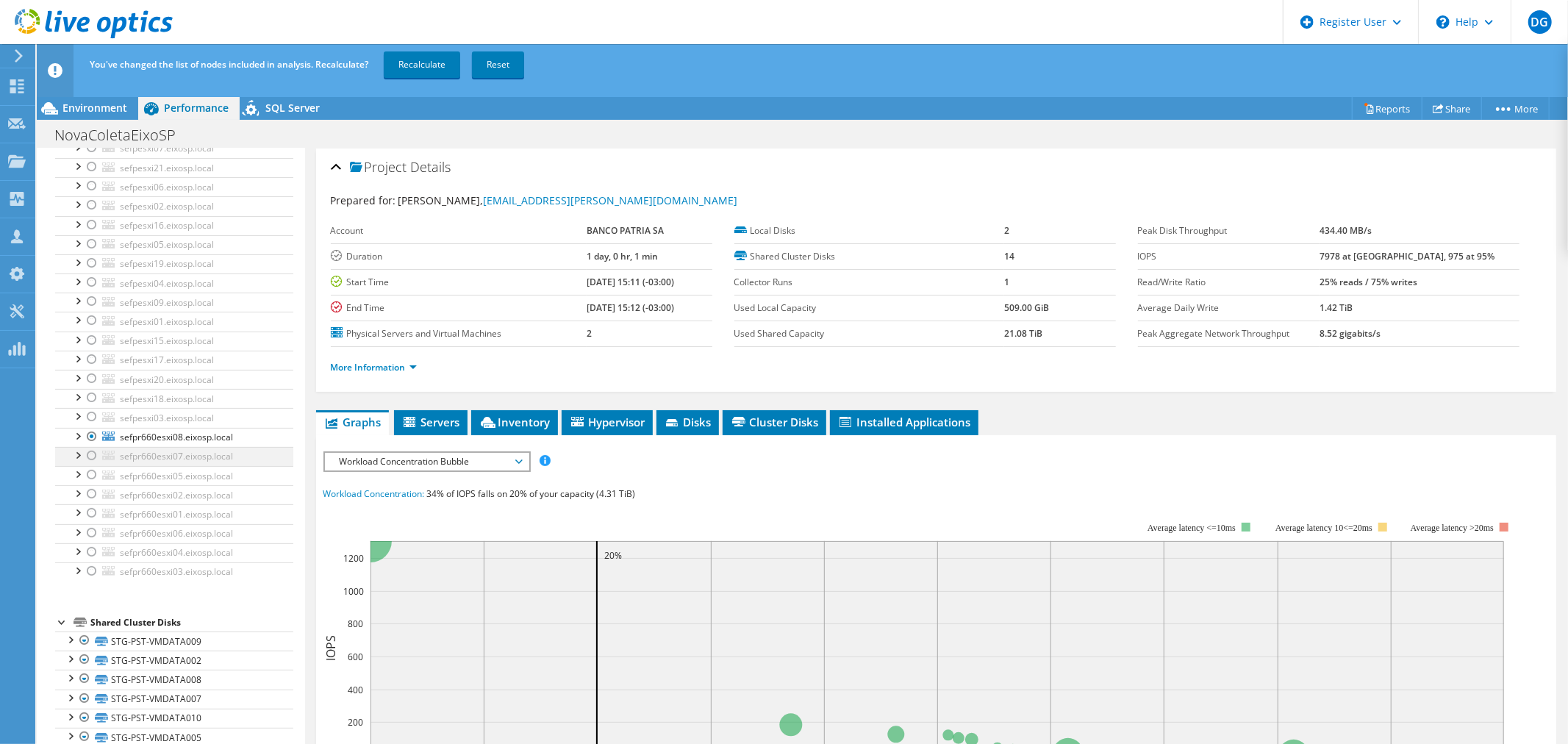
click at [90, 459] on div at bounding box center [91, 456] width 15 height 17
click at [89, 478] on div at bounding box center [91, 475] width 15 height 17
click at [89, 497] on div at bounding box center [91, 494] width 15 height 17
click at [93, 521] on div at bounding box center [91, 513] width 15 height 17
click at [93, 534] on div at bounding box center [91, 533] width 15 height 17
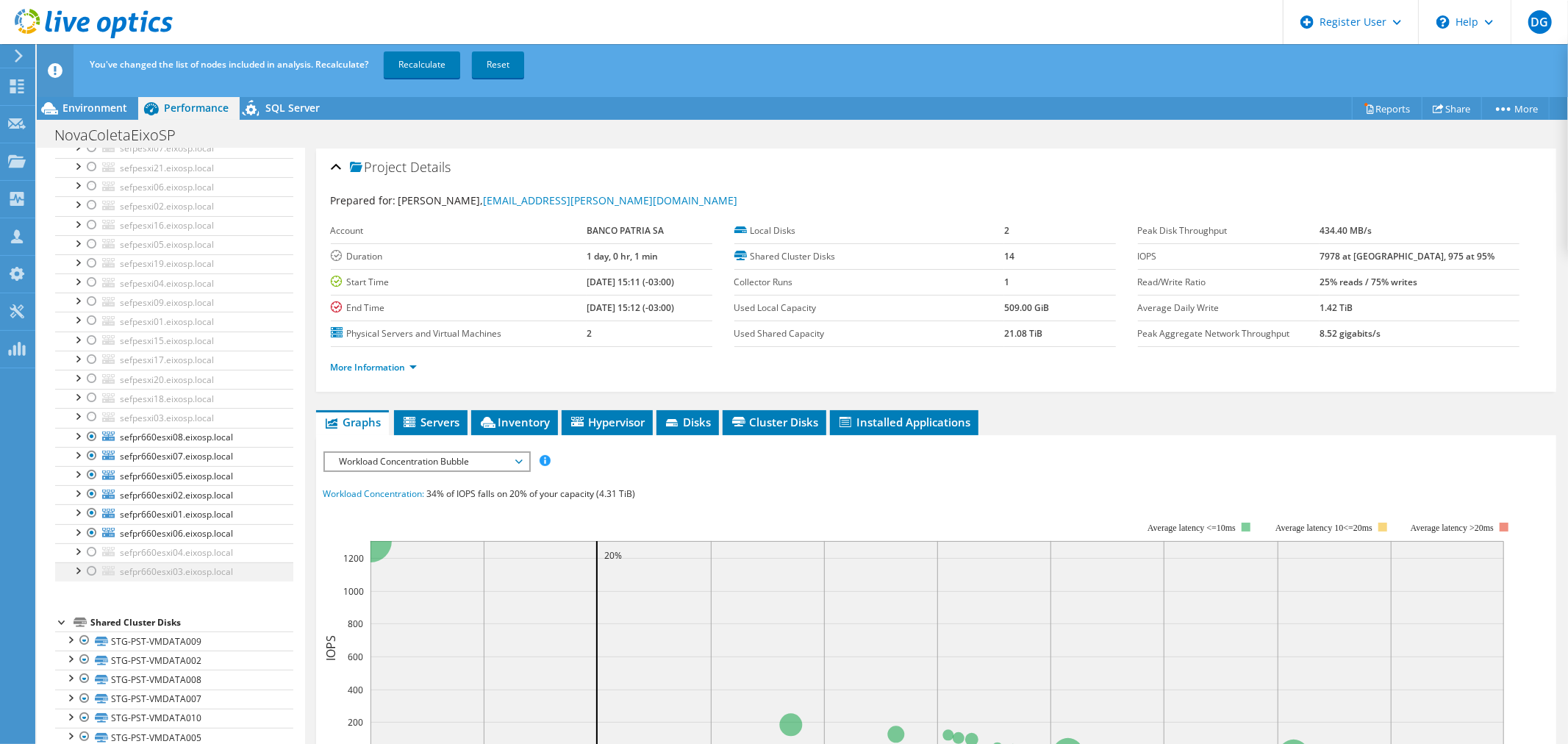
drag, startPoint x: 95, startPoint y: 550, endPoint x: 95, endPoint y: 566, distance: 16.0
click at [95, 552] on div at bounding box center [91, 553] width 15 height 17
click at [95, 569] on div at bounding box center [91, 571] width 15 height 17
click at [419, 68] on link "Recalculate" at bounding box center [421, 64] width 77 height 26
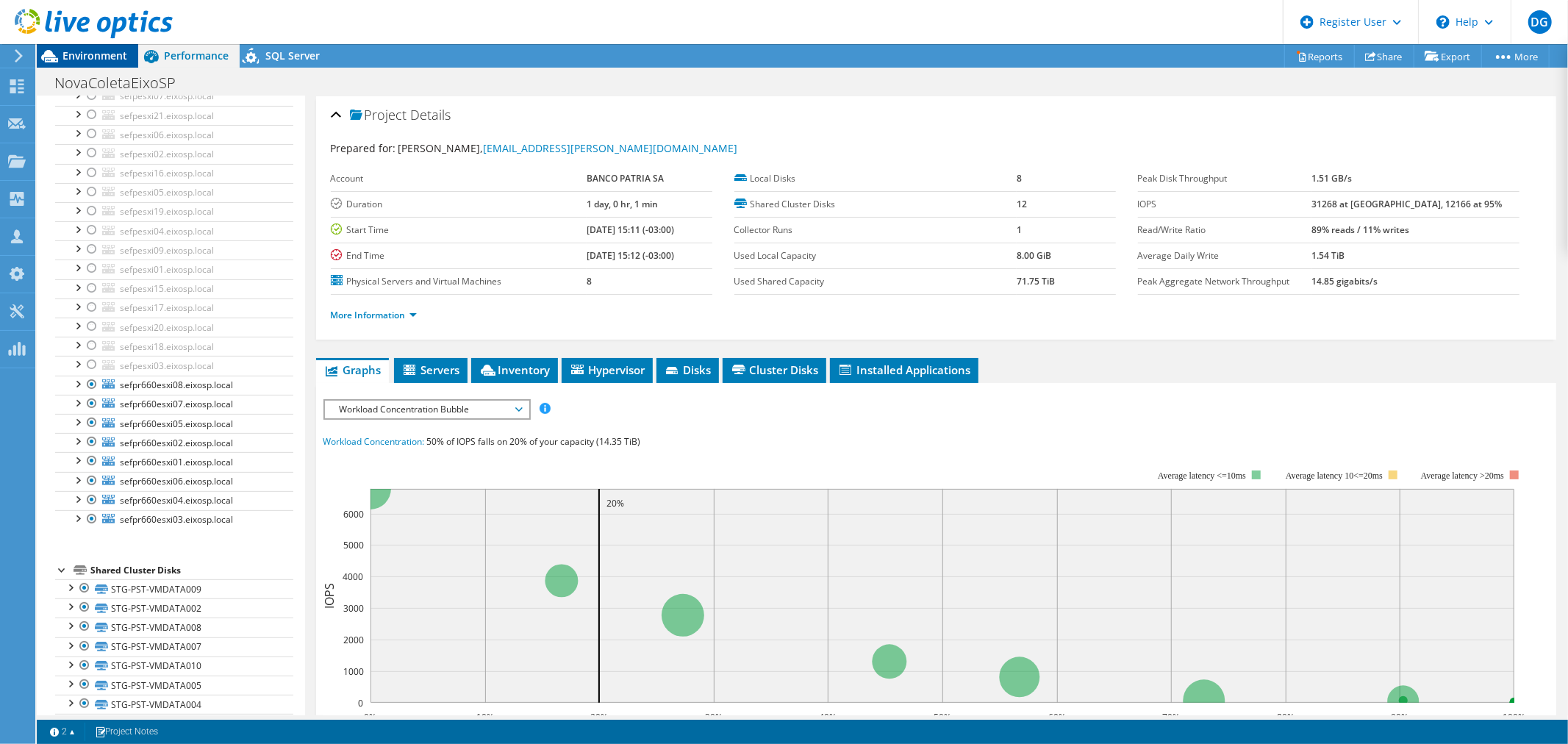
click at [101, 53] on span "Environment" at bounding box center [94, 55] width 65 height 14
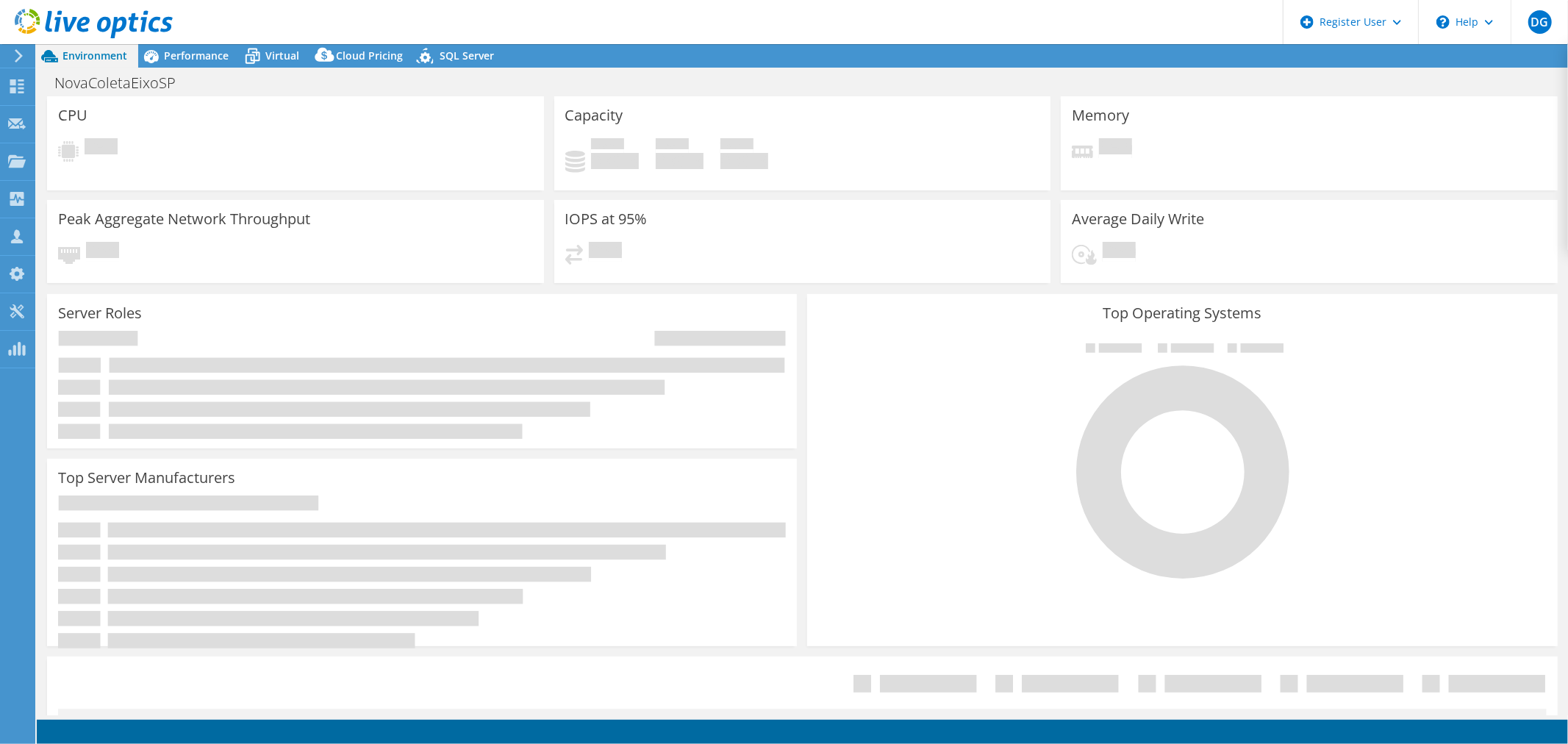
select select "USD"
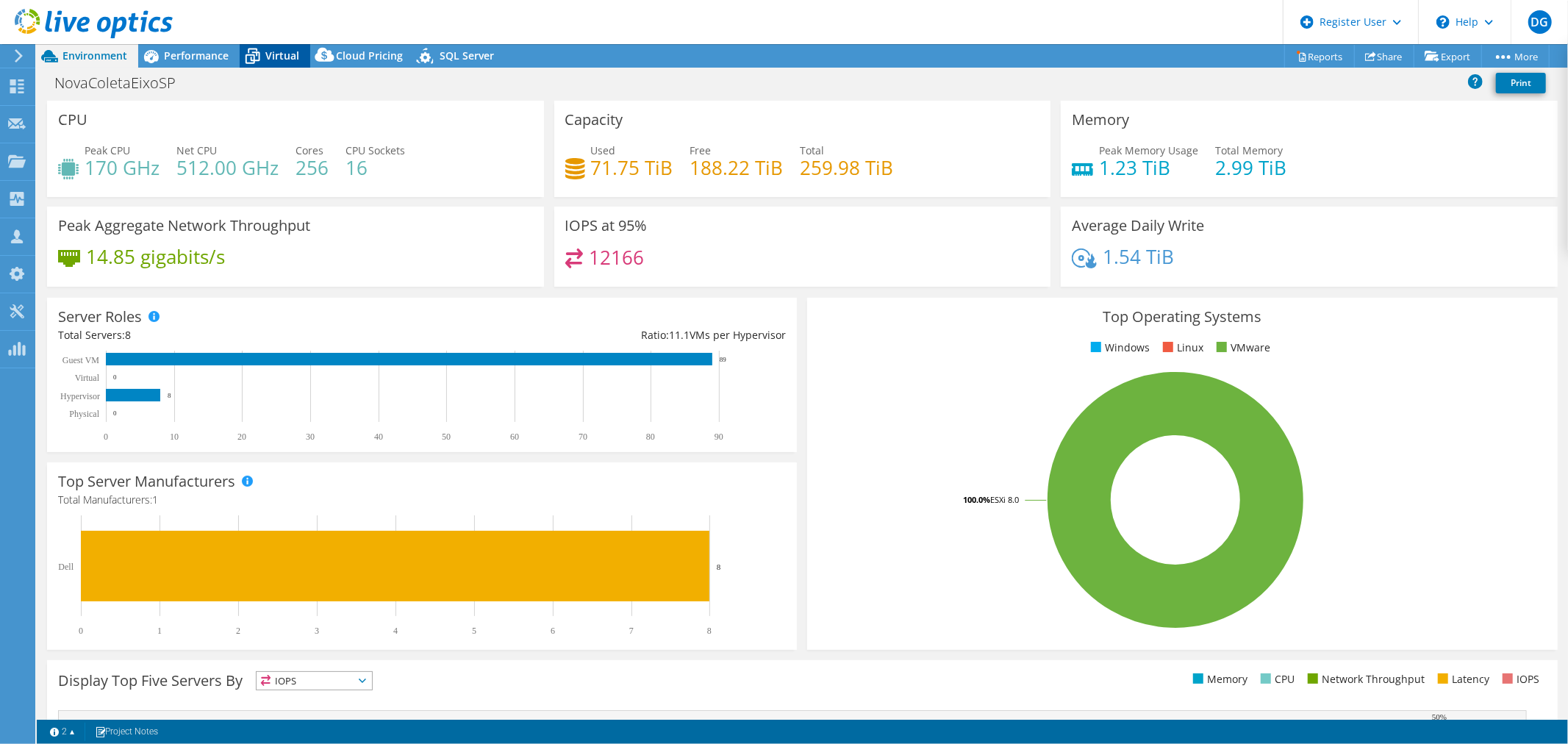
click at [276, 59] on span "Virtual" at bounding box center [282, 55] width 34 height 14
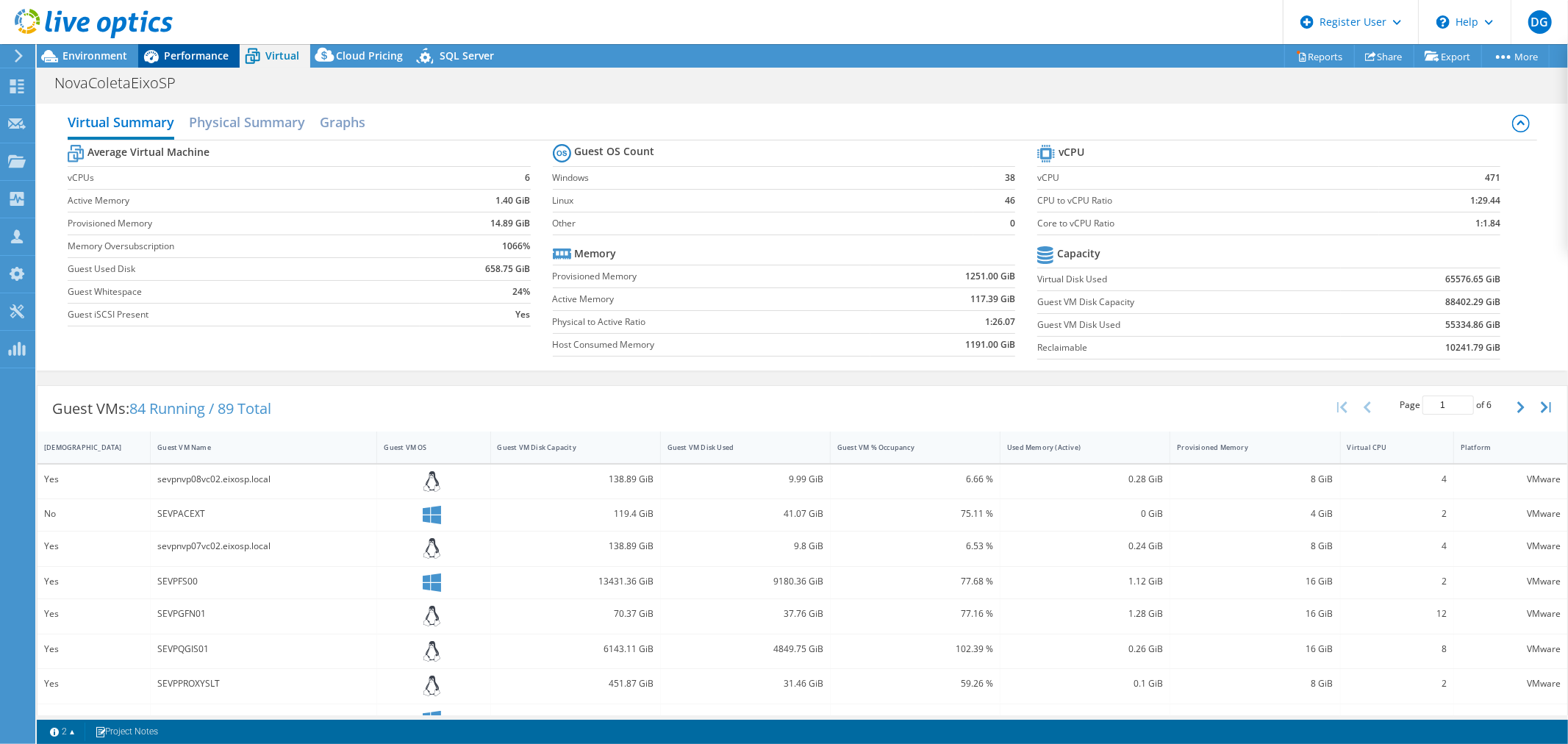
click at [192, 55] on span "Performance" at bounding box center [196, 55] width 65 height 14
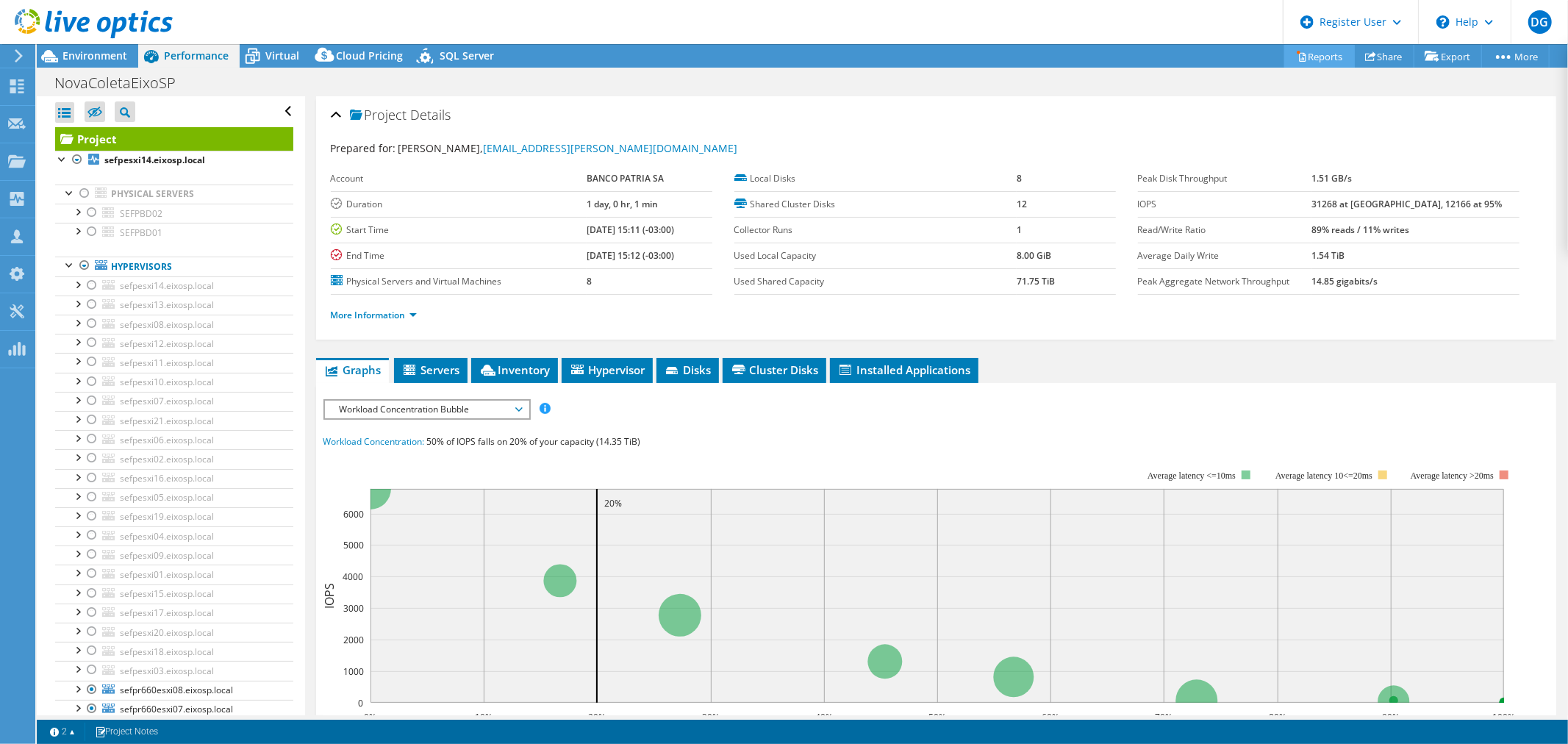
click at [1318, 56] on link "Reports" at bounding box center [1319, 55] width 71 height 22
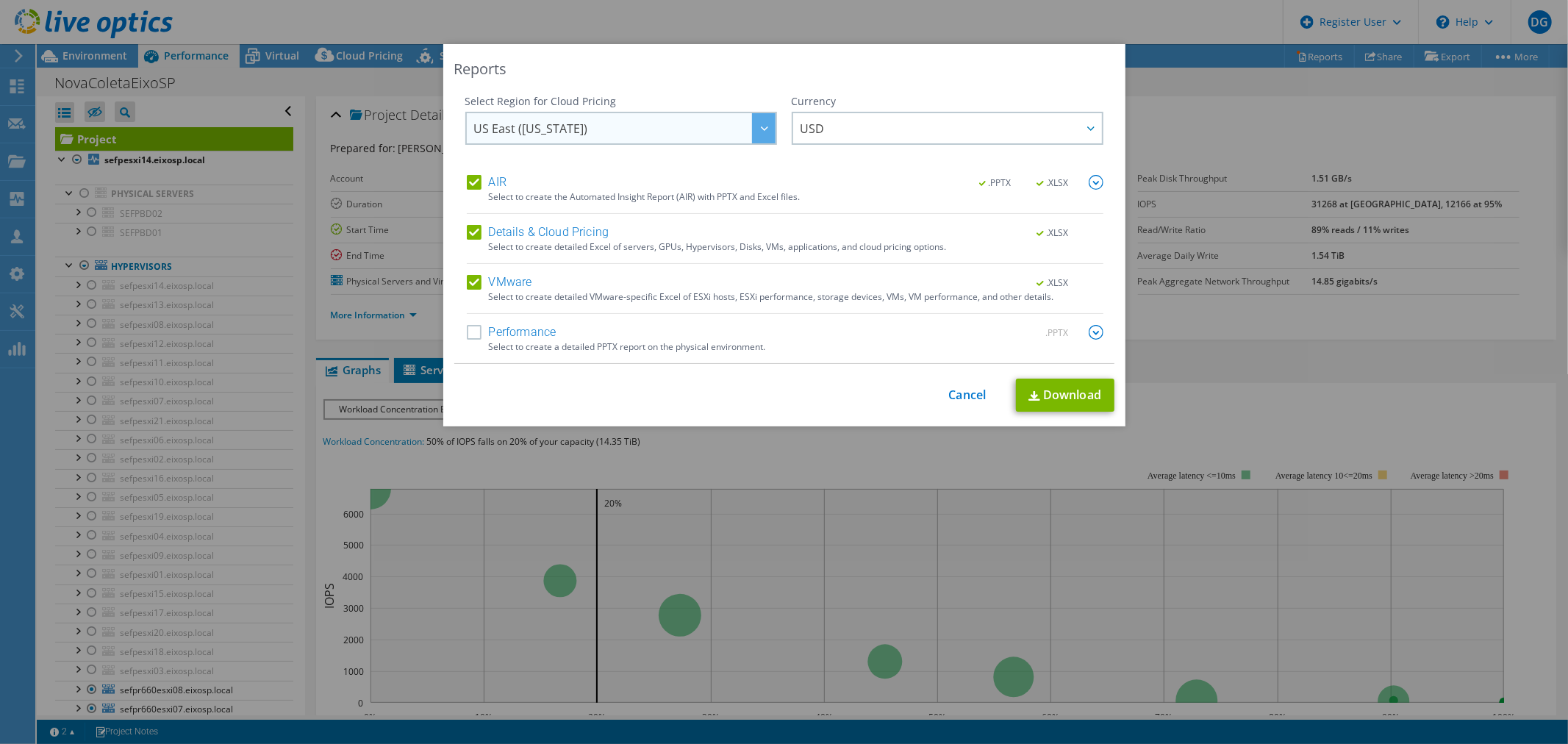
click at [728, 141] on span "US East (Virginia)" at bounding box center [624, 128] width 301 height 30
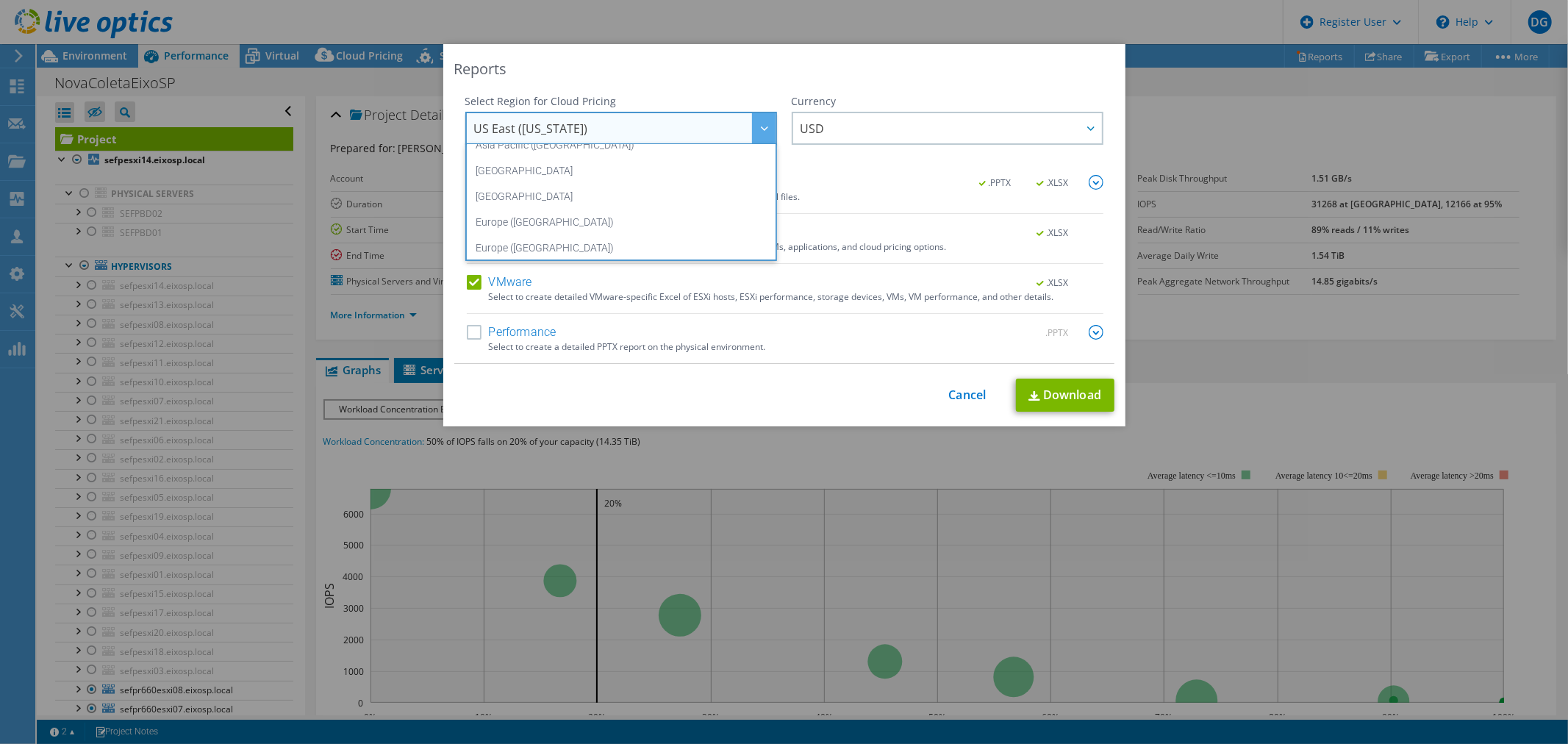
scroll to position [150, 0]
click at [641, 241] on li "South America (Sao Paulo)" at bounding box center [620, 241] width 304 height 26
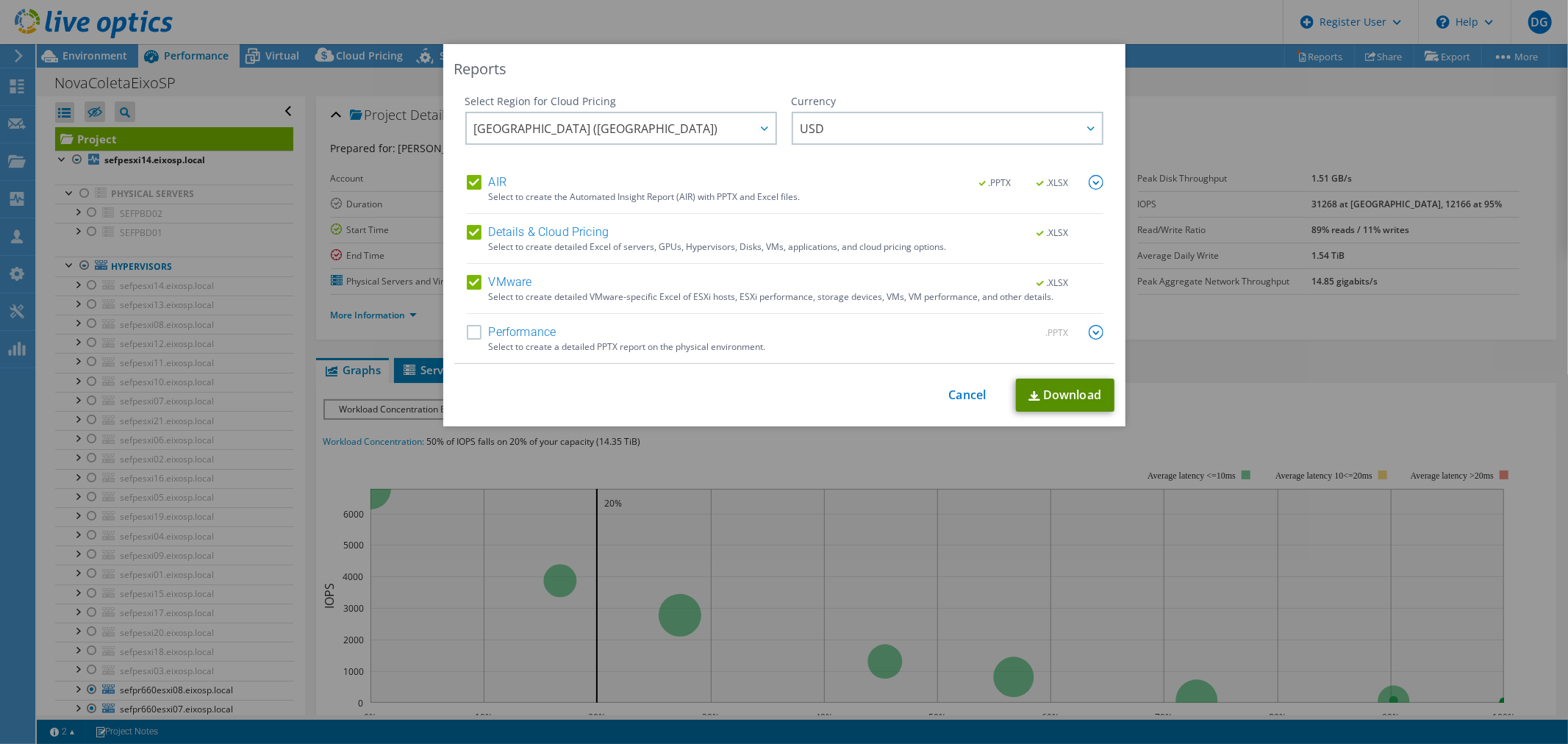
click at [1076, 399] on link "Download" at bounding box center [1064, 395] width 98 height 33
click at [969, 385] on div "This process may take a while, please wait... Cancel Download" at bounding box center [784, 395] width 660 height 33
click at [963, 387] on div "This process may take a while, please wait... Cancel Download" at bounding box center [784, 395] width 660 height 33
click at [963, 395] on link "Cancel" at bounding box center [968, 395] width 38 height 14
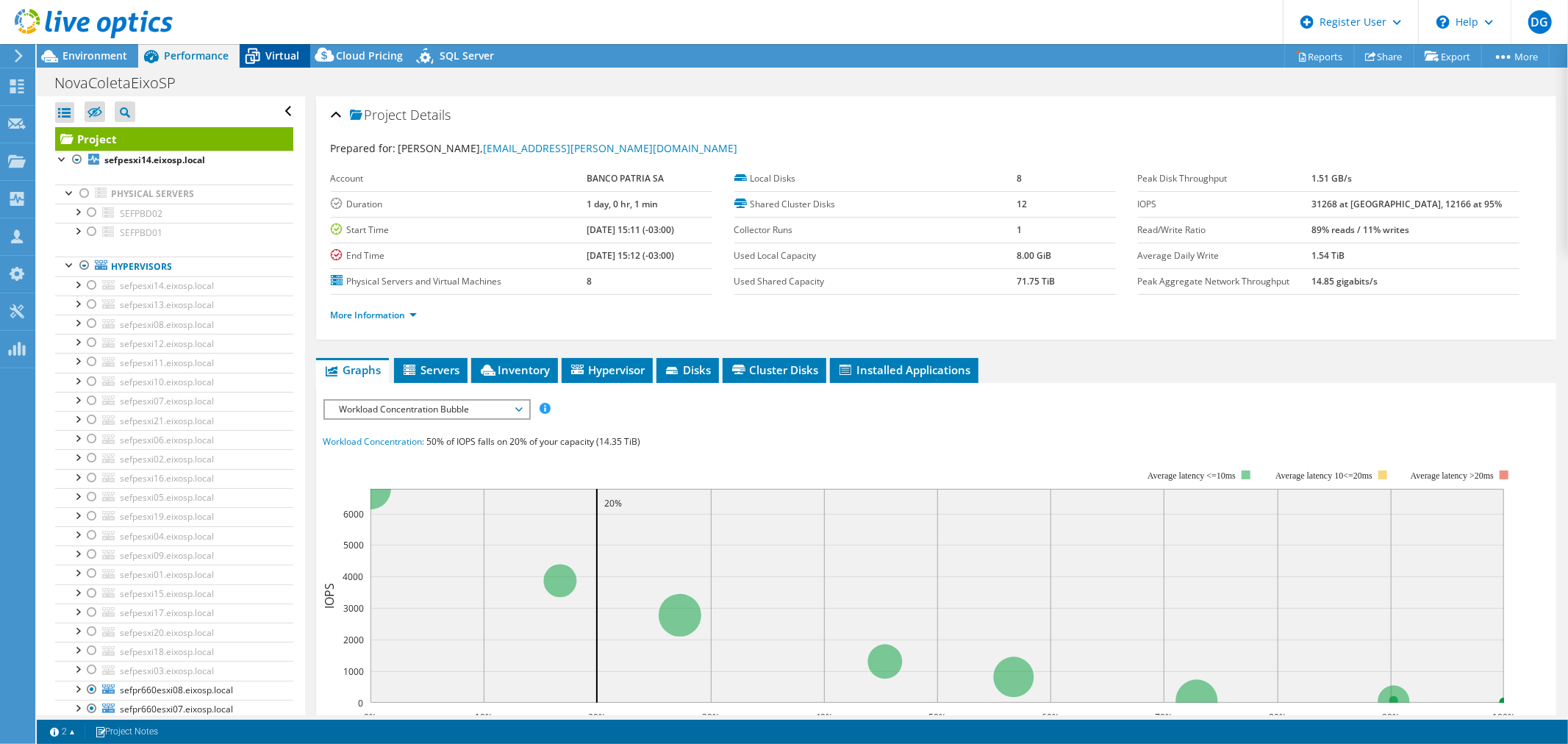
click at [274, 49] on span "Virtual" at bounding box center [282, 55] width 34 height 14
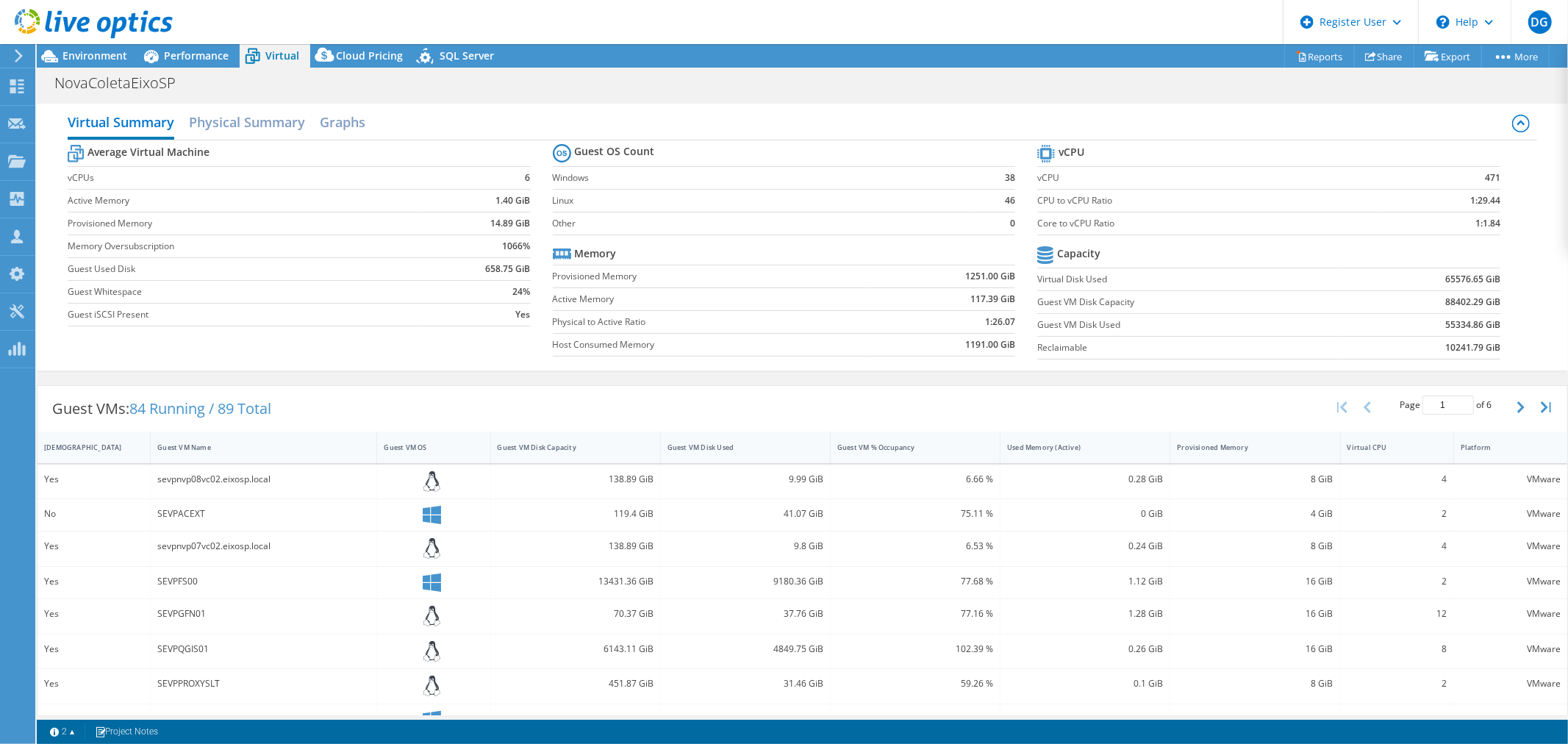
click at [1451, 328] on b "55334.86 GiB" at bounding box center [1473, 324] width 55 height 15
click at [1446, 326] on b "55334.86 GiB" at bounding box center [1473, 324] width 55 height 15
click at [95, 55] on span "Environment" at bounding box center [94, 55] width 65 height 14
